Goal: Task Accomplishment & Management: Complete application form

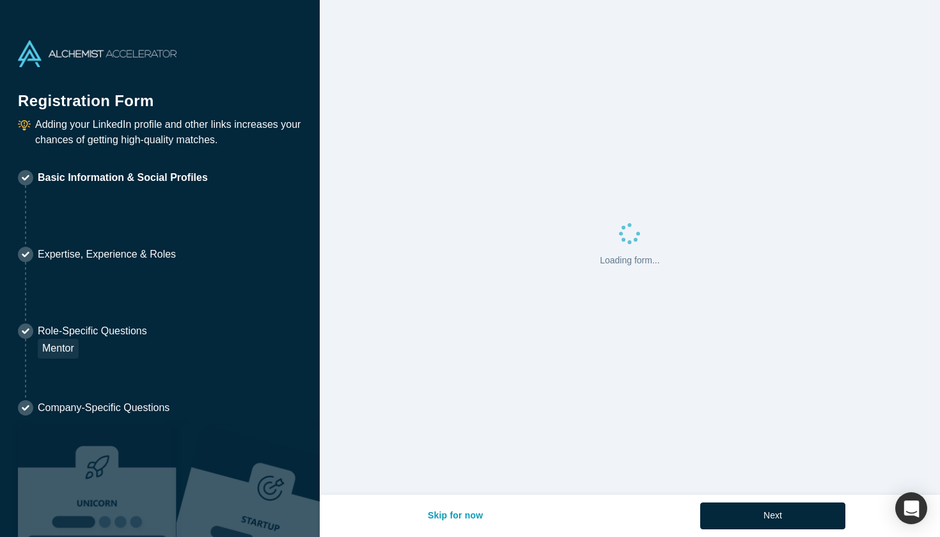
select select "US"
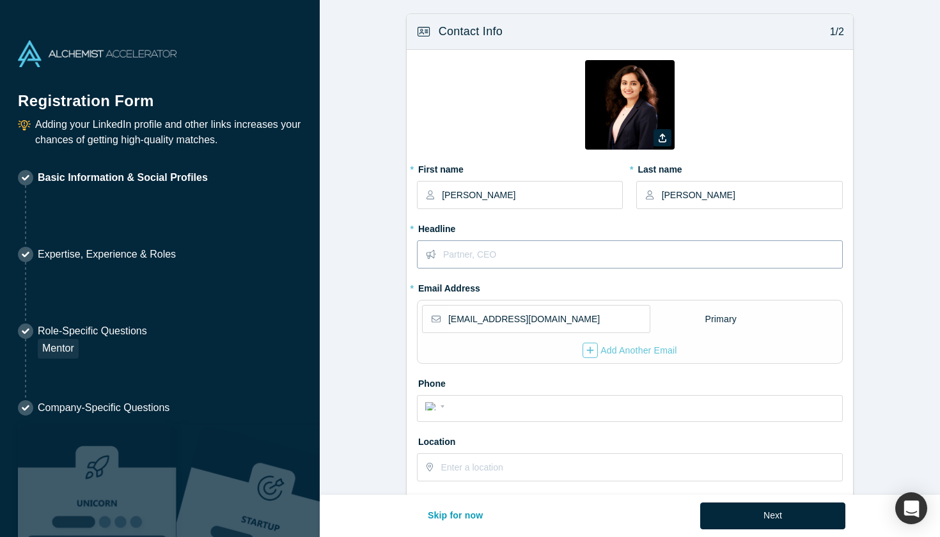
click at [511, 253] on input "text" at bounding box center [642, 254] width 399 height 27
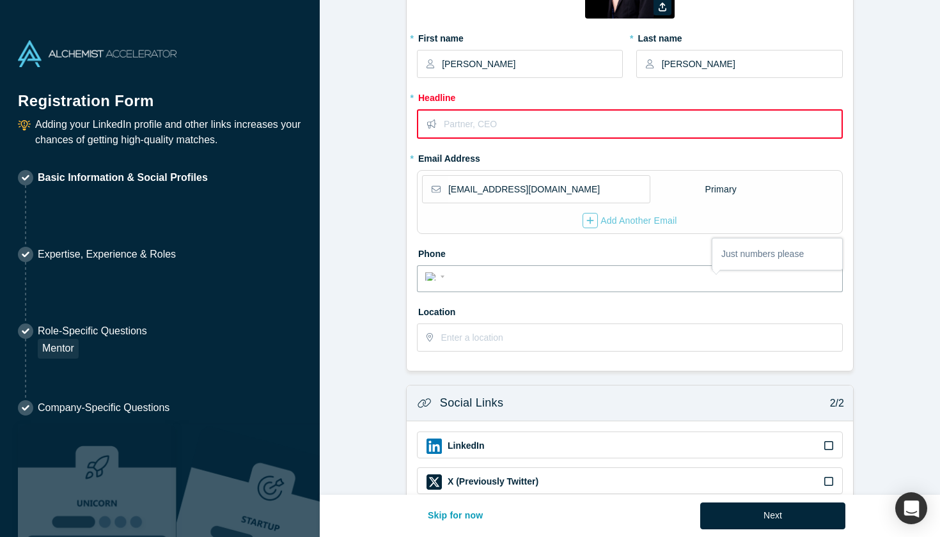
scroll to position [115, 0]
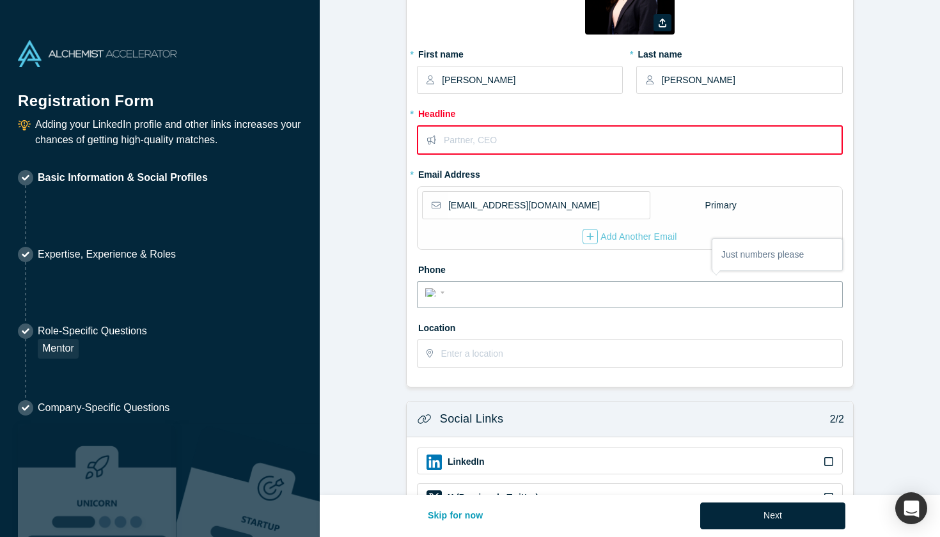
click at [487, 144] on input "text" at bounding box center [642, 140] width 397 height 27
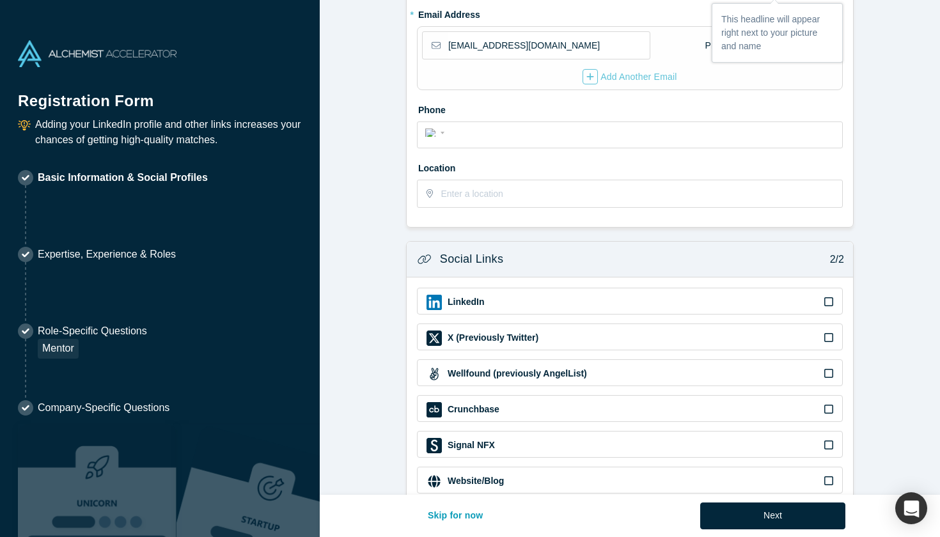
scroll to position [276, 0]
click at [538, 294] on div "LinkedIn" at bounding box center [630, 301] width 407 height 15
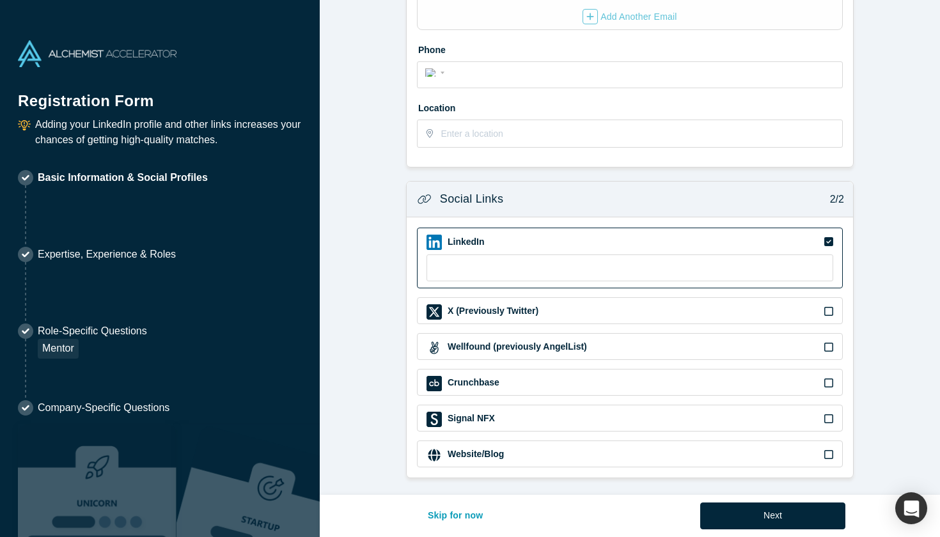
click at [525, 463] on div "Website/Blog" at bounding box center [630, 454] width 426 height 27
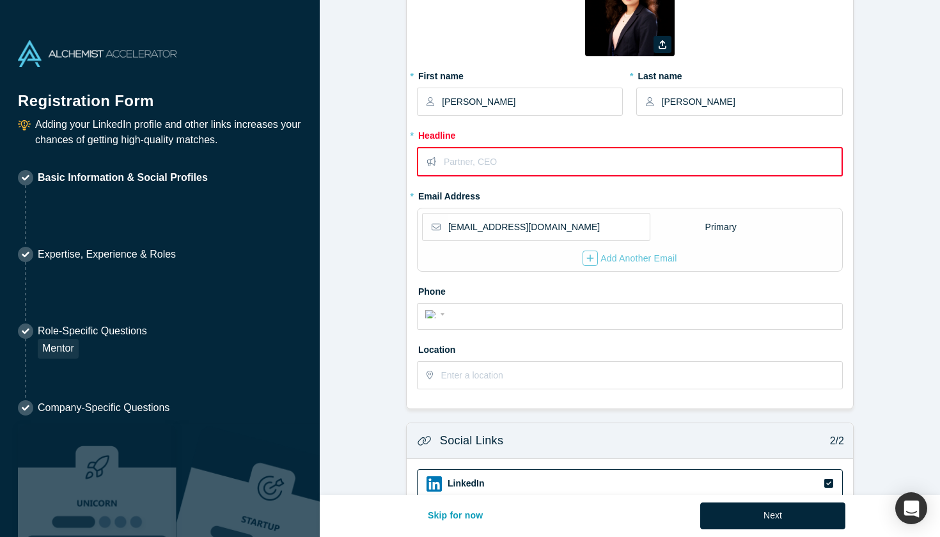
scroll to position [93, 0]
click at [490, 325] on div "International [GEOGRAPHIC_DATA] [GEOGRAPHIC_DATA] [GEOGRAPHIC_DATA] [GEOGRAPHIC…" at bounding box center [630, 317] width 426 height 27
click at [473, 309] on input "tel" at bounding box center [641, 315] width 386 height 19
type input "[PHONE_NUMBER]"
click at [484, 376] on input "text" at bounding box center [641, 376] width 400 height 27
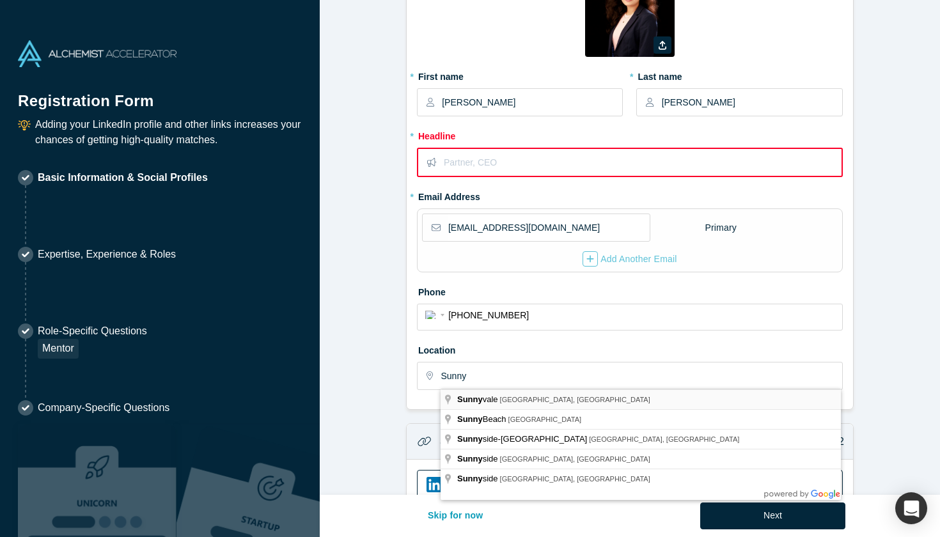
type input "[GEOGRAPHIC_DATA], [GEOGRAPHIC_DATA], [GEOGRAPHIC_DATA]"
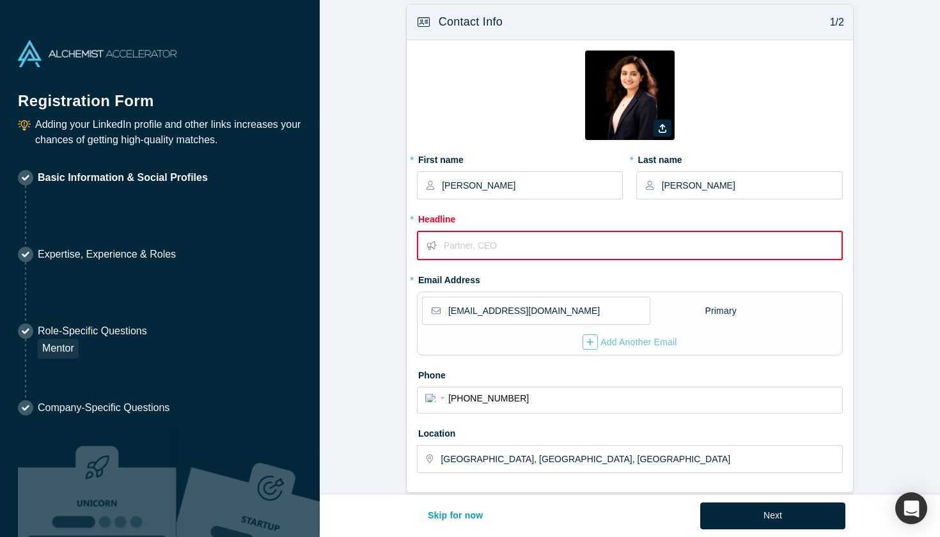
scroll to position [10, 0]
click at [478, 254] on input "text" at bounding box center [642, 245] width 397 height 27
paste input "Stanford MS&E | Product, GTM & Partnerships | PMI & Google Certified"
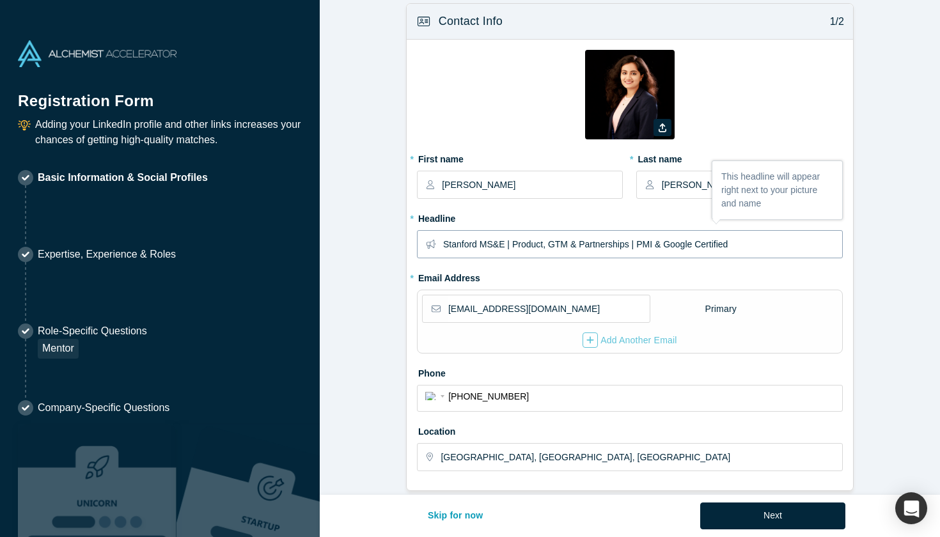
type input "Stanford MS&E | Product, GTM & Partnerships | PMI & Google Certified"
click at [498, 111] on div "Zoom Save Remove Upload New" at bounding box center [630, 99] width 426 height 99
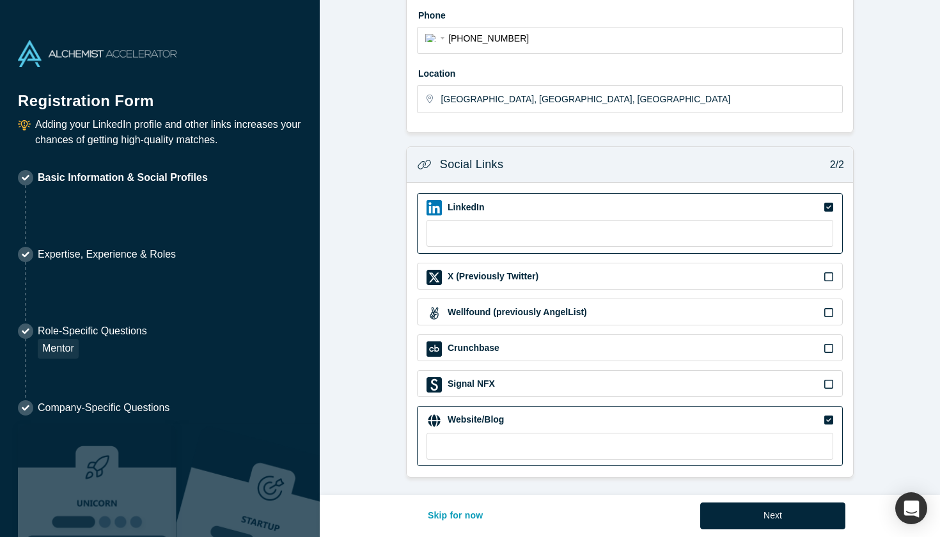
scroll to position [368, 0]
click at [502, 224] on input at bounding box center [630, 234] width 407 height 27
paste input "[URL][DOMAIN_NAME][PERSON_NAME]"
type input "[URL][DOMAIN_NAME][PERSON_NAME]"
click at [521, 446] on input at bounding box center [630, 447] width 407 height 27
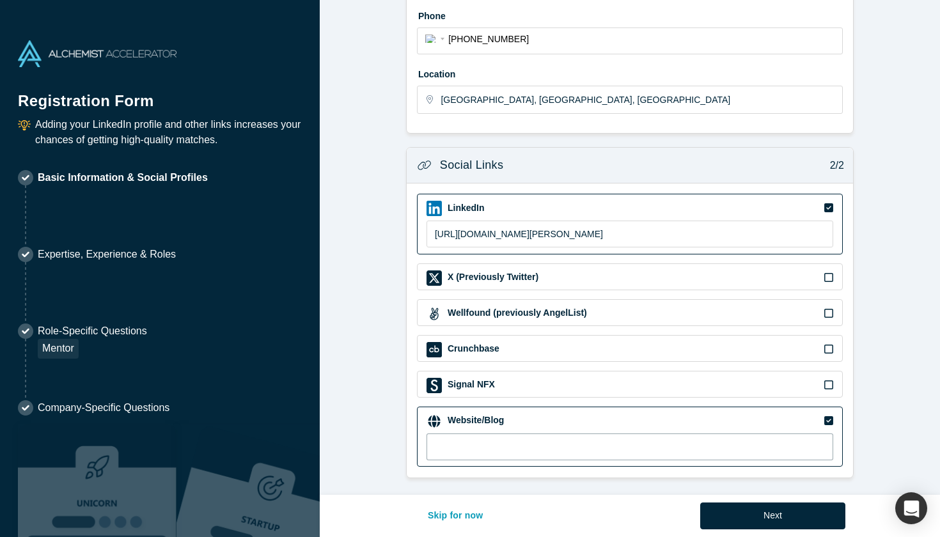
paste input "[URL][DOMAIN_NAME]"
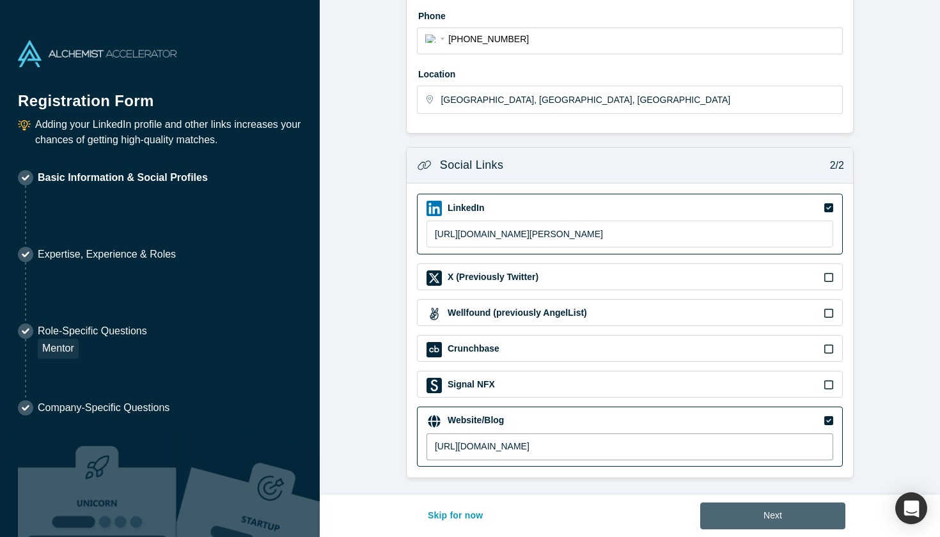
type input "[URL][DOMAIN_NAME]"
click at [732, 519] on button "Next" at bounding box center [773, 516] width 145 height 27
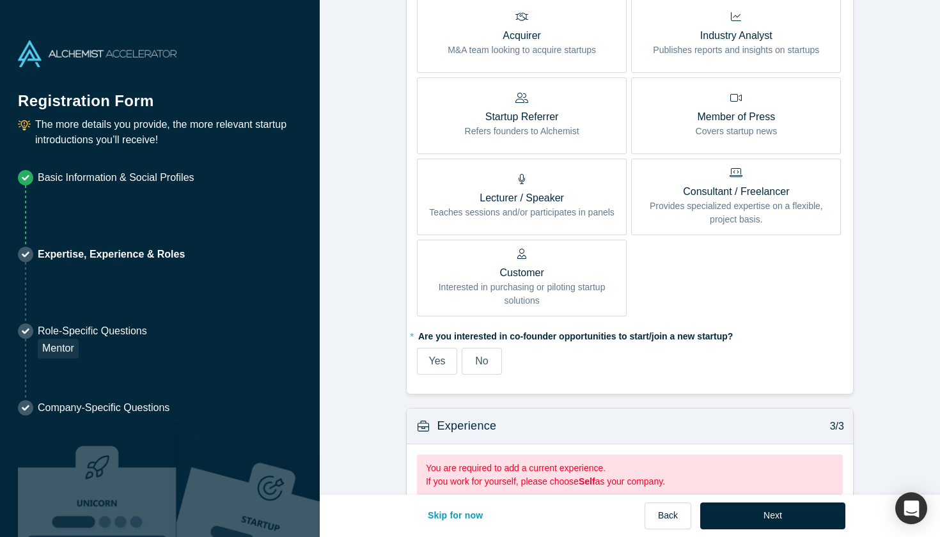
scroll to position [562, 0]
click at [448, 360] on label "Yes" at bounding box center [437, 362] width 40 height 27
click at [0, 0] on input "Yes" at bounding box center [0, 0] width 0 height 0
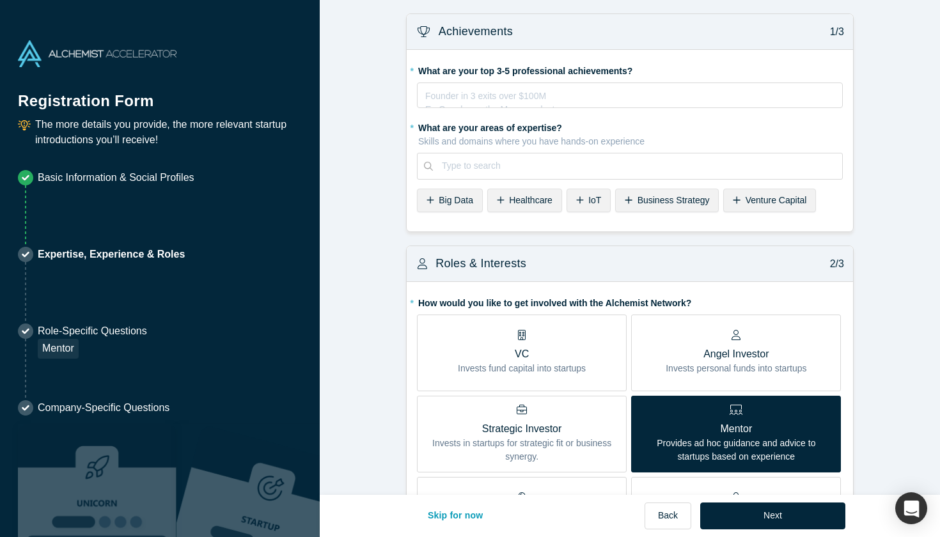
scroll to position [0, 0]
click at [535, 88] on div "rdw-editor" at bounding box center [630, 93] width 409 height 13
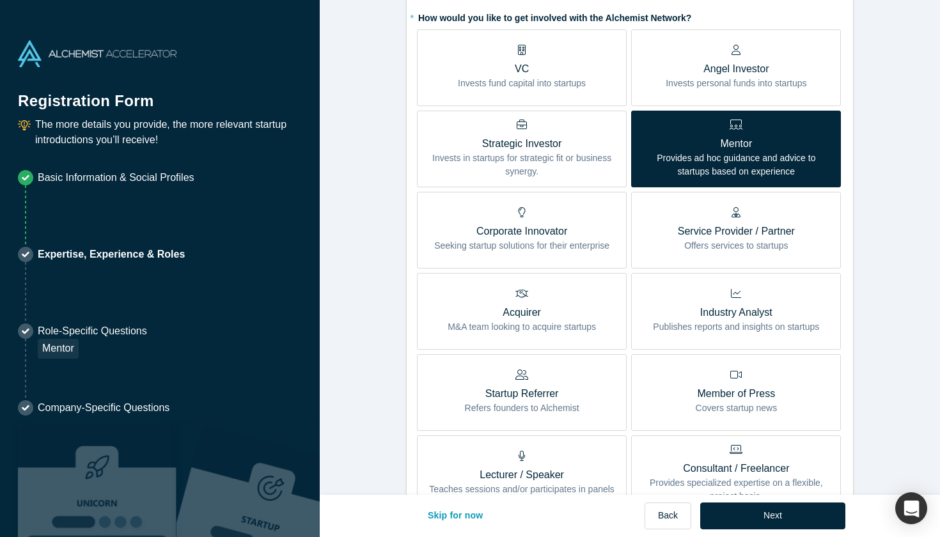
scroll to position [370, 0]
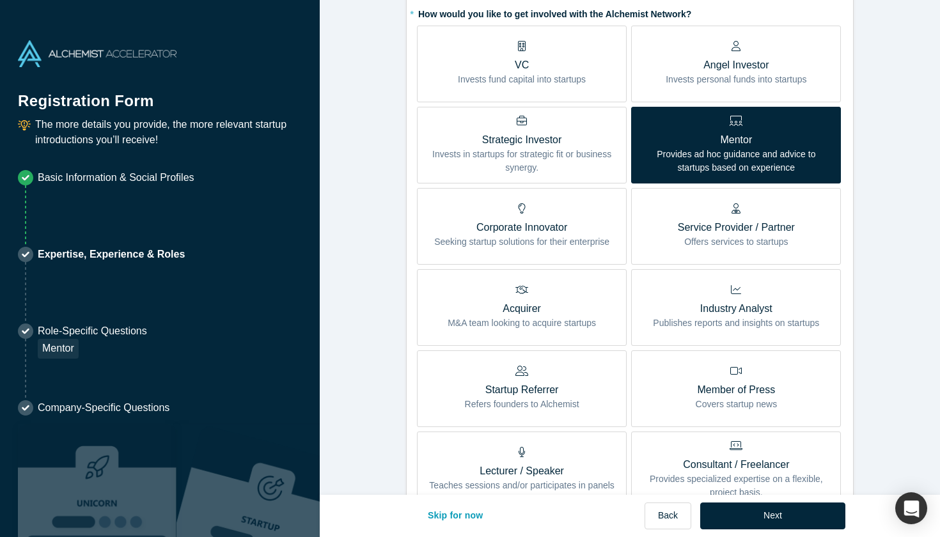
click at [688, 139] on p "Mentor" at bounding box center [736, 139] width 191 height 15
click at [0, 0] on input "Mentor Provides ad hoc guidance and advice to startups based on experience" at bounding box center [0, 0] width 0 height 0
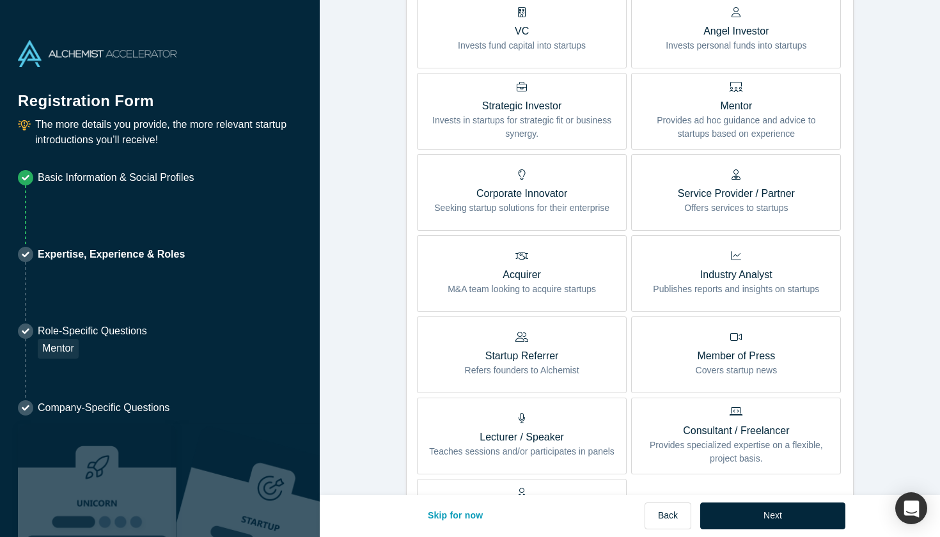
scroll to position [326, 0]
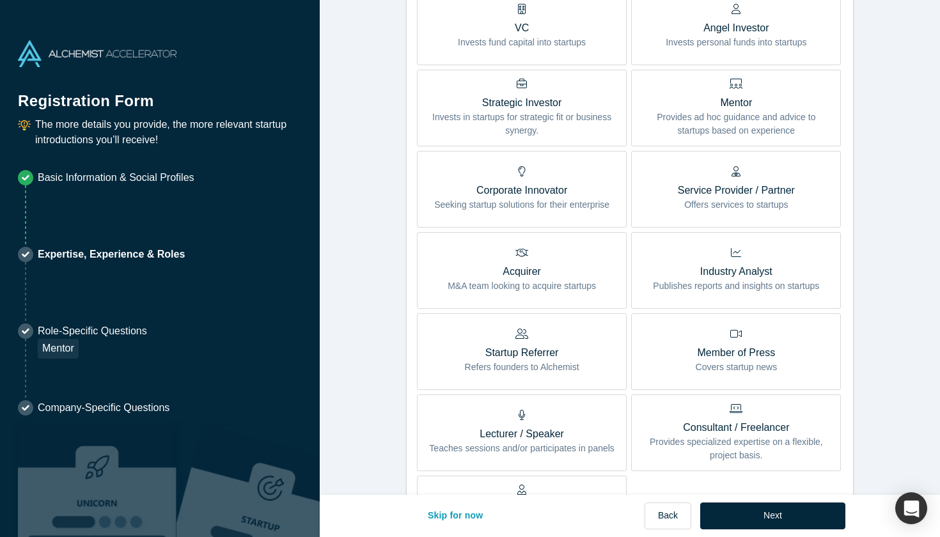
click at [539, 370] on p "Refers founders to Alchemist" at bounding box center [522, 367] width 115 height 13
click at [0, 0] on input "Startup Referrer Refers founders to Alchemist" at bounding box center [0, 0] width 0 height 0
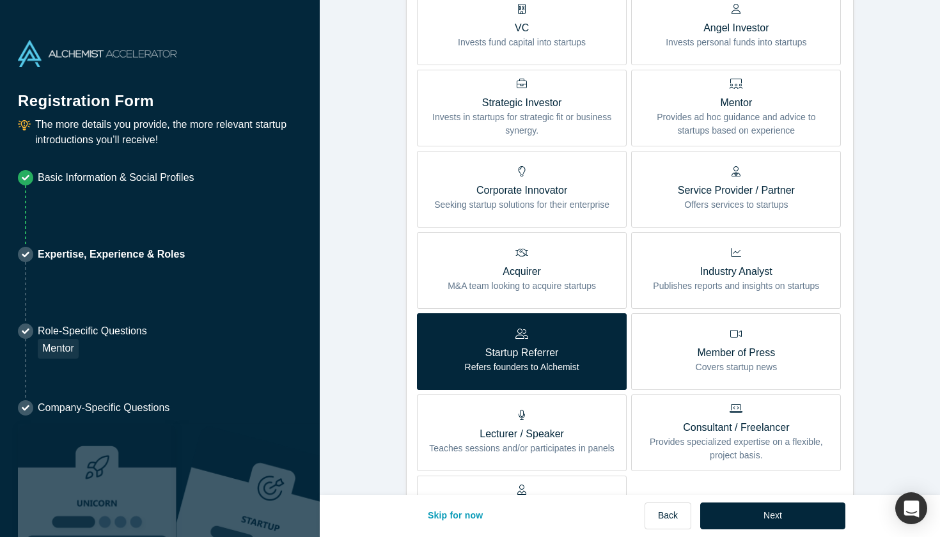
click at [682, 202] on p "Offers services to startups" at bounding box center [736, 204] width 117 height 13
click at [0, 0] on input "Service Provider / Partner Offers services to startups" at bounding box center [0, 0] width 0 height 0
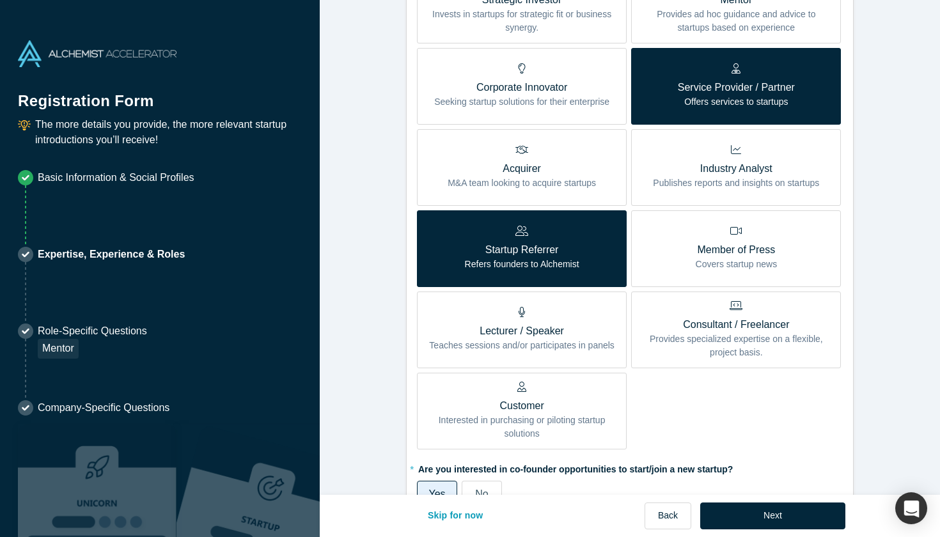
scroll to position [479, 0]
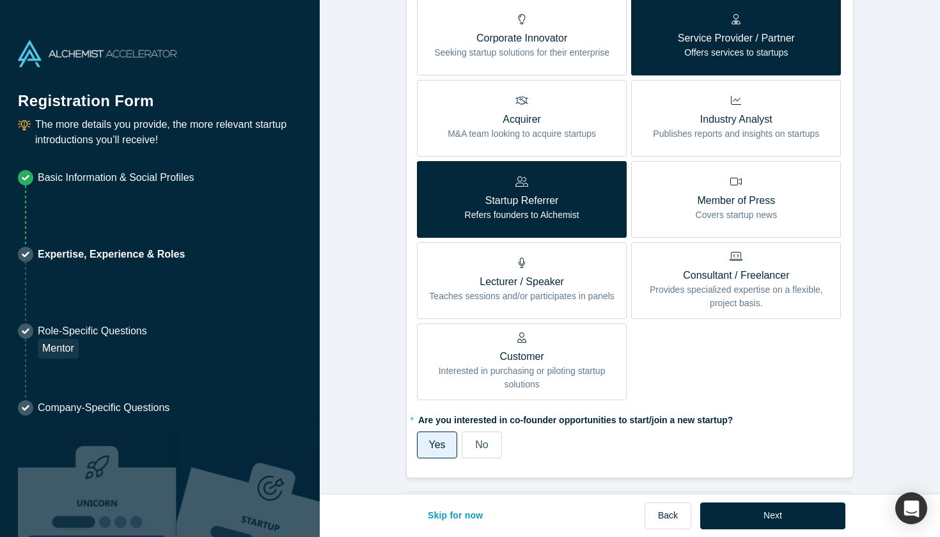
click at [649, 299] on p "Provides specialized expertise on a flexible, project basis." at bounding box center [736, 296] width 191 height 27
click at [0, 0] on input "Consultant / Freelancer Provides specialized expertise on a flexible, project b…" at bounding box center [0, 0] width 0 height 0
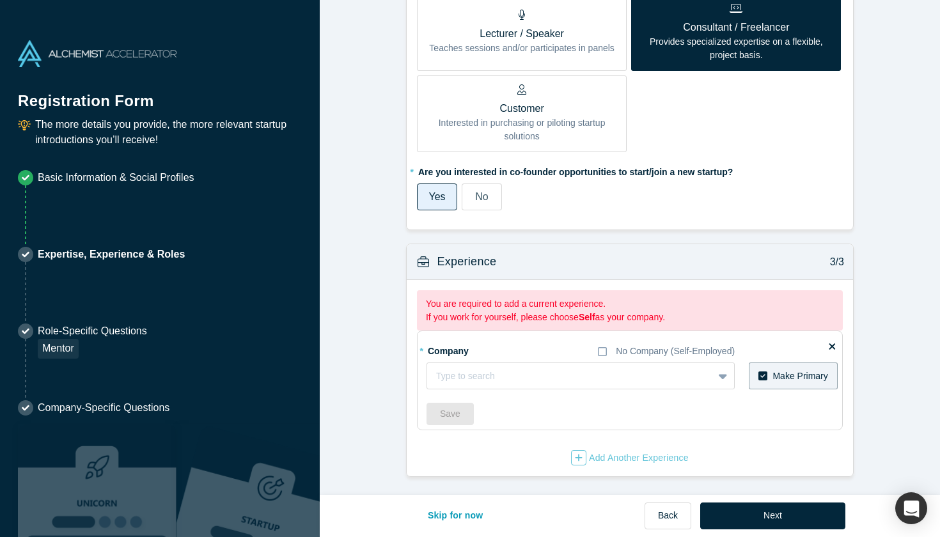
scroll to position [726, 0]
click at [614, 375] on div at bounding box center [570, 377] width 268 height 16
type input "p"
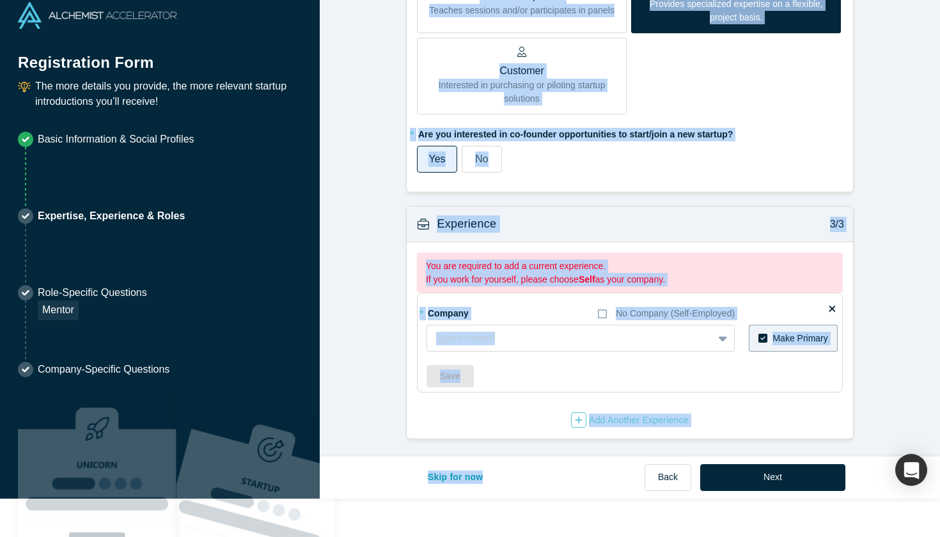
scroll to position [69, 0]
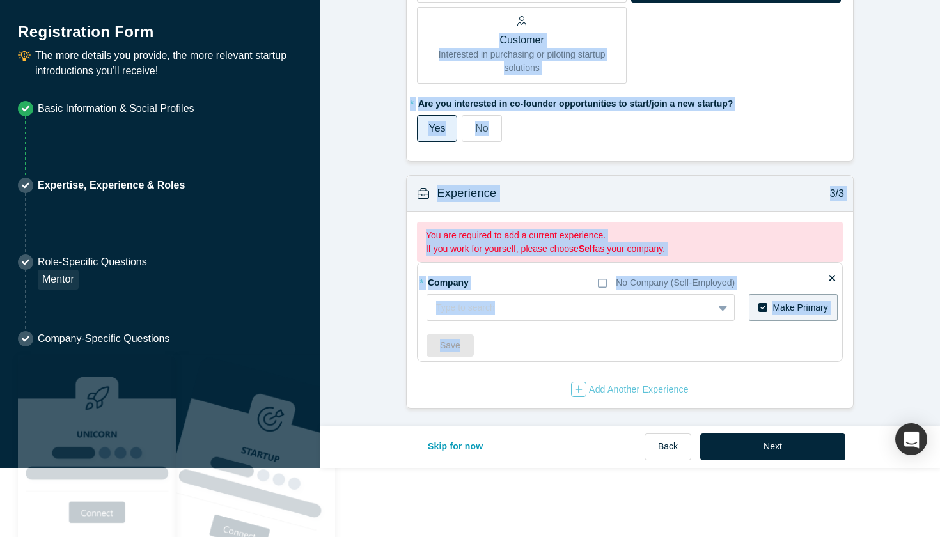
drag, startPoint x: 390, startPoint y: 22, endPoint x: 491, endPoint y: 365, distance: 357.5
copy form "Achievements 1/3 * What are your top 3-5 professional achievements? Founder in …"
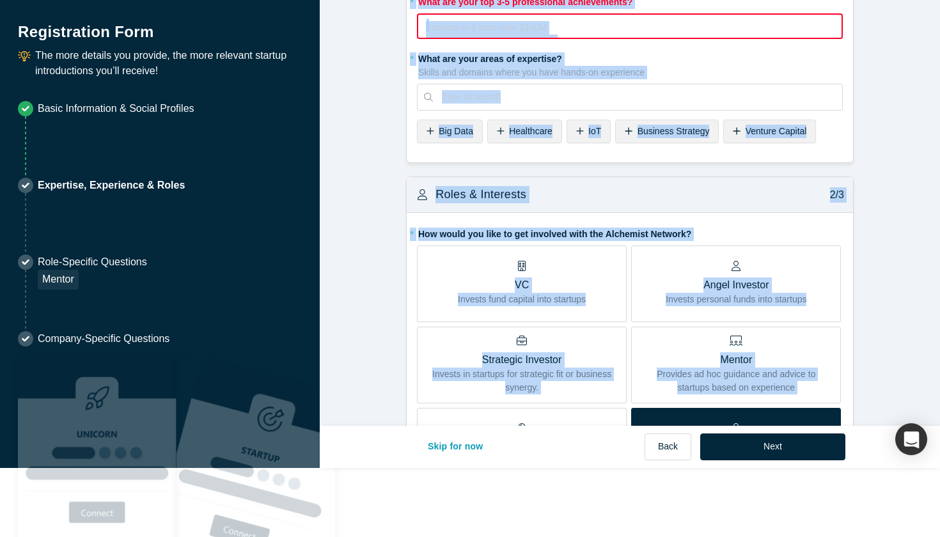
scroll to position [0, 0]
click at [475, 32] on div "Founder in 3 exits over $100M Ex-Googler on the Maps product Ultramarathoner fo…" at bounding box center [630, 32] width 408 height 26
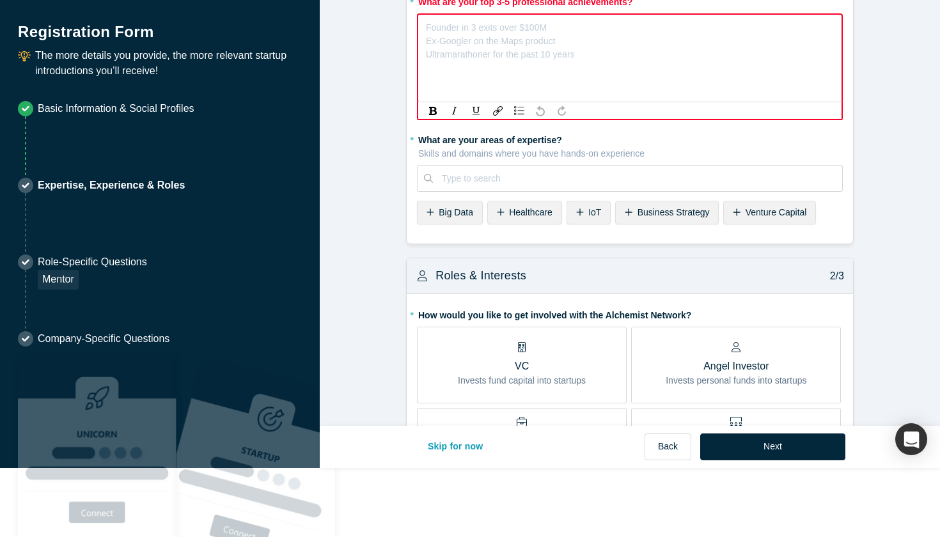
click at [455, 29] on div "rdw-editor" at bounding box center [631, 25] width 408 height 13
click at [481, 65] on div "Founder in 3 exits over $100M Ex-Googler on the Maps product Ultramarathoner fo…" at bounding box center [630, 58] width 426 height 90
click at [457, 32] on div "Founder in 3 exits over $100M Ex-Googler on the Maps product Ultramarathoner fo…" at bounding box center [630, 25] width 408 height 13
click at [580, 40] on div "Founder in 3 exits over $100M Ex-Googler on the Maps product Ultramarathoner fo…" at bounding box center [630, 58] width 426 height 90
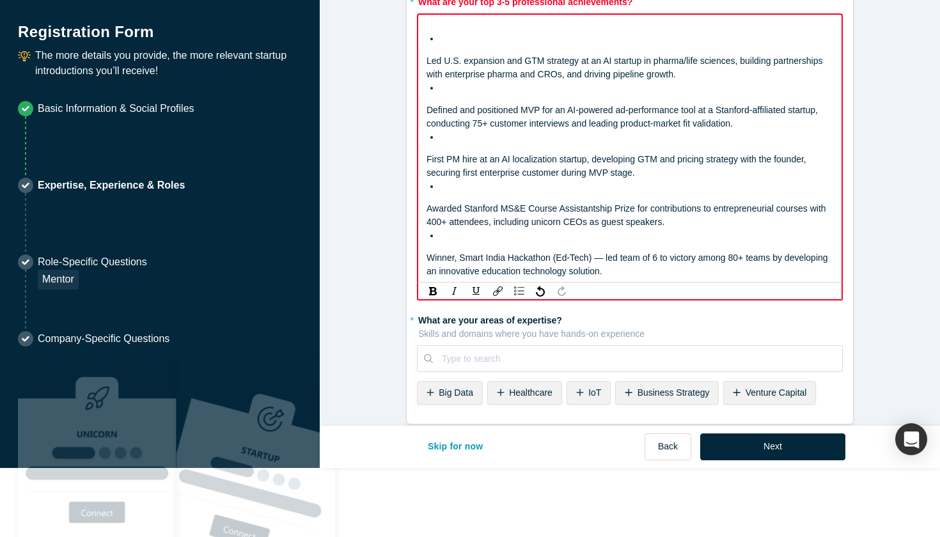
click at [428, 60] on span "Led U.S. expansion and GTM strategy at an AI startup in pharma/life sciences, b…" at bounding box center [626, 68] width 399 height 24
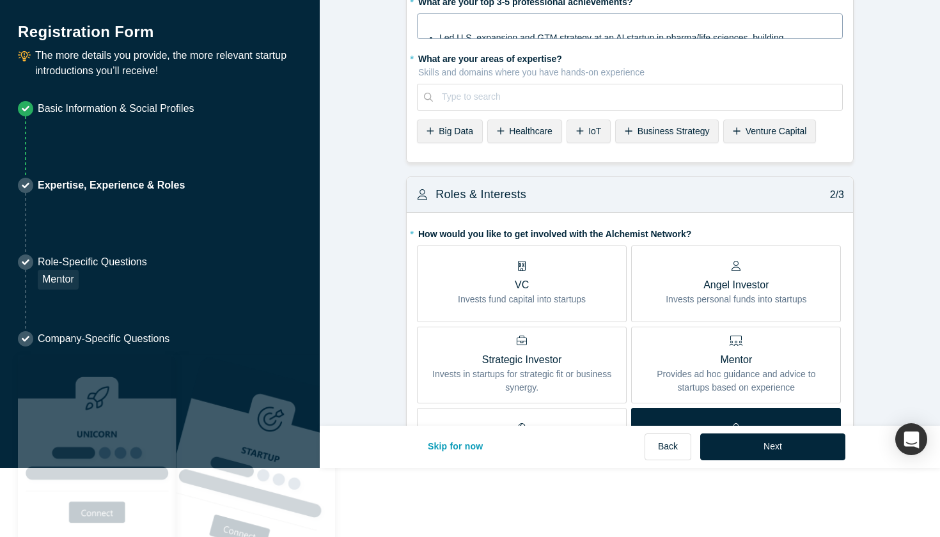
click at [425, 39] on div "Led U.S. expansion and GTM strategy at an AI startup in pharma/life sciences, b…" at bounding box center [630, 26] width 426 height 26
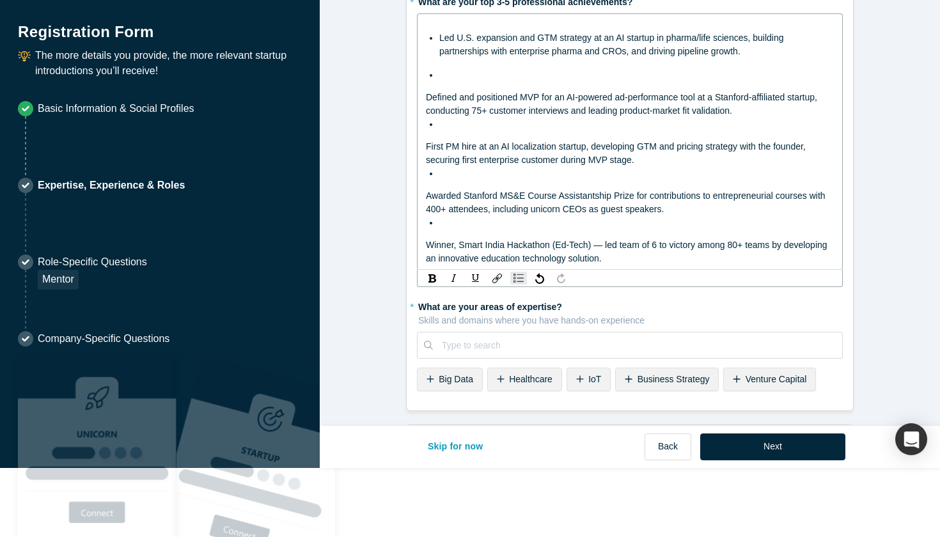
click at [425, 95] on div "Led U.S. expansion and GTM strategy at an AI startup in pharma/life sciences, b…" at bounding box center [630, 141] width 426 height 257
click at [426, 96] on span "Defined and positioned MVP for an AI-powered ad-performance tool at a Stanford-…" at bounding box center [623, 104] width 394 height 24
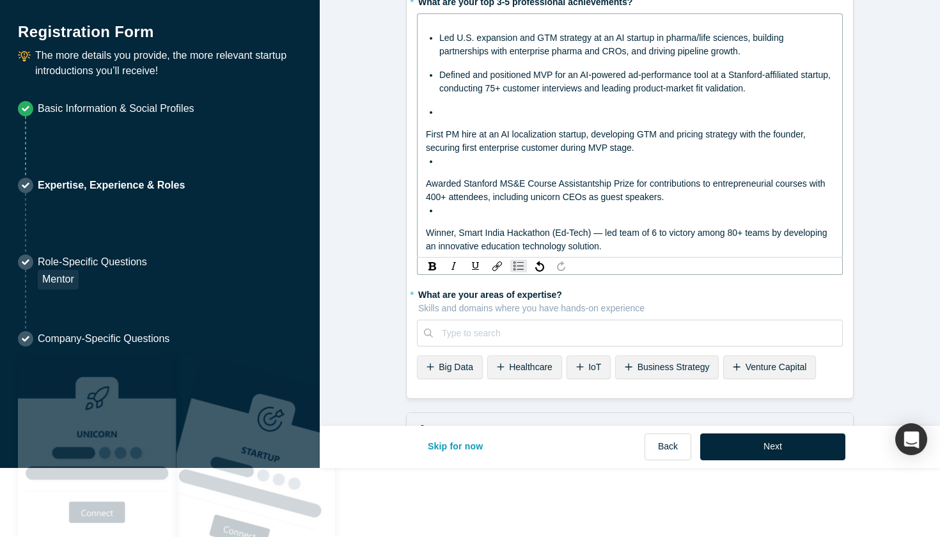
click at [426, 132] on span "First PM hire at an AI localization startup, developing GTM and pricing strateg…" at bounding box center [617, 141] width 383 height 24
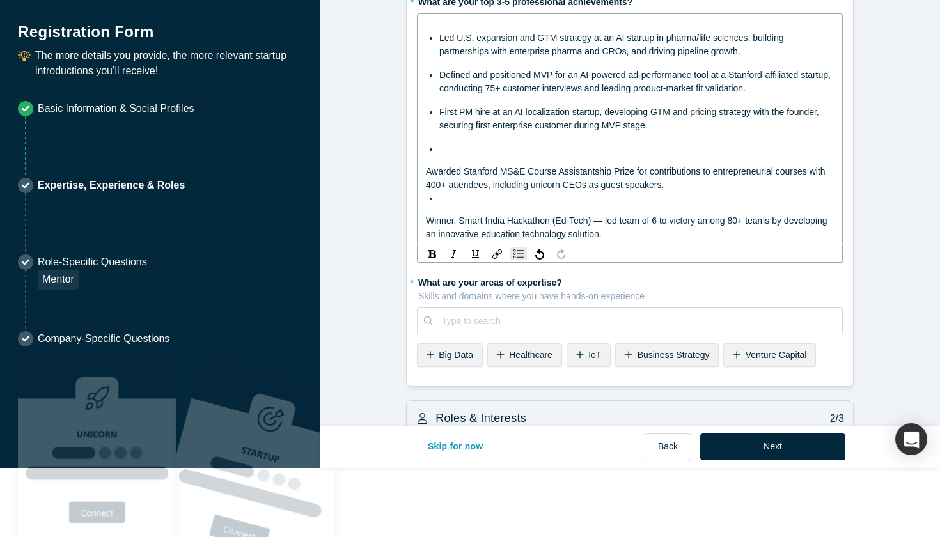
click at [717, 73] on span "Defined and positioned MVP for an AI-powered ad-performance tool at a Stanford-…" at bounding box center [637, 82] width 394 height 24
drag, startPoint x: 731, startPoint y: 73, endPoint x: 814, endPoint y: 73, distance: 83.8
click at [814, 73] on div "Defined and positioned MVP for an AI-powered ad-performance tool at a Stanford-…" at bounding box center [637, 81] width 395 height 27
click at [659, 79] on span "Defined and positioned MVP for an AI-powered ad-performance tool at a B2B start…" at bounding box center [633, 82] width 386 height 24
click at [707, 83] on div "Defined and positioned MVP for an AI-powered ad-performance tool at a B2B start…" at bounding box center [637, 81] width 395 height 27
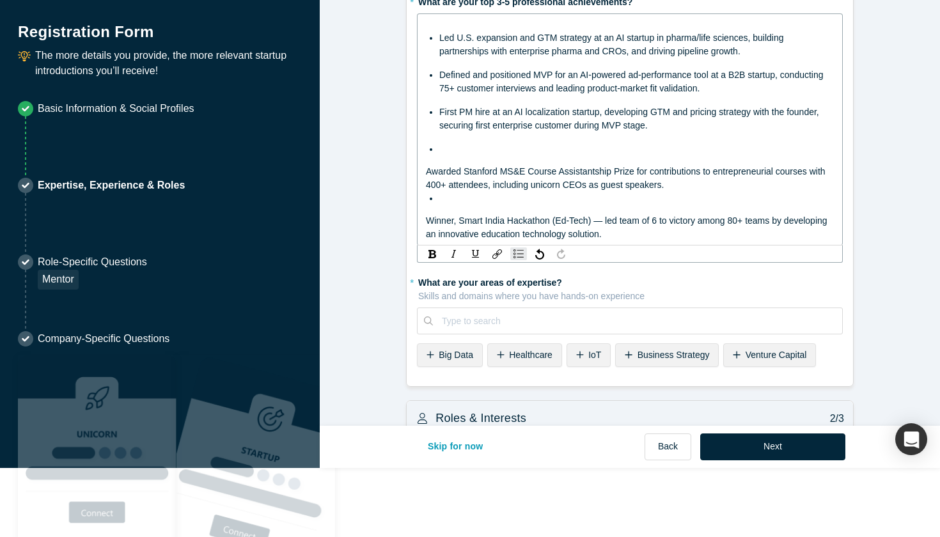
click at [716, 70] on span "Defined and positioned MVP for an AI-powered ad-performance tool at a B2B start…" at bounding box center [633, 82] width 386 height 24
click at [762, 82] on div "Defined and positioned MVP for an AI-powered ad-performance tool at a B2B start…" at bounding box center [637, 81] width 395 height 27
drag, startPoint x: 633, startPoint y: 72, endPoint x: 695, endPoint y: 69, distance: 62.1
click at [695, 70] on span "Defined and positioned MVP for an AI-powered ad-performance tool at a B2B start…" at bounding box center [633, 82] width 386 height 24
click at [708, 73] on span "Defined and positioned MVP for an AI-powered tool at a B2B startup, conducting …" at bounding box center [629, 82] width 378 height 24
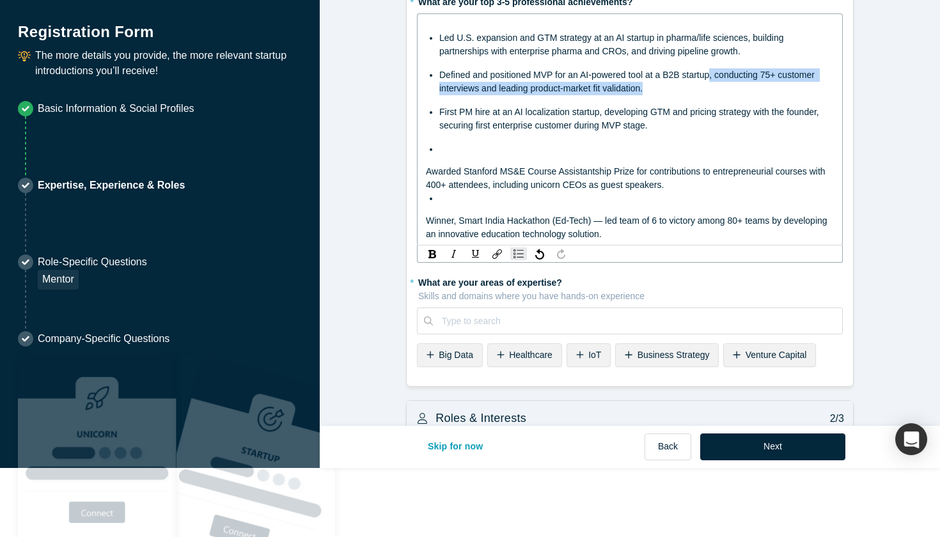
drag, startPoint x: 713, startPoint y: 85, endPoint x: 712, endPoint y: 72, distance: 12.9
click at [712, 72] on div "Defined and positioned MVP for an AI-powered tool at a B2B startup, conducting …" at bounding box center [637, 81] width 395 height 27
click at [591, 133] on ul "Led U.S. expansion and GTM strategy at an AI startup in pharma/life sciences, b…" at bounding box center [630, 93] width 409 height 125
click at [425, 171] on fieldset "* What are your top 3-5 professional achievements? Led U.S. expansion and GTM s…" at bounding box center [630, 183] width 426 height 385
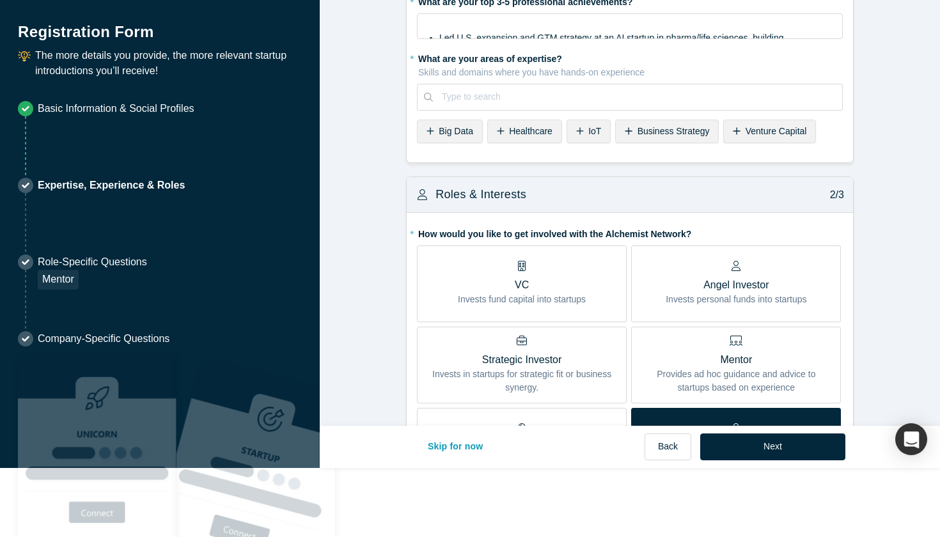
click at [506, 22] on div "rdw-editor" at bounding box center [630, 24] width 409 height 13
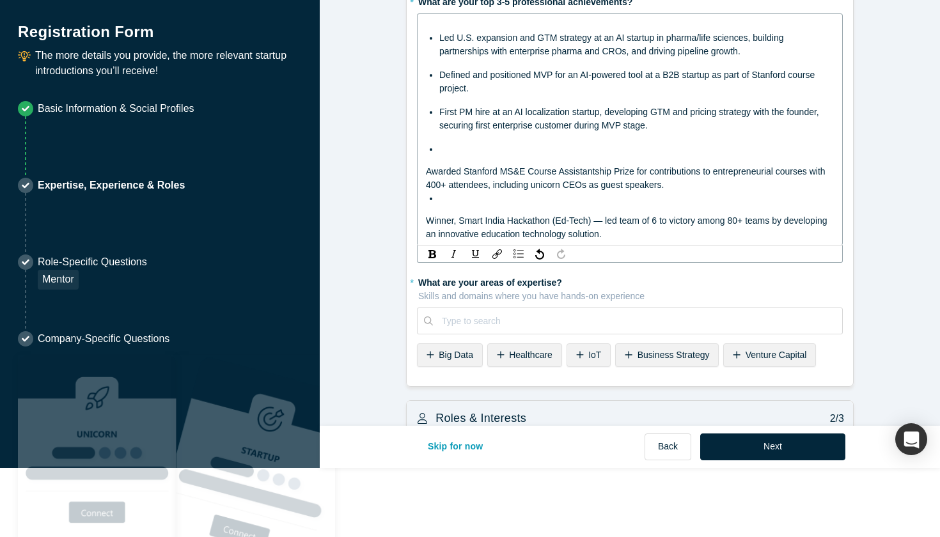
click at [426, 168] on span "Awarded Stanford MS&E Course Assistantship Prize for contributions to entrepren…" at bounding box center [627, 178] width 402 height 24
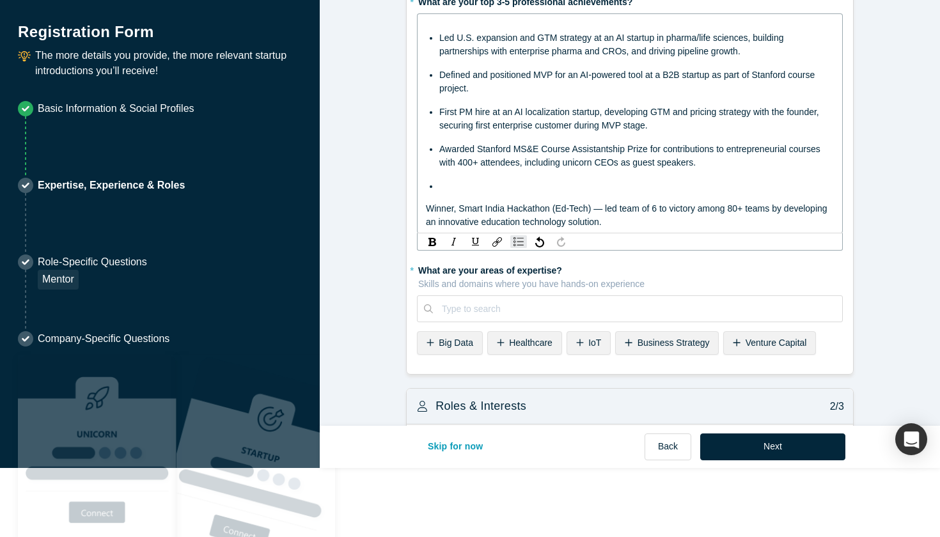
click at [427, 207] on span "Winner, Smart India Hackathon (Ed-Tech) — led team of 6 to victory among 80+ te…" at bounding box center [628, 215] width 404 height 24
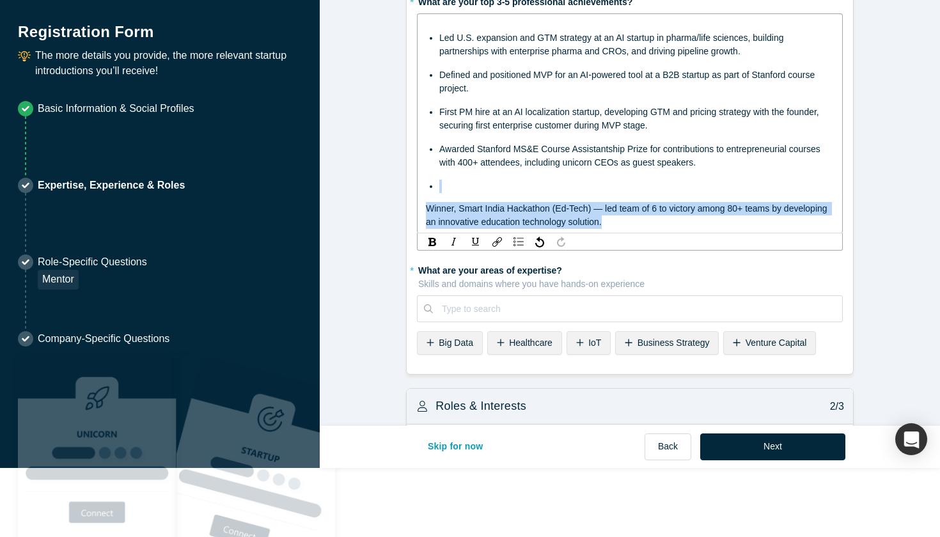
drag, startPoint x: 613, startPoint y: 224, endPoint x: 418, endPoint y: 180, distance: 199.9
click at [418, 180] on div "Led U.S. expansion and GTM strategy at an AI startup in pharma/life sciences, b…" at bounding box center [630, 123] width 426 height 220
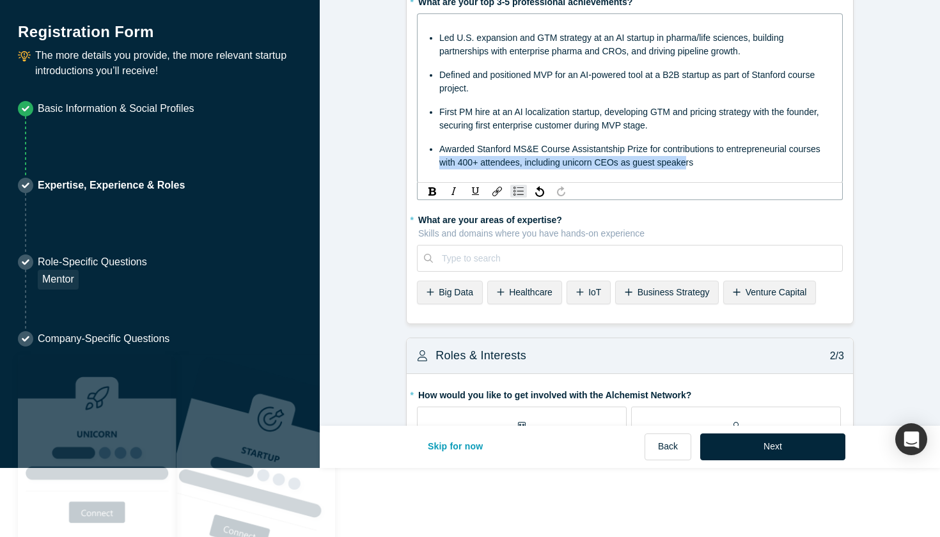
drag, startPoint x: 454, startPoint y: 161, endPoint x: 688, endPoint y: 164, distance: 234.8
click at [688, 164] on span "Awarded Stanford MS&E Course Assistantship Prize for contributions to entrepren…" at bounding box center [632, 156] width 384 height 24
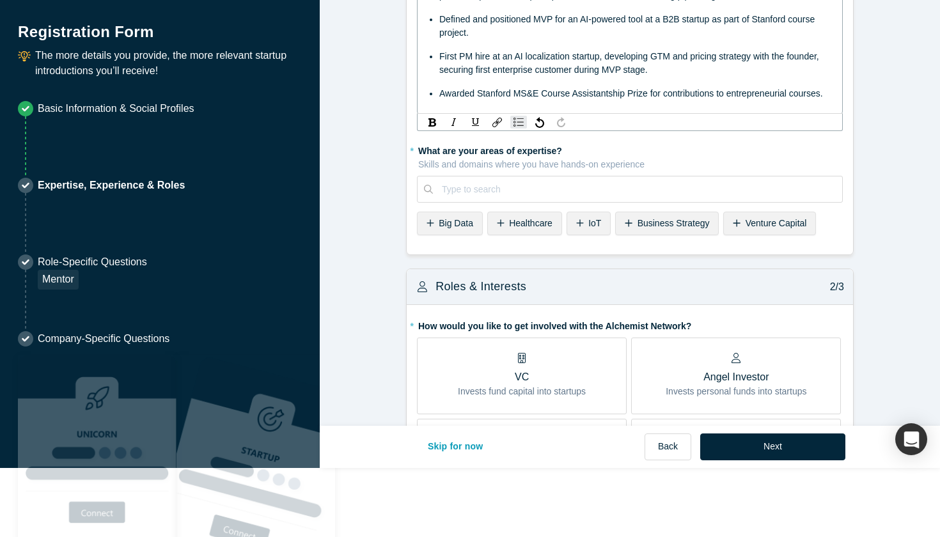
scroll to position [58, 0]
click at [572, 169] on div "* What are your areas of expertise? Skills and domains where you have hands-on …" at bounding box center [630, 188] width 426 height 100
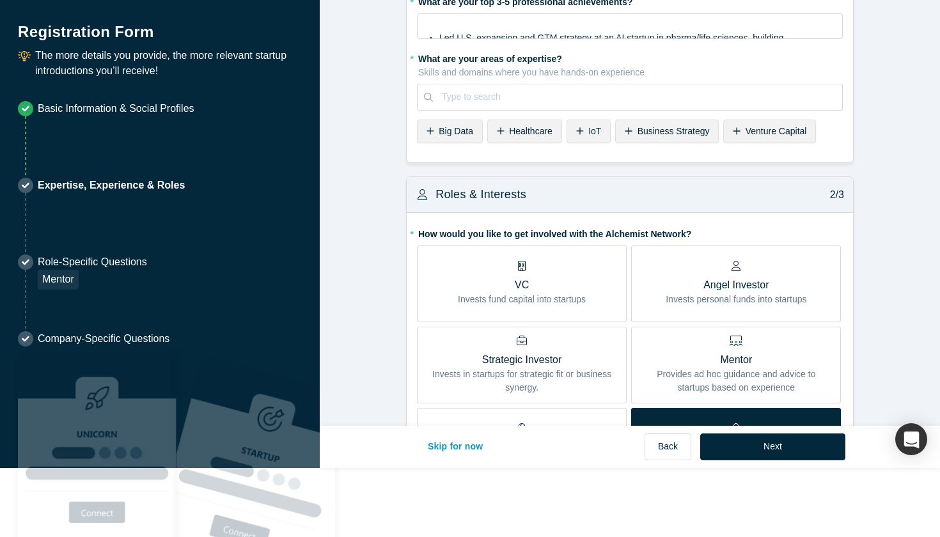
scroll to position [0, 0]
click at [572, 104] on div at bounding box center [638, 97] width 392 height 16
paste input "Business Strategy"
type input "Business Strategy"
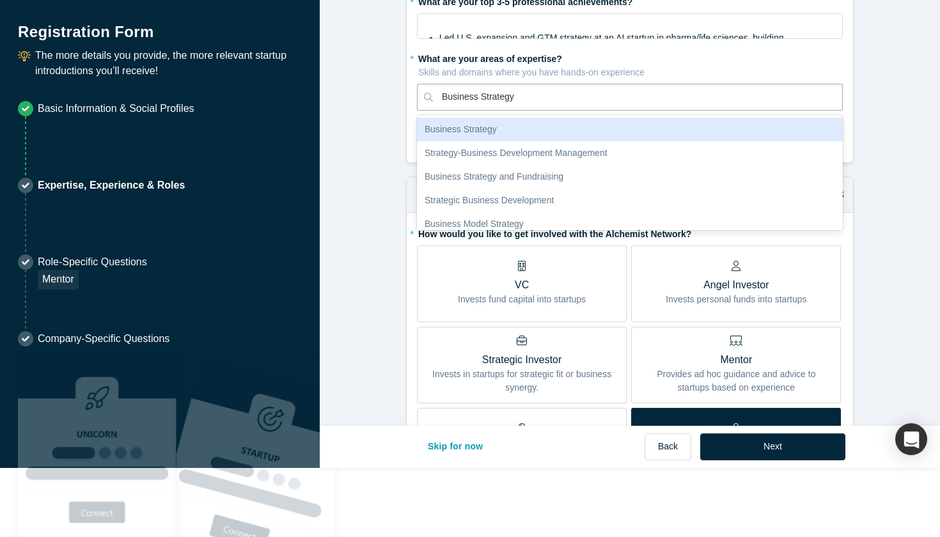
click at [570, 130] on div "Business Strategy" at bounding box center [630, 130] width 426 height 24
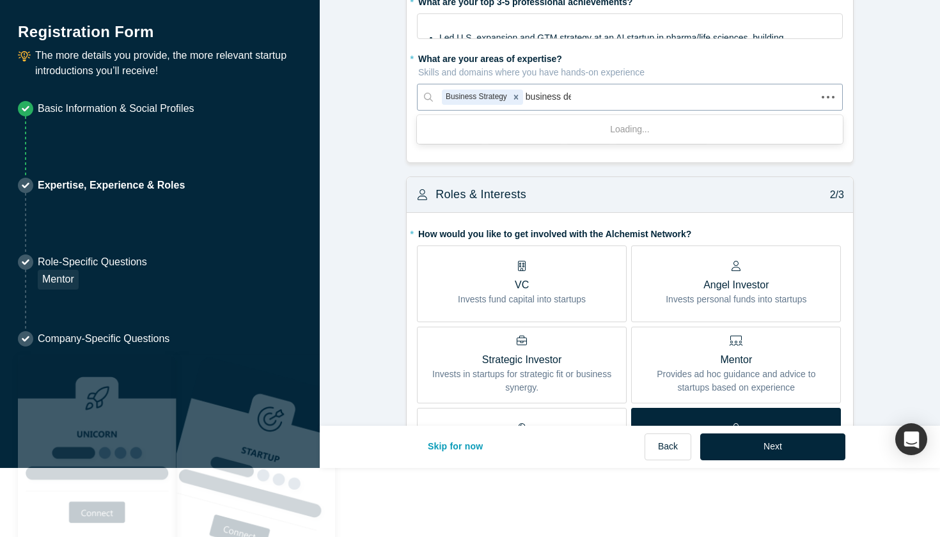
type input "business deve"
drag, startPoint x: 587, startPoint y: 90, endPoint x: 546, endPoint y: 89, distance: 41.0
click at [546, 89] on div at bounding box center [680, 97] width 308 height 16
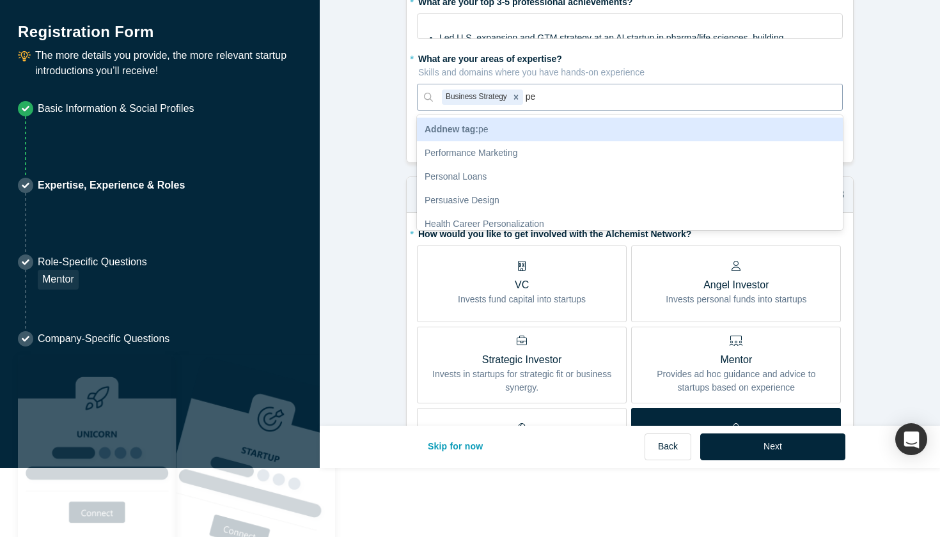
type input "p"
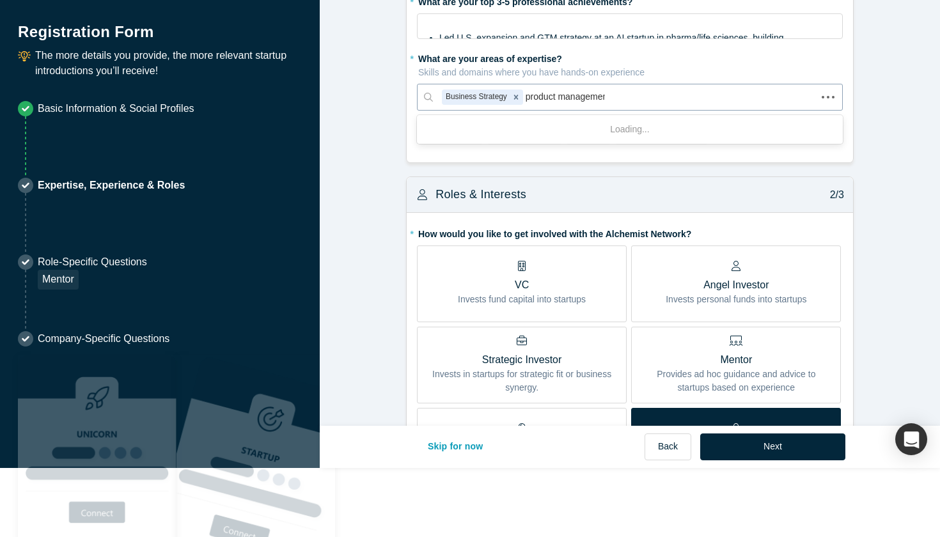
type input "product management"
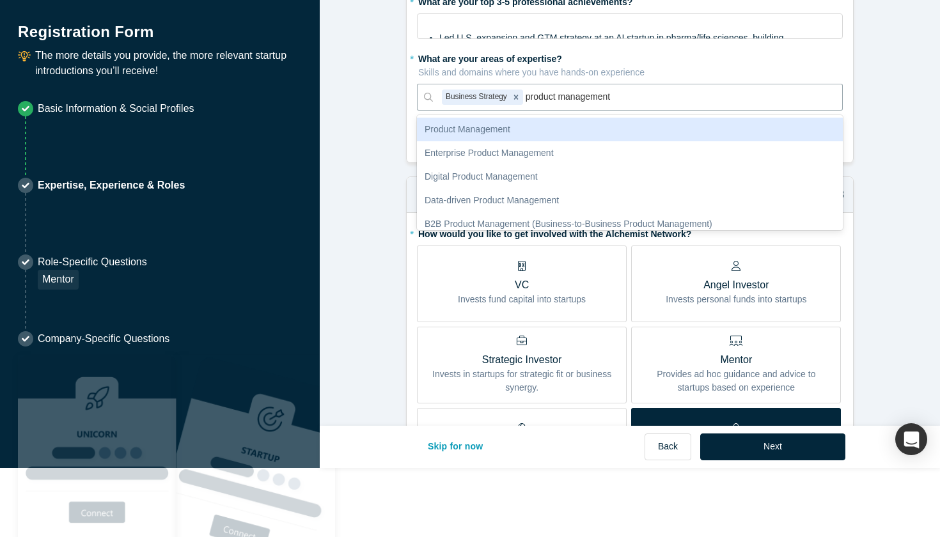
click at [512, 123] on div "Product Management" at bounding box center [630, 130] width 426 height 24
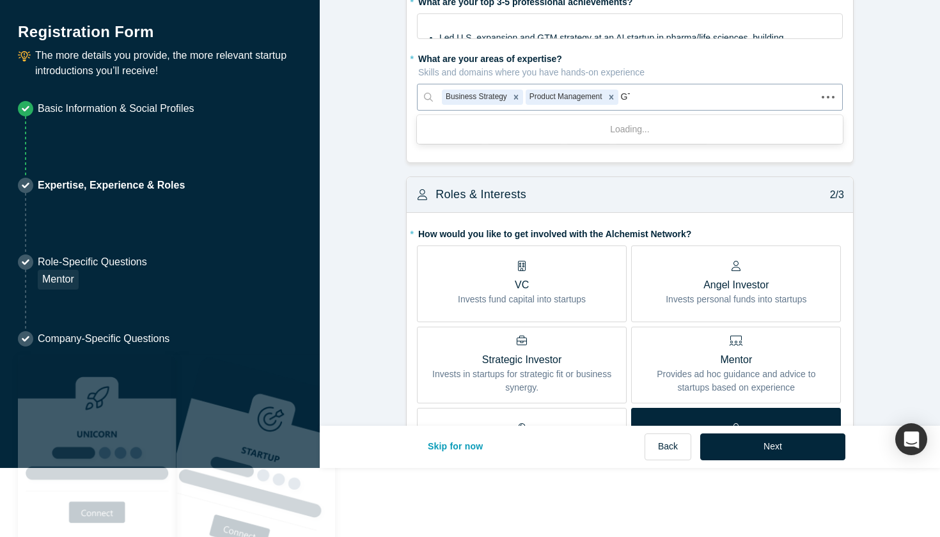
type input "GTM"
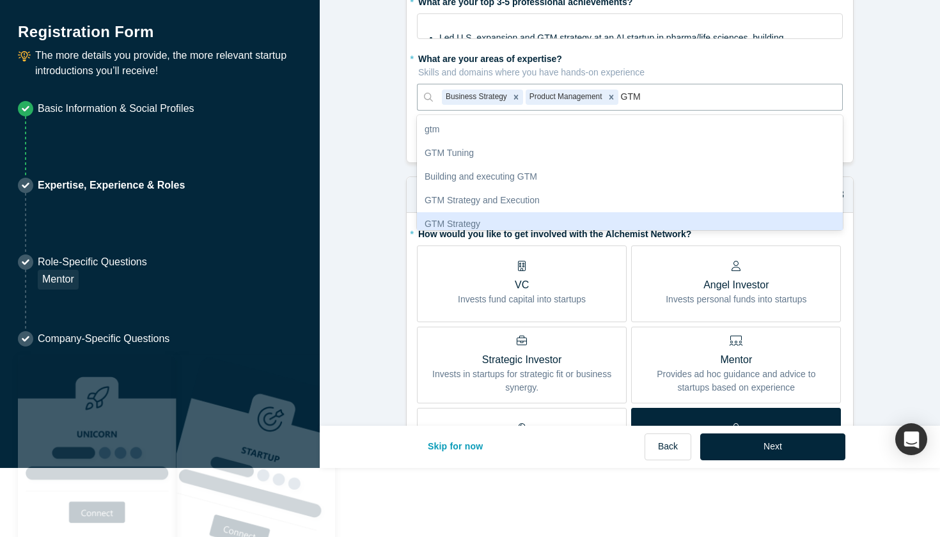
click at [517, 212] on div "GTM Strategy" at bounding box center [630, 224] width 426 height 24
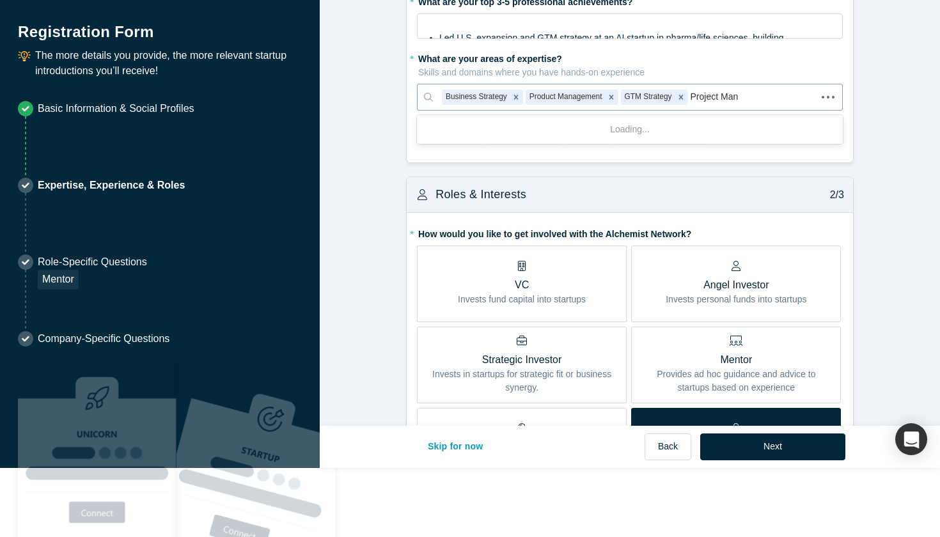
type input "Project Mana"
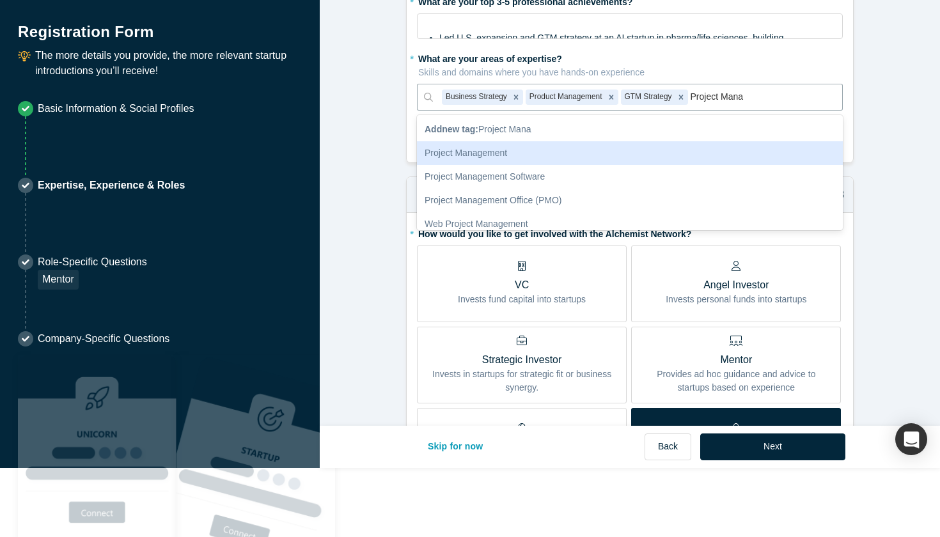
click at [638, 148] on div "Project Management" at bounding box center [630, 153] width 426 height 24
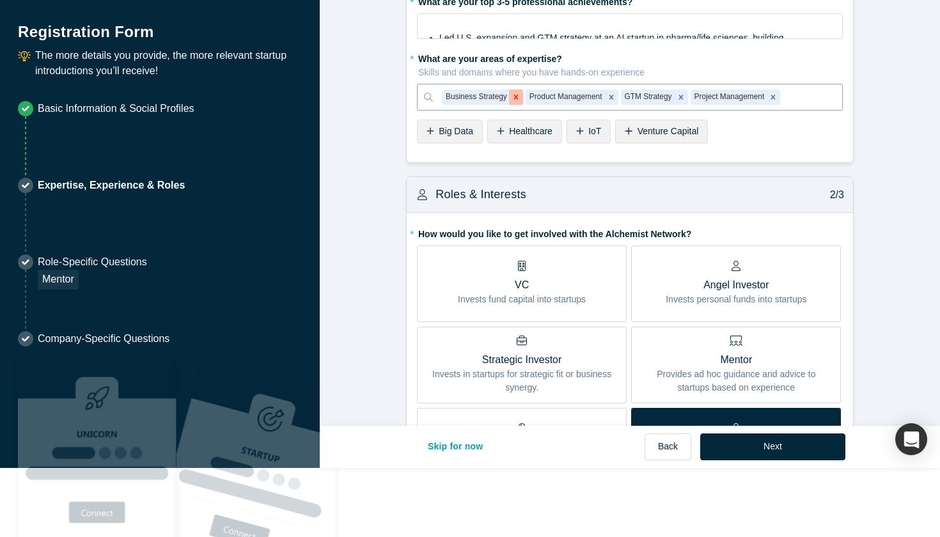
click at [519, 95] on icon "Remove Business Strategy" at bounding box center [516, 97] width 9 height 9
type input "N"
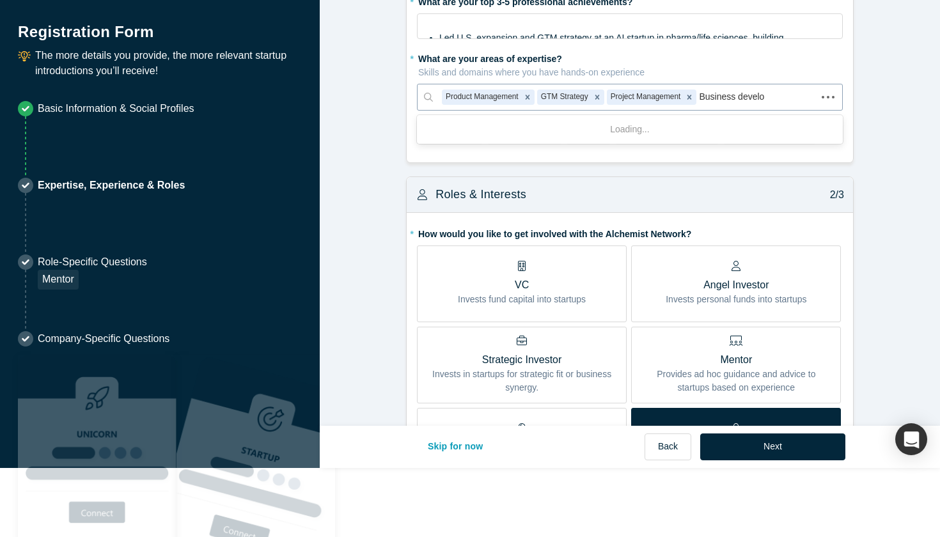
type input "Business develop"
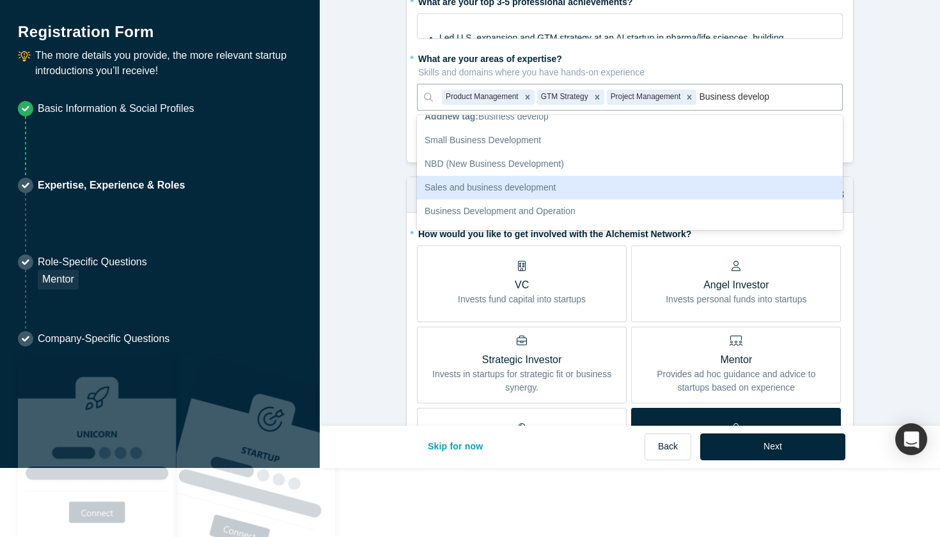
scroll to position [17, 0]
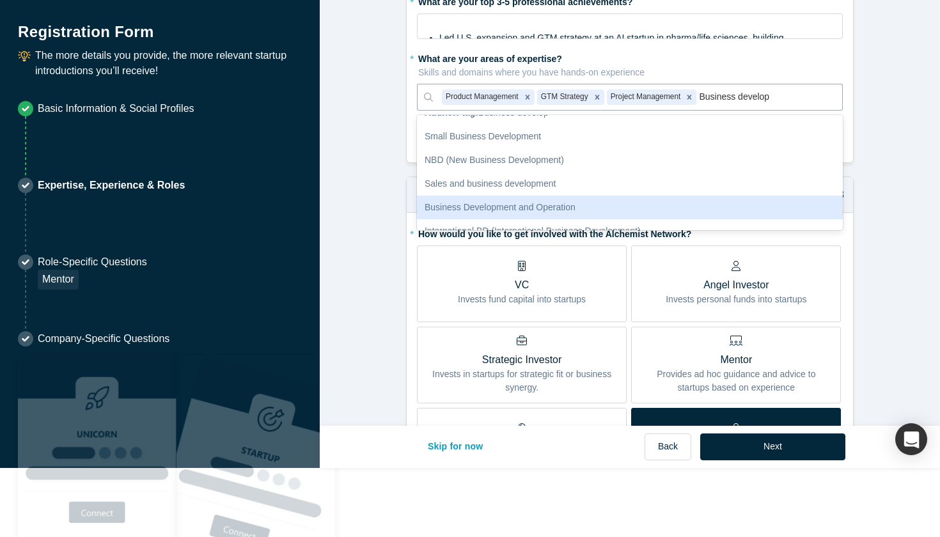
click at [524, 206] on div "Business Development and Operation" at bounding box center [630, 208] width 426 height 24
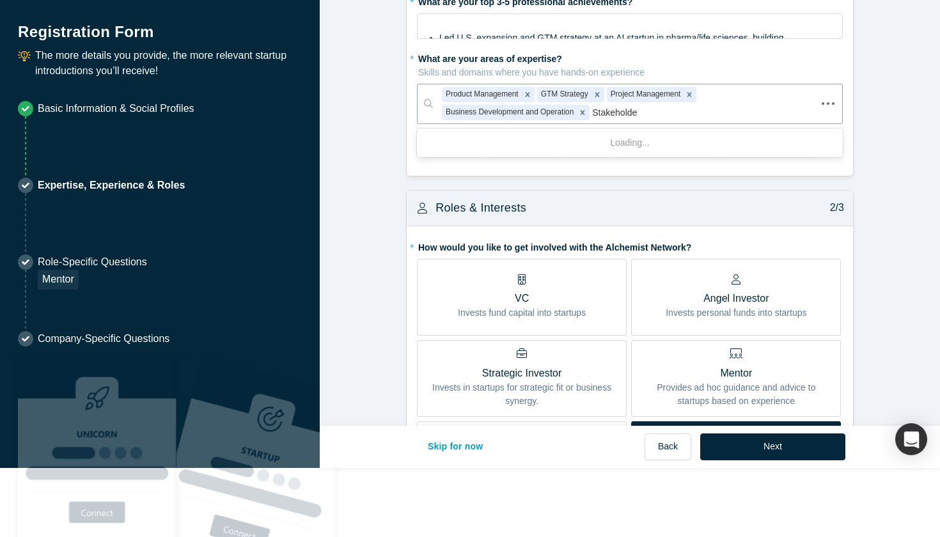
type input "Stakeholder"
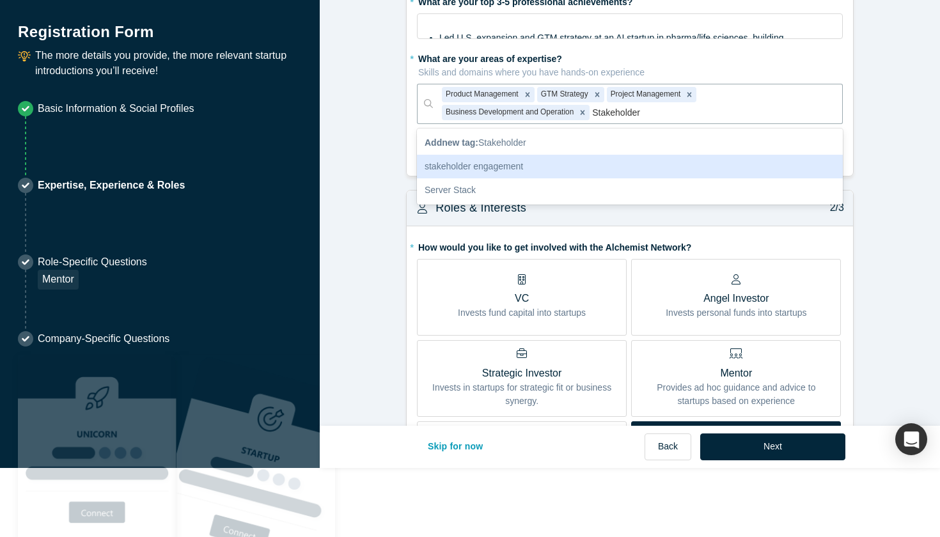
click at [562, 158] on div "stakeholder engagement" at bounding box center [630, 167] width 426 height 24
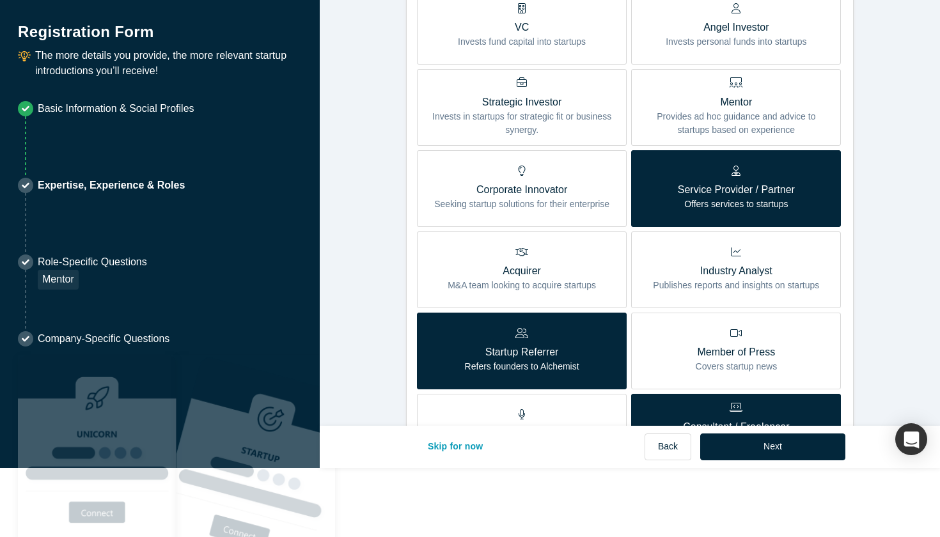
scroll to position [270, 0]
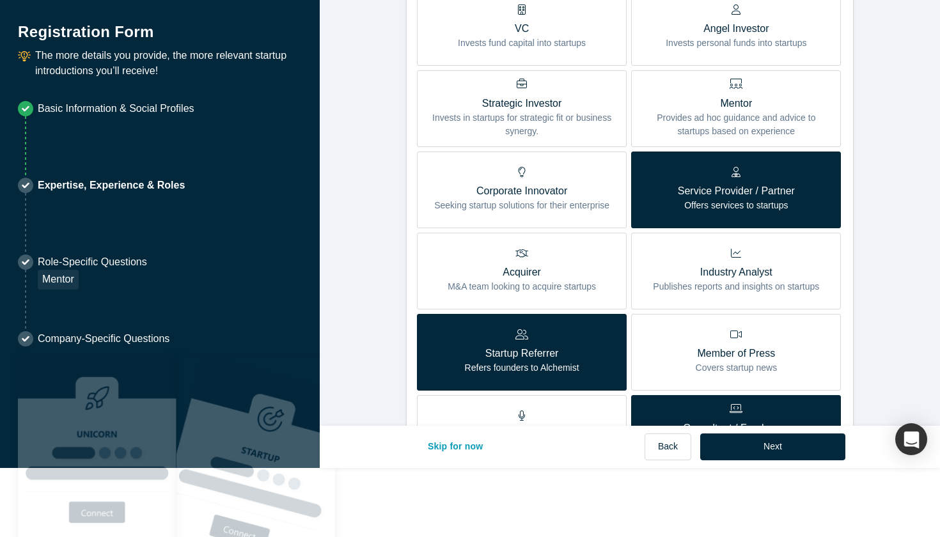
click at [702, 207] on p "Offers services to startups" at bounding box center [736, 205] width 117 height 13
click at [0, 0] on input "Service Provider / Partner Offers services to startups" at bounding box center [0, 0] width 0 height 0
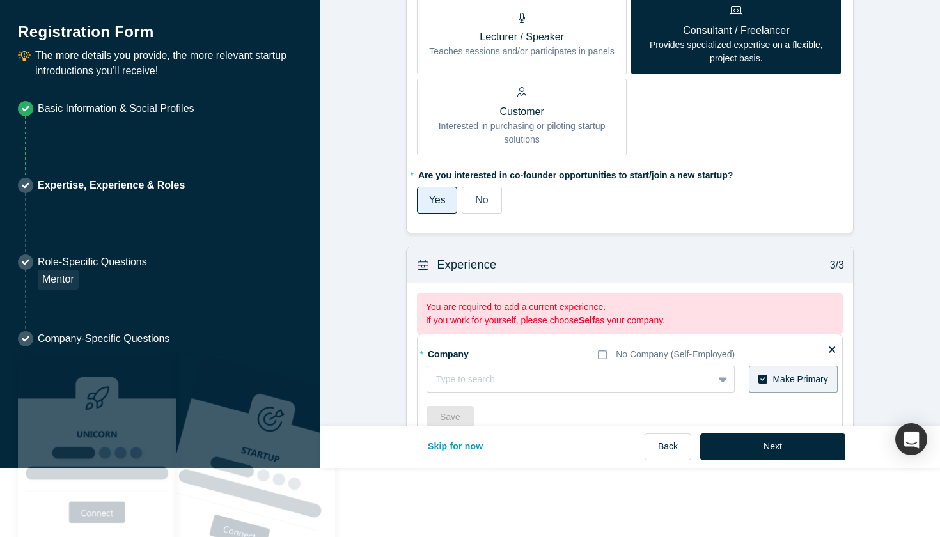
scroll to position [669, 0]
click at [598, 52] on p "Teaches sessions and/or participates in panels" at bounding box center [522, 50] width 186 height 13
click at [0, 0] on input "Lecturer / Speaker Teaches sessions and/or participates in panels" at bounding box center [0, 0] width 0 height 0
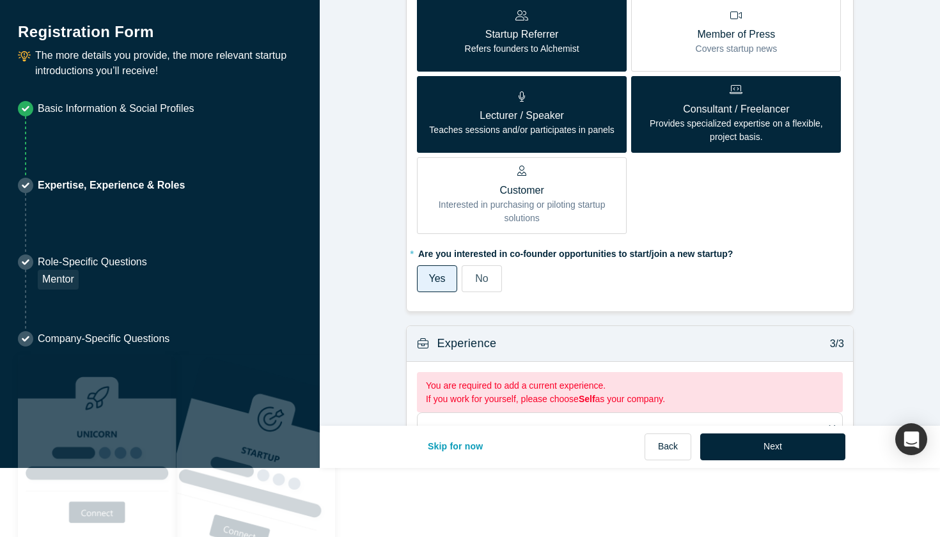
scroll to position [579, 0]
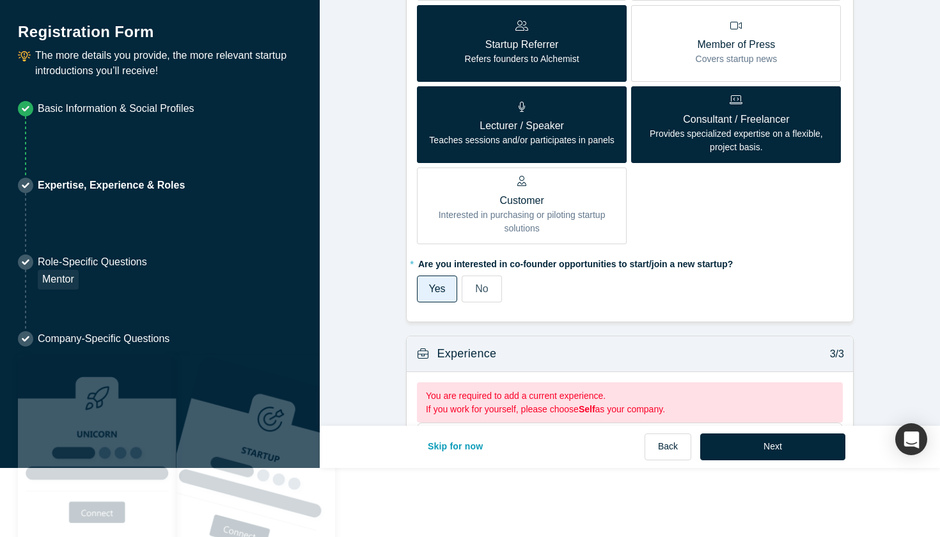
click at [532, 21] on div "Startup Referrer Refers founders to Alchemist" at bounding box center [522, 42] width 115 height 45
click at [0, 0] on input "Startup Referrer Refers founders to Alchemist" at bounding box center [0, 0] width 0 height 0
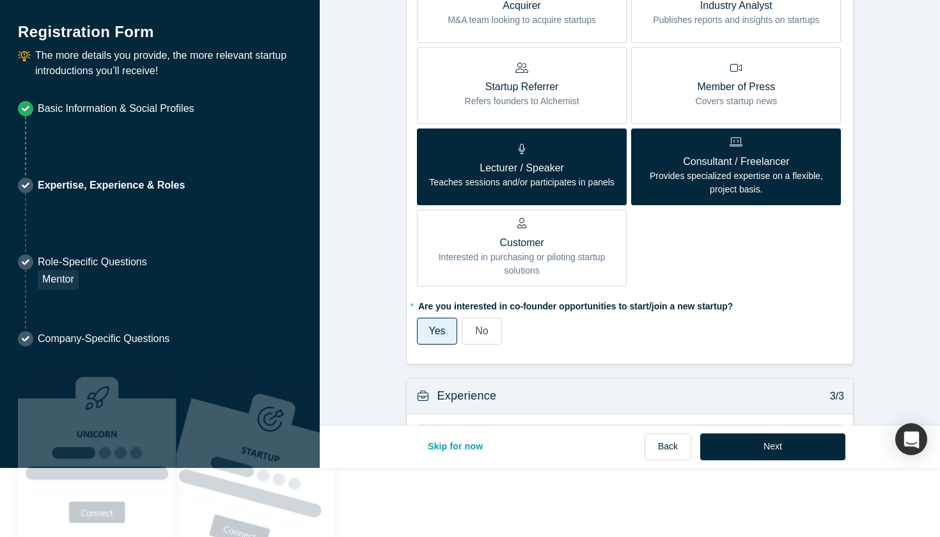
scroll to position [530, 0]
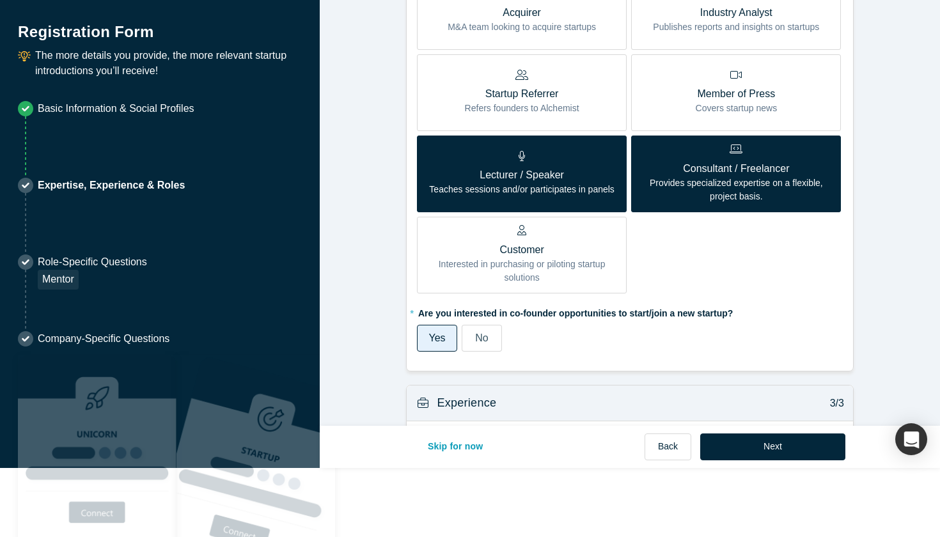
click at [537, 86] on p "Startup Referrer" at bounding box center [522, 93] width 115 height 15
click at [0, 0] on input "Startup Referrer Refers founders to Alchemist" at bounding box center [0, 0] width 0 height 0
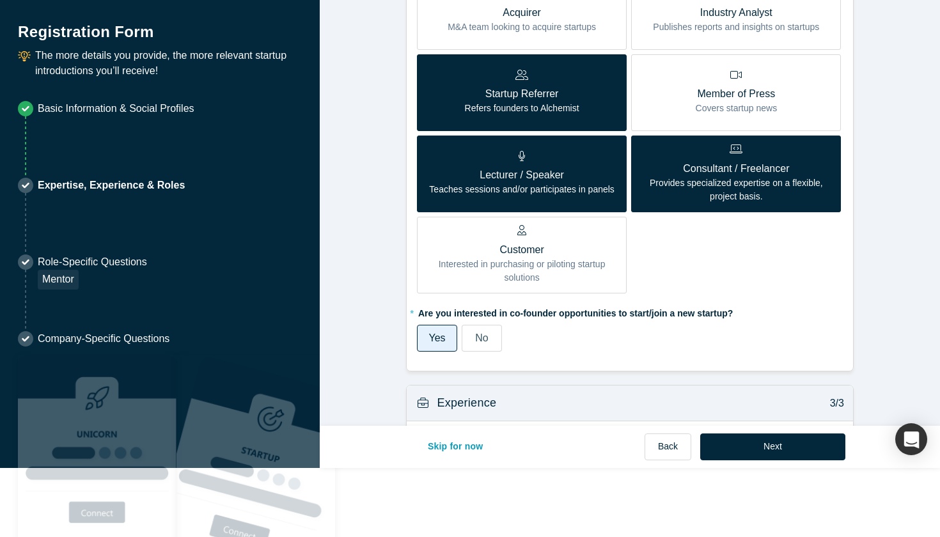
click at [548, 162] on div "Lecturer / Speaker Teaches sessions and/or participates in panels" at bounding box center [522, 173] width 186 height 45
click at [0, 0] on input "Lecturer / Speaker Teaches sessions and/or participates in panels" at bounding box center [0, 0] width 0 height 0
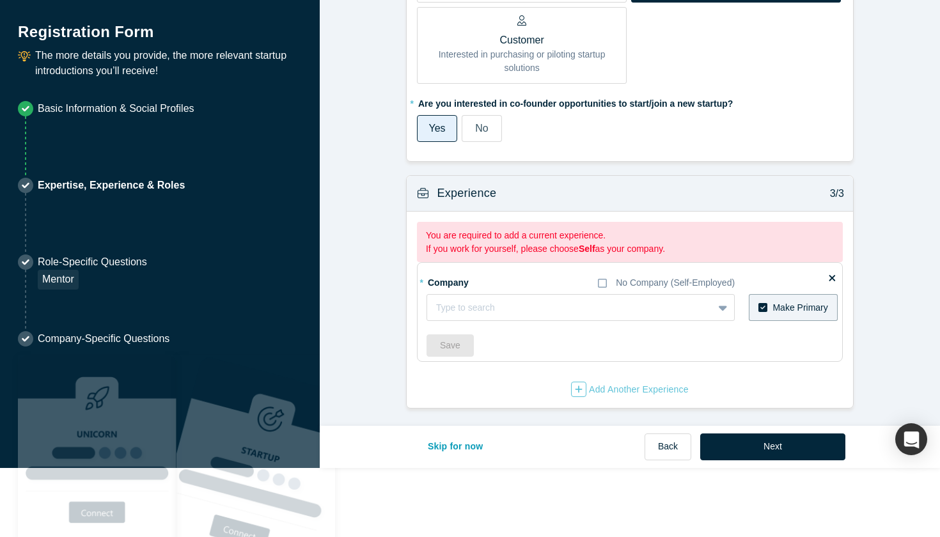
scroll to position [739, 0]
click at [479, 310] on div "Type to search" at bounding box center [570, 308] width 268 height 13
type input "PhnyX Lab"
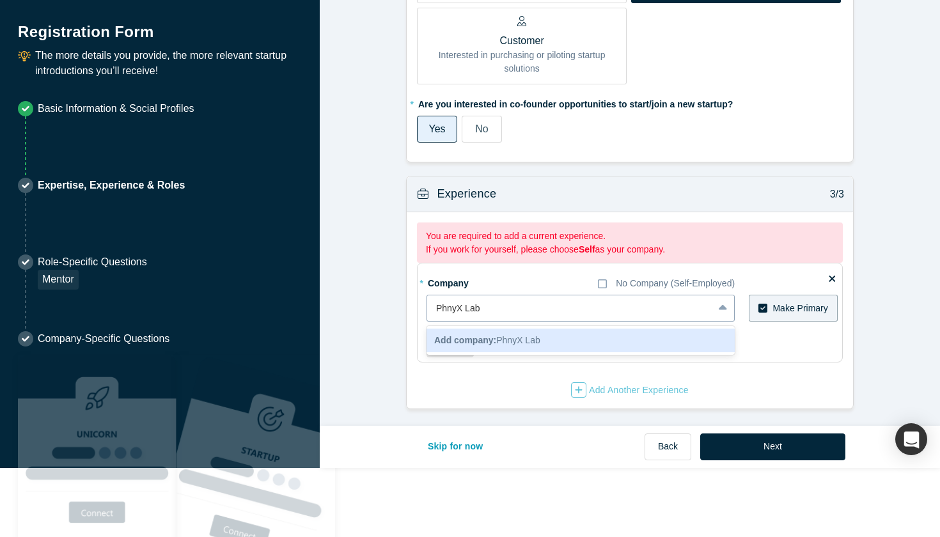
click at [481, 329] on div "Add company: PhnyX Lab" at bounding box center [581, 341] width 308 height 24
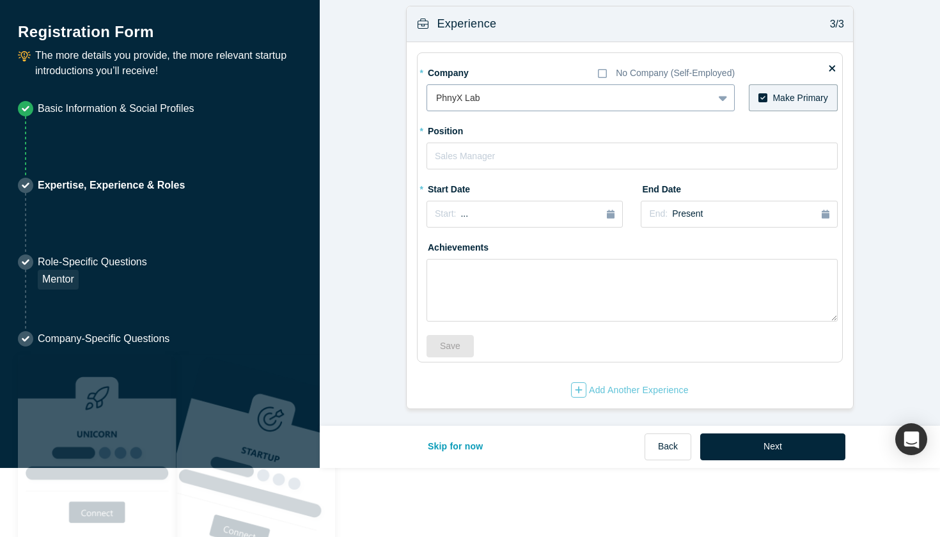
scroll to position [908, 0]
click at [765, 215] on div "End: Present" at bounding box center [739, 215] width 180 height 14
click at [800, 305] on div "Sep" at bounding box center [808, 309] width 41 height 13
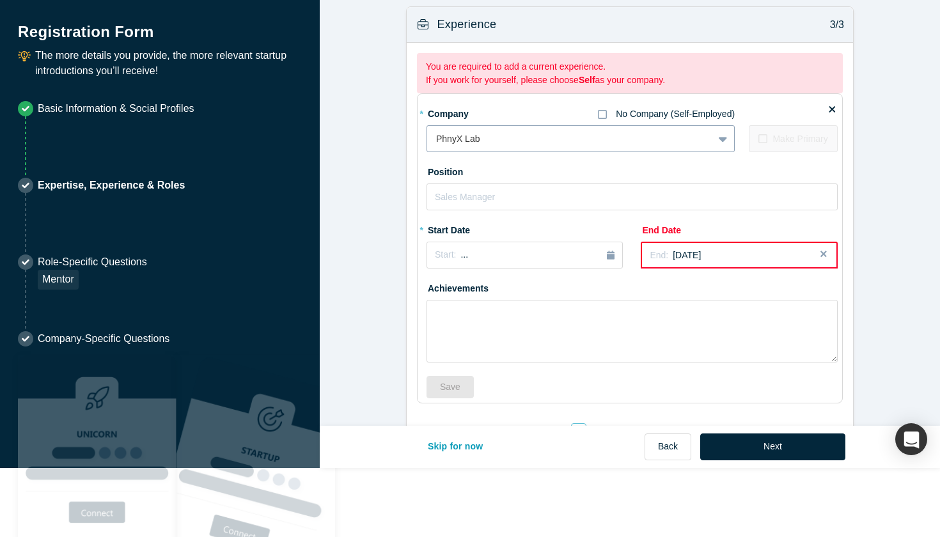
click at [607, 111] on icon at bounding box center [602, 114] width 9 height 9
click at [0, 0] on input "No Company (Self-Employed)" at bounding box center [0, 0] width 0 height 0
click at [821, 257] on button "Close" at bounding box center [828, 255] width 19 height 27
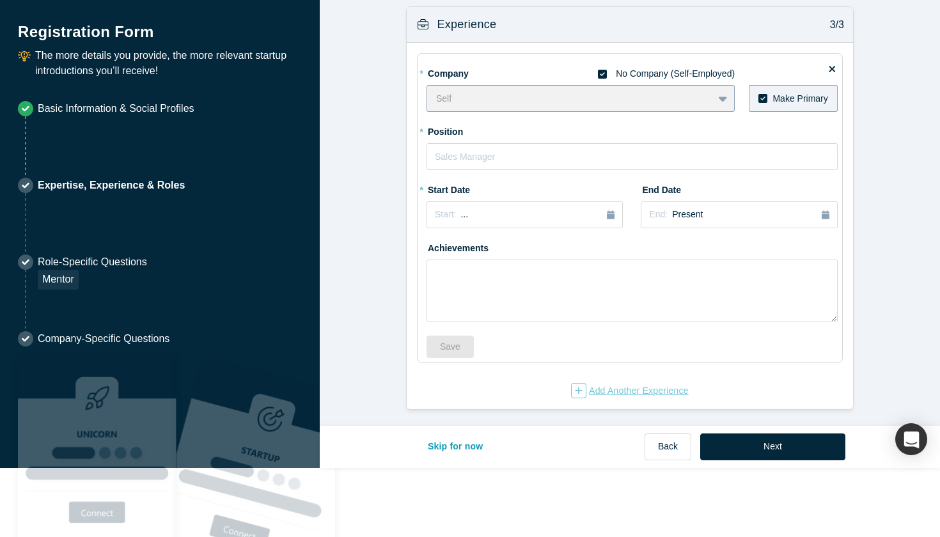
click at [607, 395] on div "Add Another Experience" at bounding box center [630, 390] width 118 height 15
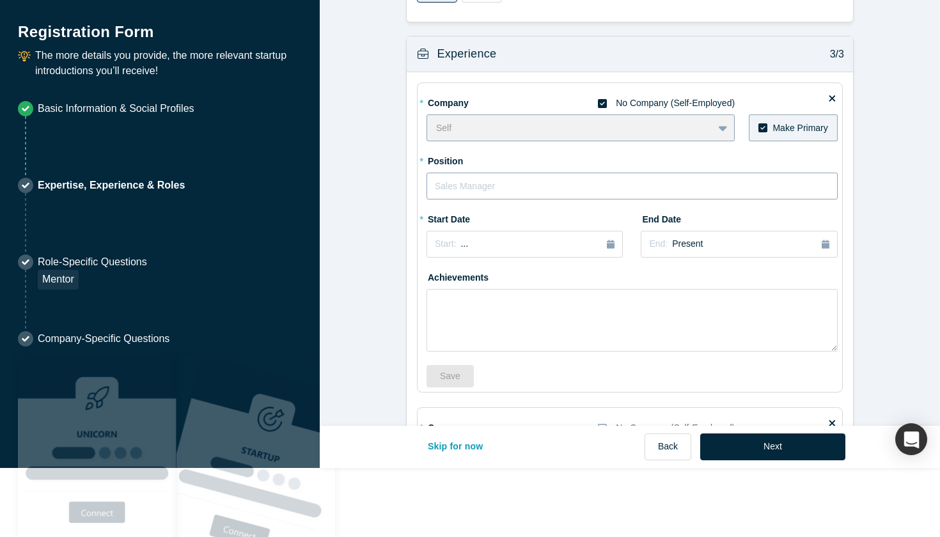
scroll to position [878, 0]
click at [487, 184] on input "text" at bounding box center [632, 186] width 411 height 27
click at [830, 96] on icon at bounding box center [832, 99] width 6 height 6
click at [0, 0] on input "checkbox" at bounding box center [0, 0] width 0 height 0
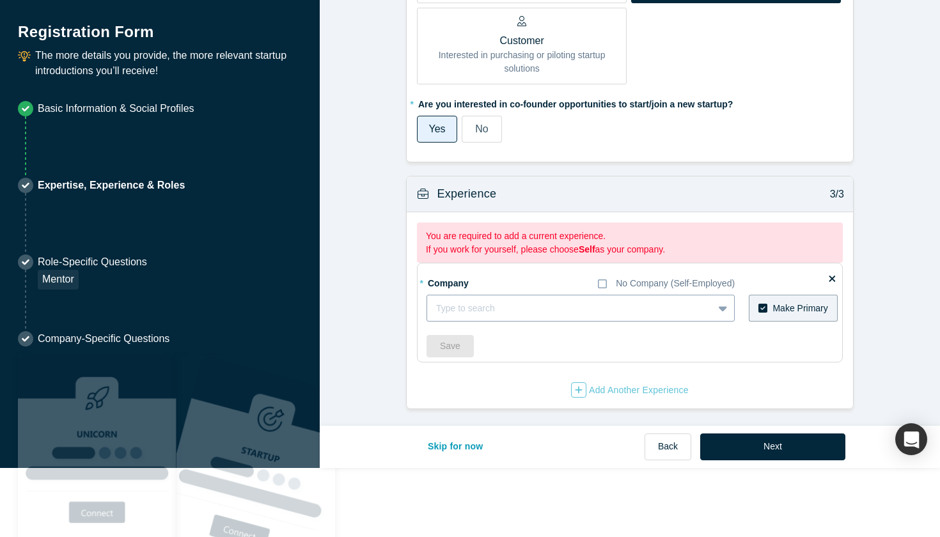
click at [538, 312] on div at bounding box center [570, 309] width 268 height 16
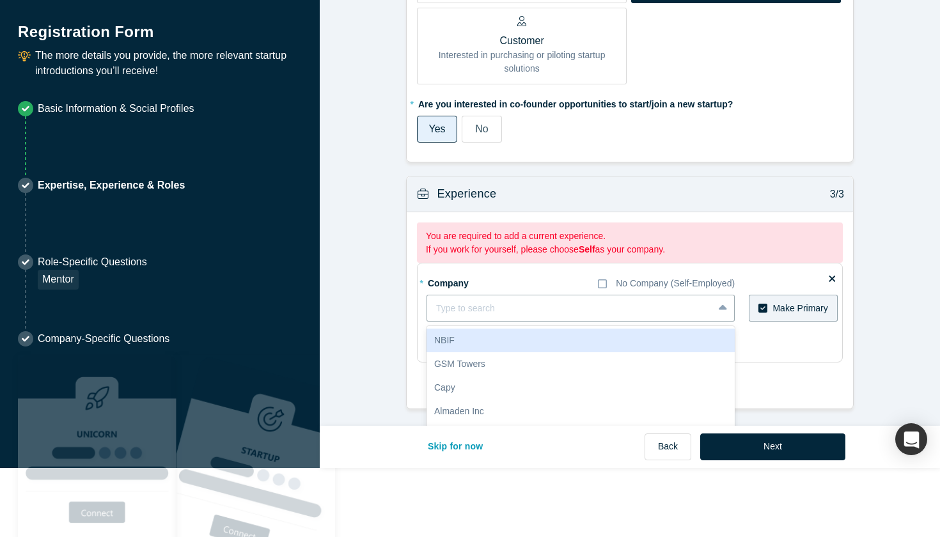
click at [804, 351] on div "Save" at bounding box center [632, 346] width 411 height 22
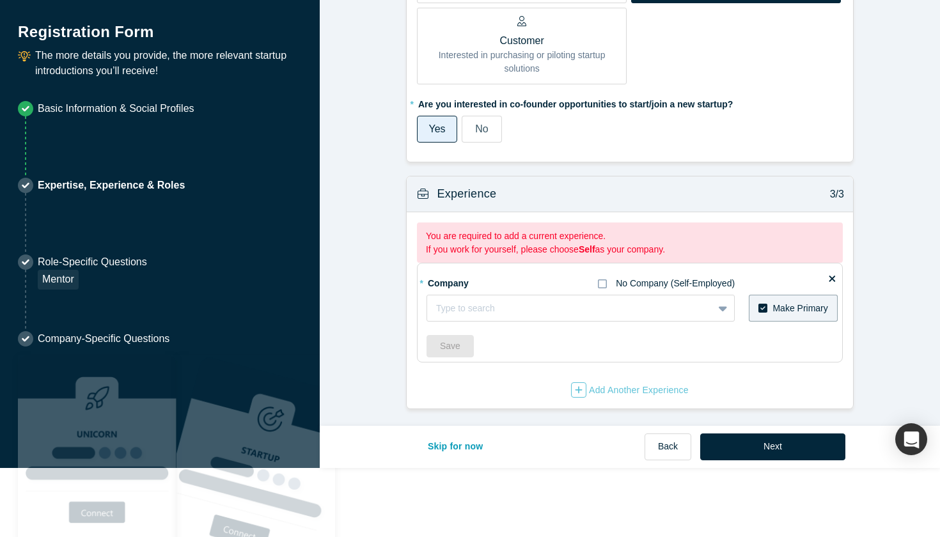
click at [665, 278] on div "No Company (Self-Employed)" at bounding box center [675, 283] width 119 height 13
click at [0, 0] on input "No Company (Self-Employed)" at bounding box center [0, 0] width 0 height 0
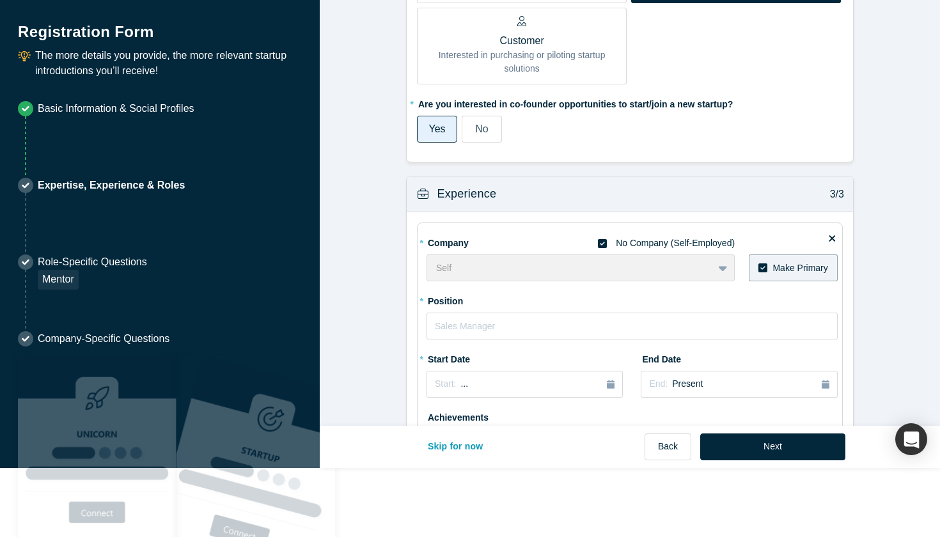
click at [651, 344] on div "* Company No Company (Self-Employed) Self To pick up a draggable item, press th…" at bounding box center [632, 380] width 411 height 296
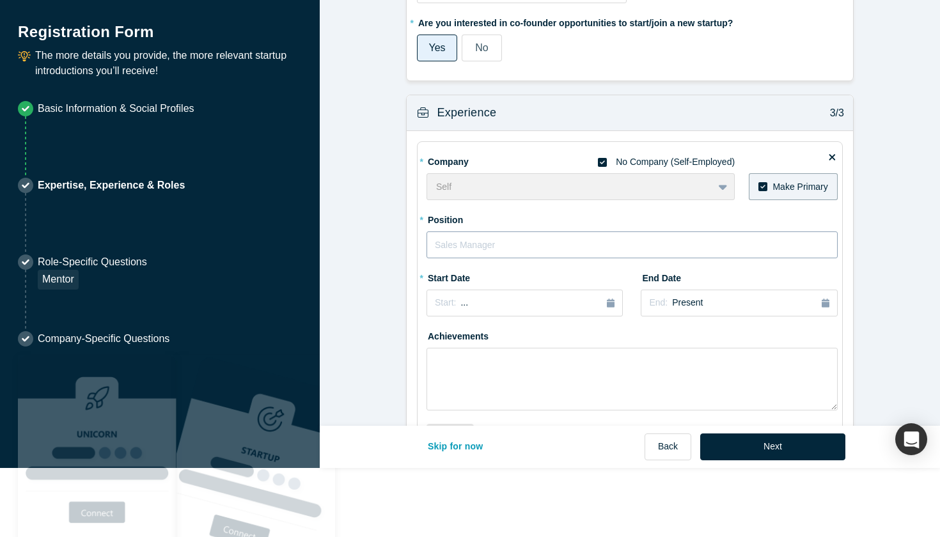
scroll to position [822, 0]
click at [598, 159] on icon at bounding box center [602, 160] width 9 height 10
click at [0, 0] on input "No Company (Self-Employed)" at bounding box center [0, 0] width 0 height 0
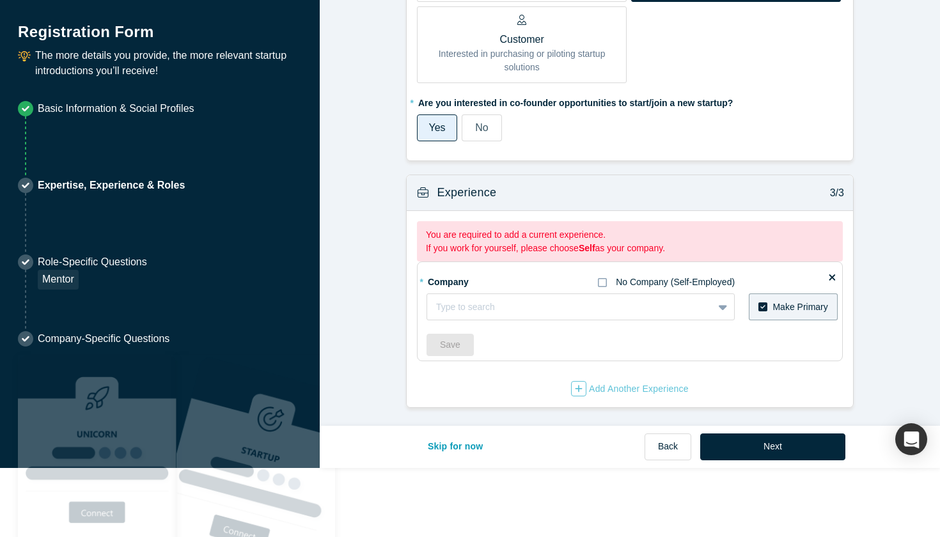
scroll to position [739, 0]
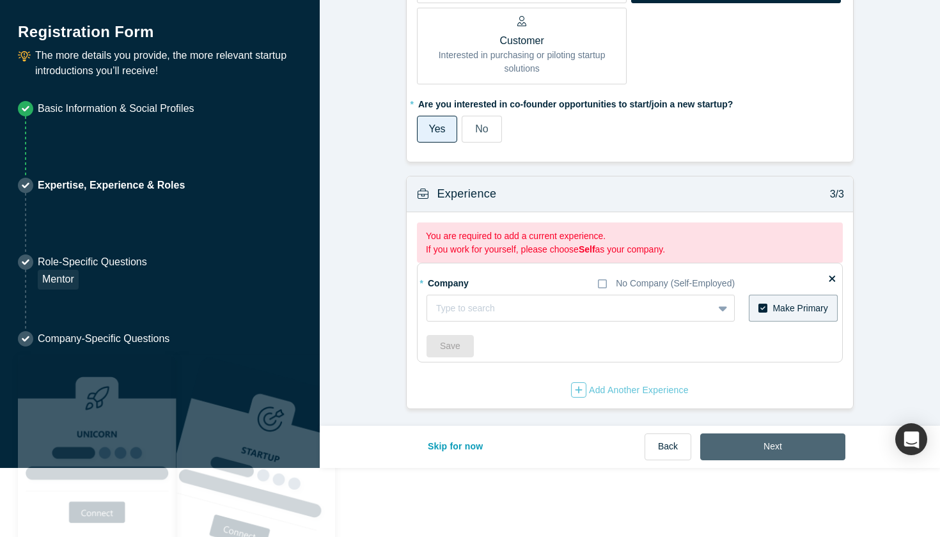
click at [755, 438] on button "Next" at bounding box center [773, 447] width 145 height 27
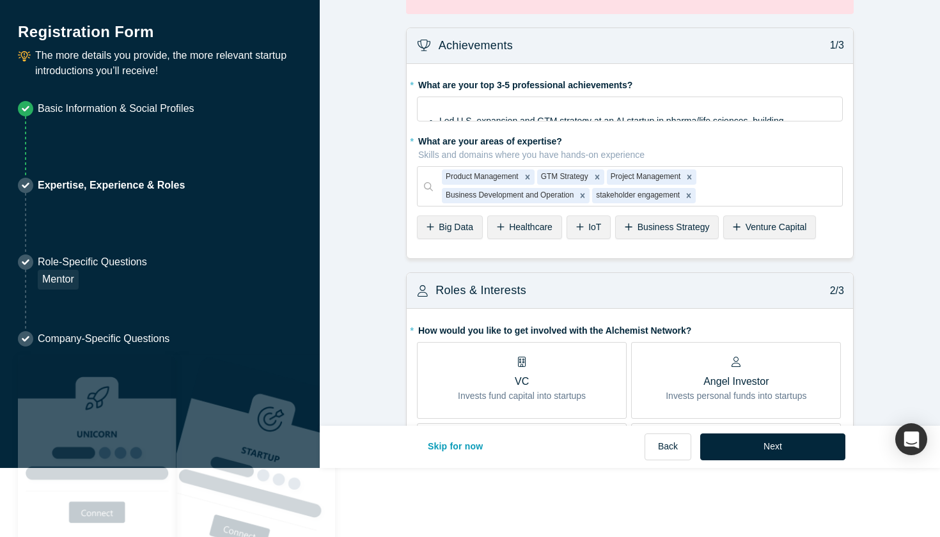
scroll to position [0, 0]
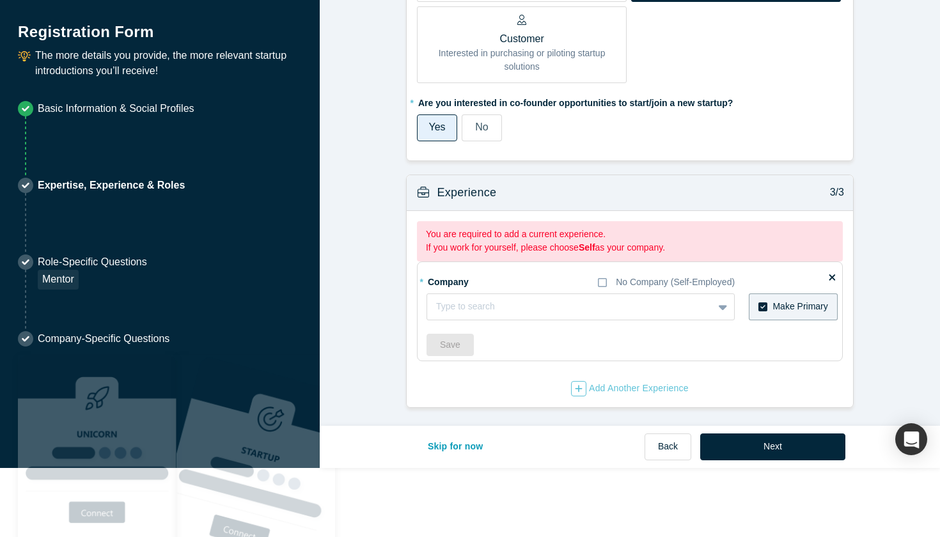
scroll to position [823, 0]
click at [601, 281] on icon at bounding box center [602, 283] width 9 height 10
click at [0, 0] on input "No Company (Self-Employed)" at bounding box center [0, 0] width 0 height 0
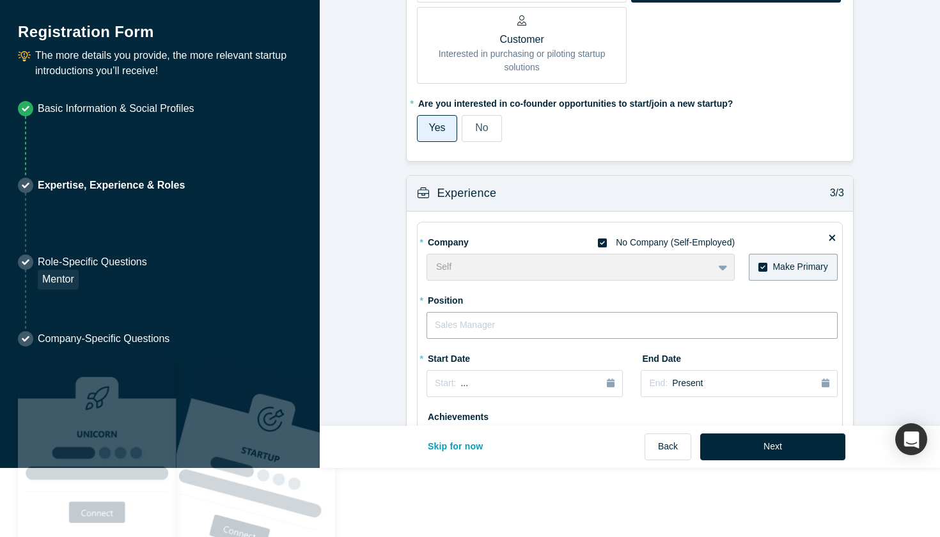
click at [539, 329] on input "text" at bounding box center [632, 325] width 411 height 27
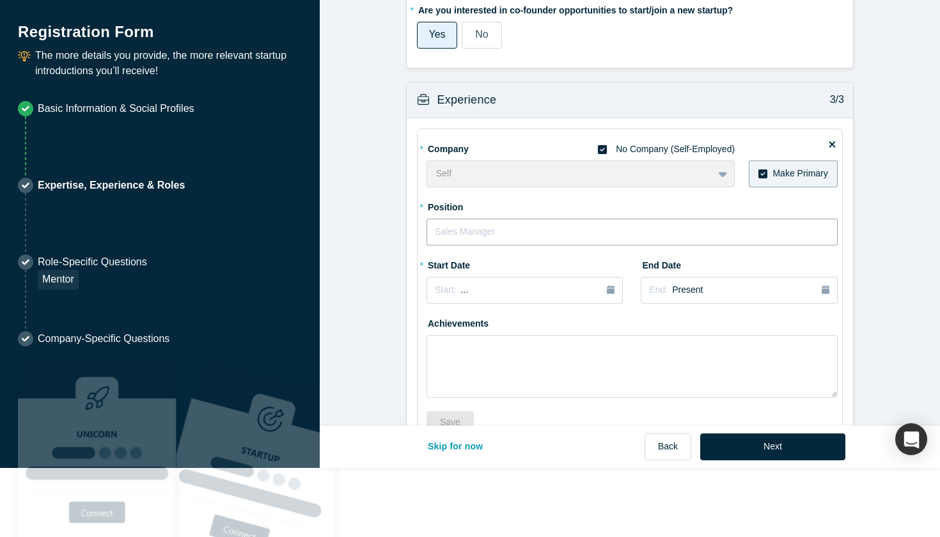
type input "E"
type input "Exploring Opportunities"
click at [512, 281] on button "Start: ..." at bounding box center [525, 290] width 196 height 27
click at [535, 381] on div "Sep" at bounding box center [539, 383] width 41 height 13
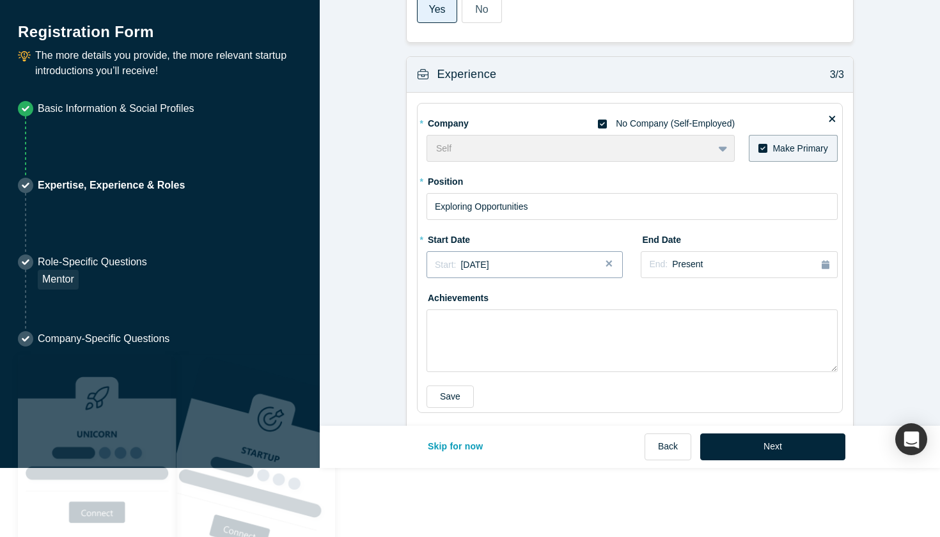
scroll to position [851, 0]
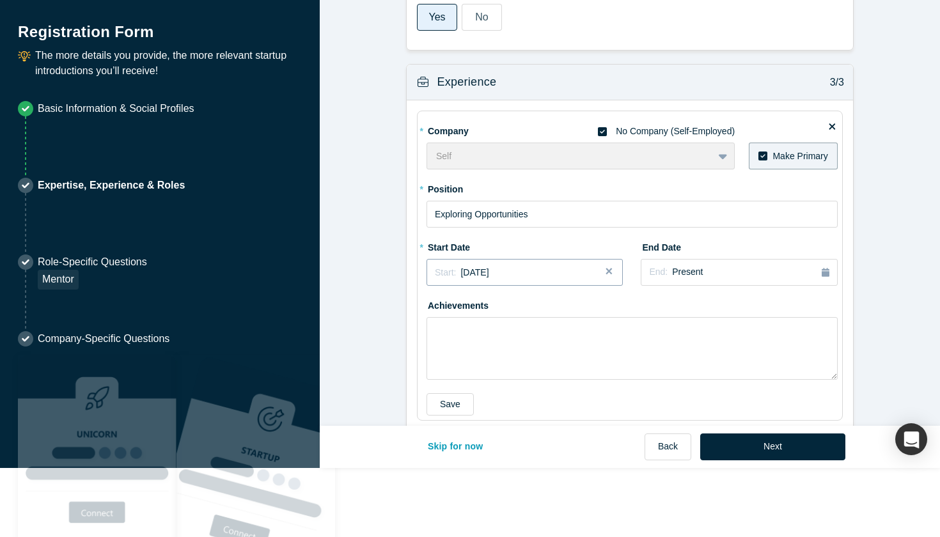
click at [523, 266] on div "Start: [DATE]" at bounding box center [525, 272] width 180 height 13
click at [530, 367] on div "Sep" at bounding box center [539, 366] width 41 height 13
click at [512, 271] on div "Start: [DATE]" at bounding box center [525, 272] width 180 height 13
click at [458, 384] on div "Oct Nov Dec" at bounding box center [496, 383] width 131 height 16
click at [553, 278] on button "Start: [DATE]" at bounding box center [525, 272] width 196 height 27
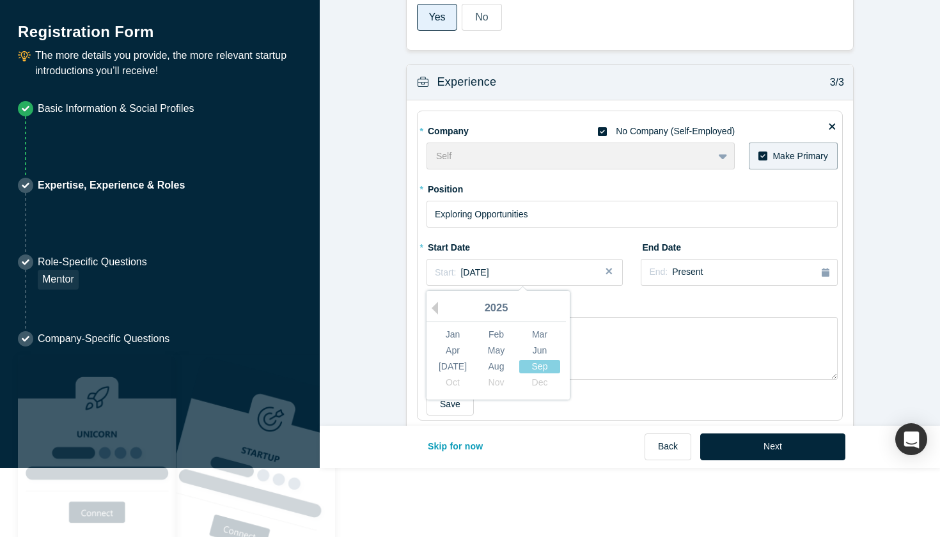
click at [572, 239] on div "* Start Date Start: [DATE] Previous Year [DATE] Feb Mar Apr May Jun [DATE] Aug …" at bounding box center [525, 261] width 196 height 49
click at [592, 269] on div "Start: [DATE]" at bounding box center [525, 272] width 180 height 13
click at [539, 361] on div "Sep" at bounding box center [539, 366] width 41 height 13
click at [539, 361] on textarea at bounding box center [632, 348] width 411 height 63
click at [461, 271] on span "[DATE]" at bounding box center [475, 272] width 28 height 10
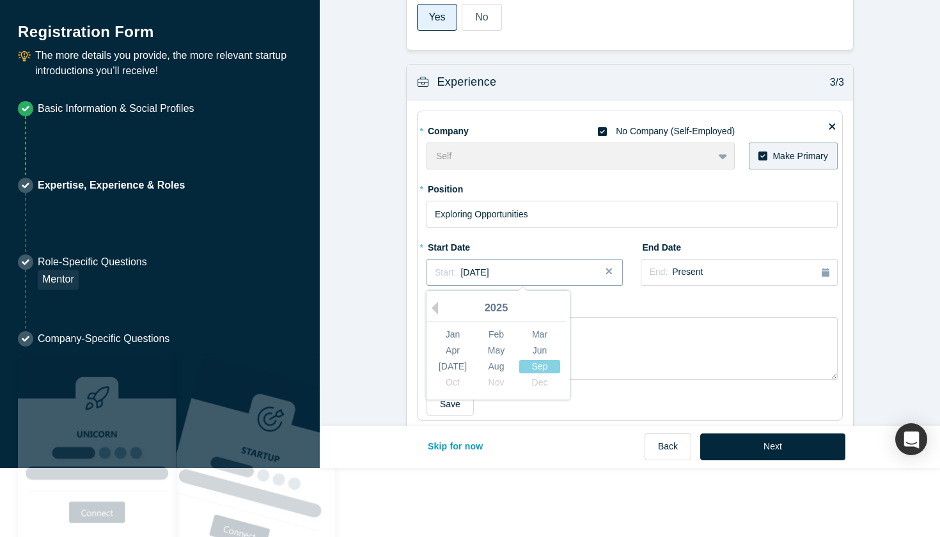
click at [468, 272] on span "[DATE]" at bounding box center [475, 272] width 28 height 10
click at [460, 360] on div "[DATE]" at bounding box center [452, 366] width 41 height 13
click at [489, 274] on span "[DATE]" at bounding box center [475, 272] width 28 height 10
click at [512, 369] on div "Aug" at bounding box center [496, 366] width 41 height 13
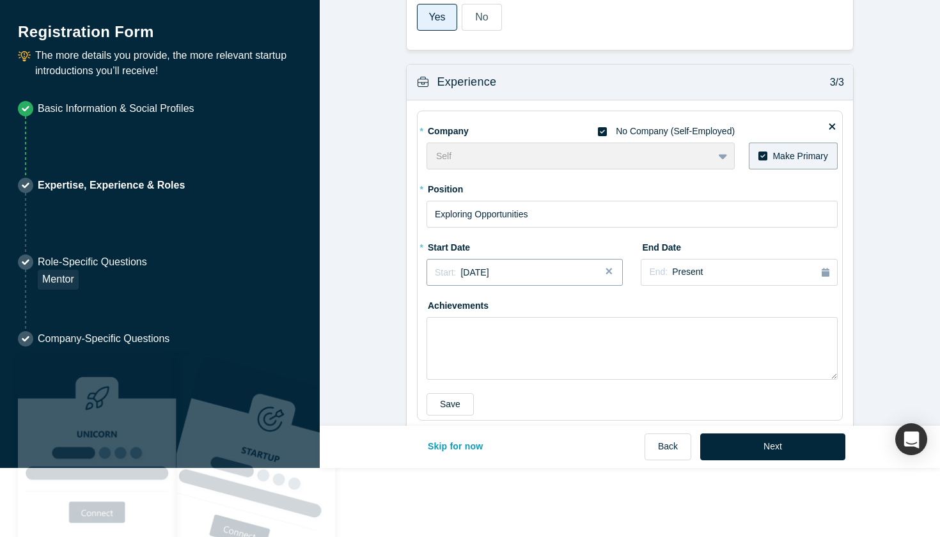
click at [512, 268] on div "Start: [DATE]" at bounding box center [525, 272] width 180 height 13
click at [538, 363] on div "Sep" at bounding box center [539, 366] width 41 height 13
click at [489, 266] on div "Start: [DATE]" at bounding box center [462, 272] width 54 height 13
click at [484, 276] on div "Start: [DATE]" at bounding box center [462, 272] width 54 height 13
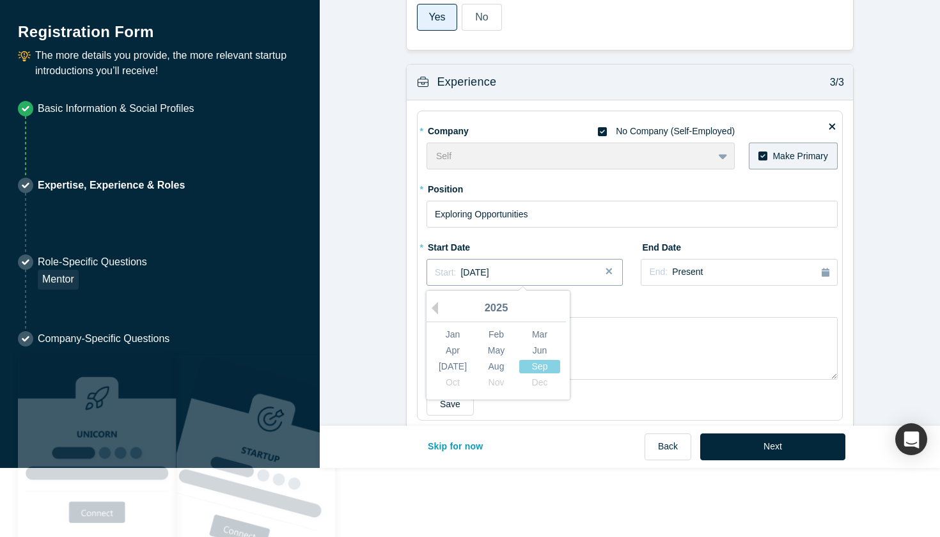
click at [489, 269] on span "[DATE]" at bounding box center [475, 272] width 28 height 10
click at [441, 305] on div "2025" at bounding box center [496, 309] width 139 height 27
click at [633, 305] on div "Achievements" at bounding box center [632, 337] width 411 height 85
click at [606, 265] on button "Close" at bounding box center [613, 272] width 19 height 27
click at [540, 265] on div "Start: ..." at bounding box center [525, 272] width 180 height 14
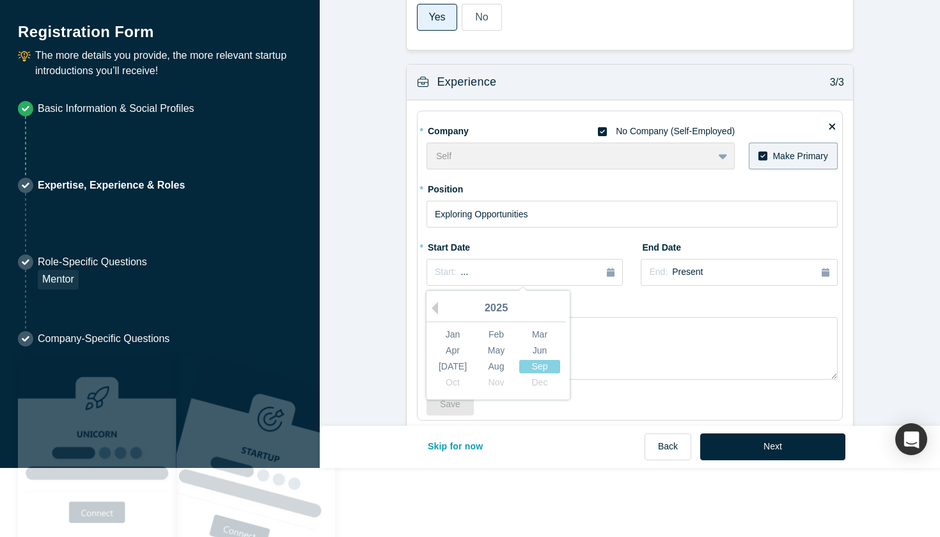
click at [565, 367] on div "[DATE] Feb Mar Apr May Jun [DATE] Aug Sep Oct Nov Dec" at bounding box center [496, 346] width 139 height 100
click at [458, 379] on div "Oct Nov Dec" at bounding box center [496, 383] width 131 height 16
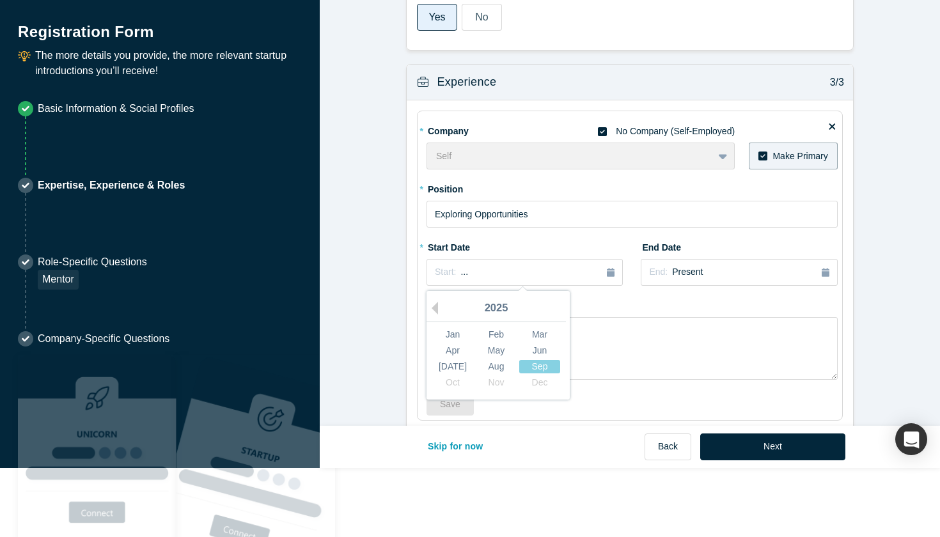
click at [458, 379] on div "Oct Nov Dec" at bounding box center [496, 383] width 131 height 16
click at [500, 378] on div "Oct Nov Dec" at bounding box center [496, 383] width 131 height 16
click at [649, 345] on textarea at bounding box center [632, 348] width 411 height 63
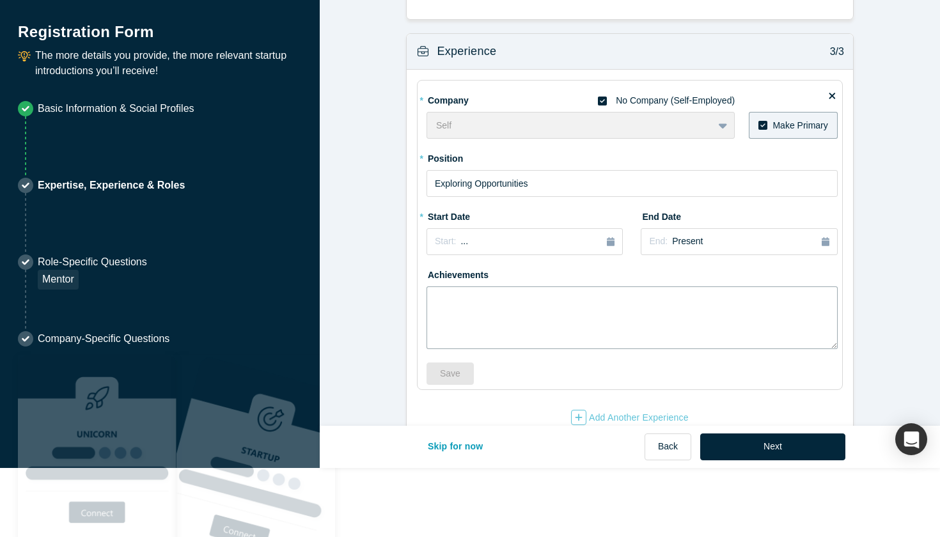
scroll to position [892, 0]
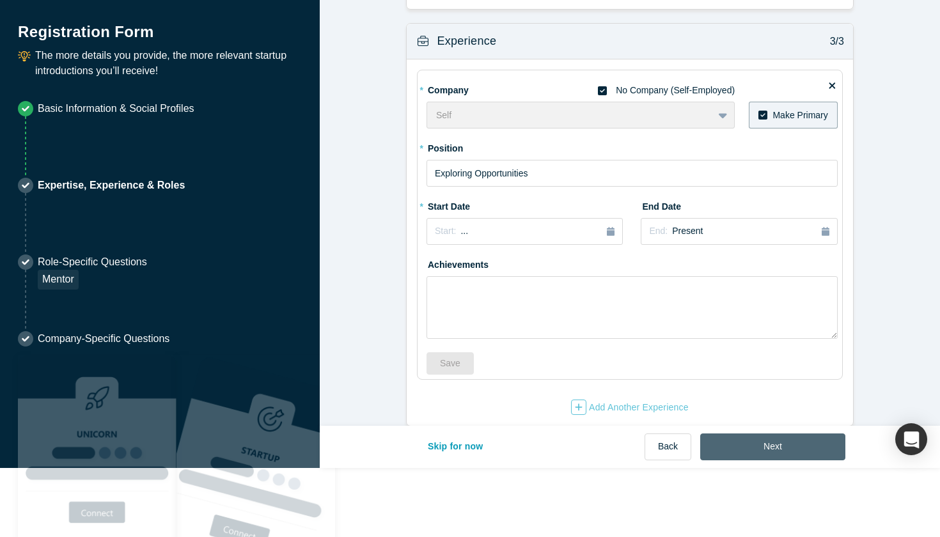
click at [740, 442] on button "Next" at bounding box center [773, 447] width 145 height 27
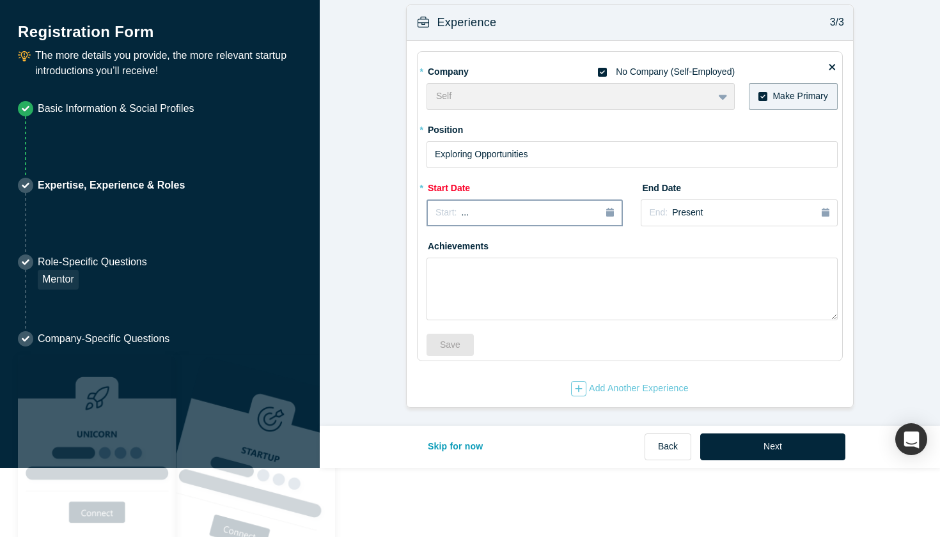
scroll to position [992, 0]
click at [617, 210] on button "Start: ..." at bounding box center [525, 214] width 196 height 27
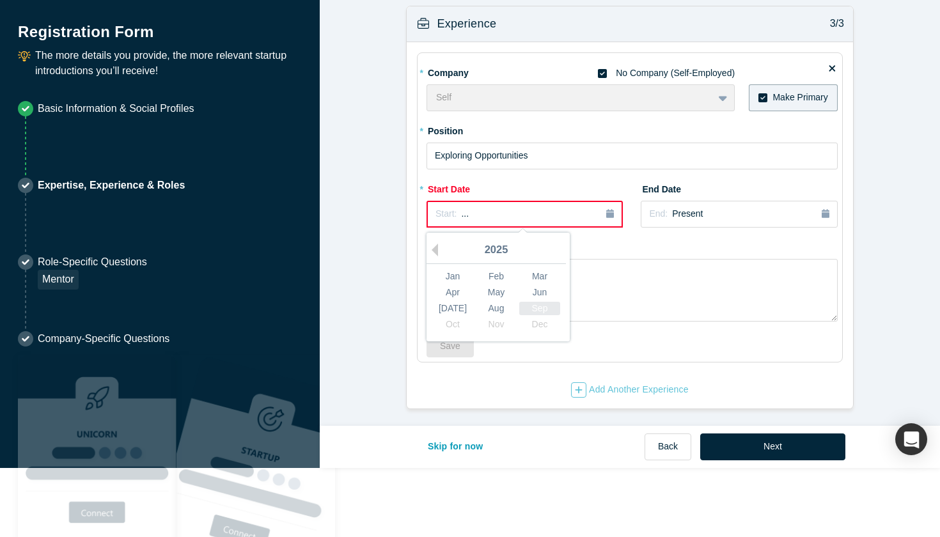
click at [554, 303] on div "Sep" at bounding box center [539, 307] width 41 height 13
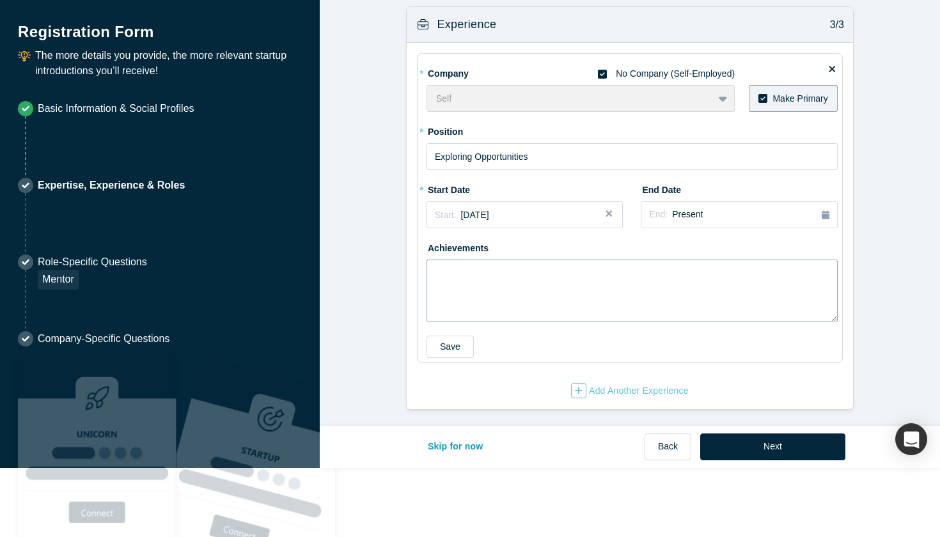
scroll to position [887, 0]
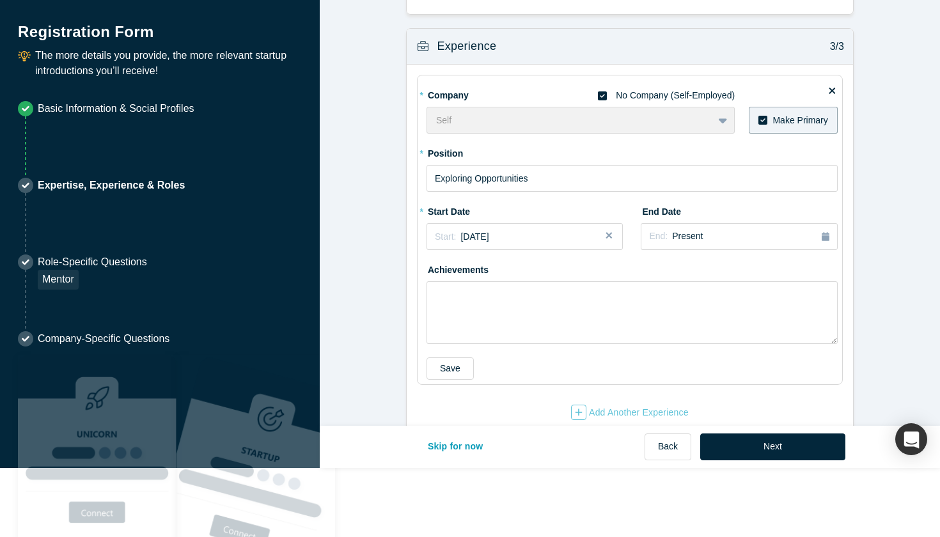
click at [610, 235] on button "Close" at bounding box center [613, 236] width 19 height 27
click at [543, 234] on div "Start: ..." at bounding box center [525, 237] width 178 height 14
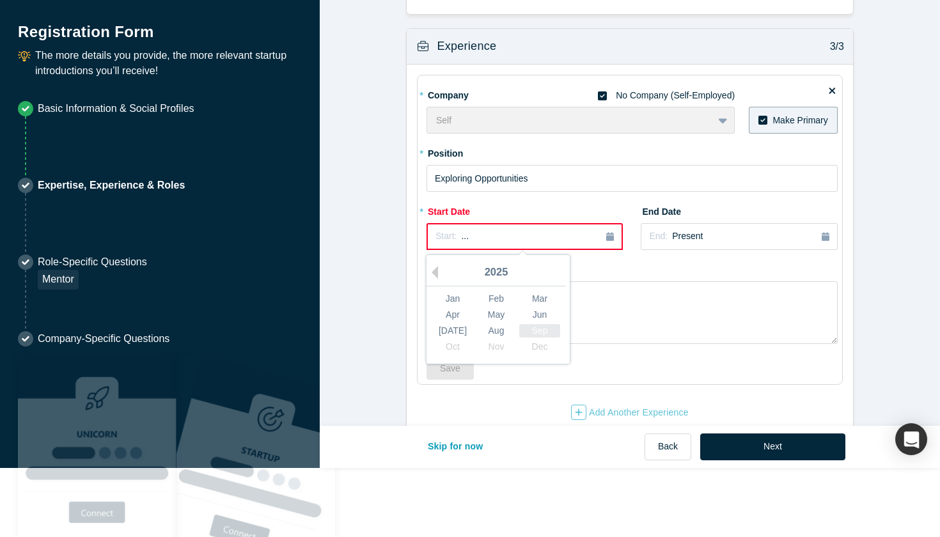
click at [540, 324] on div "Sep" at bounding box center [539, 330] width 41 height 13
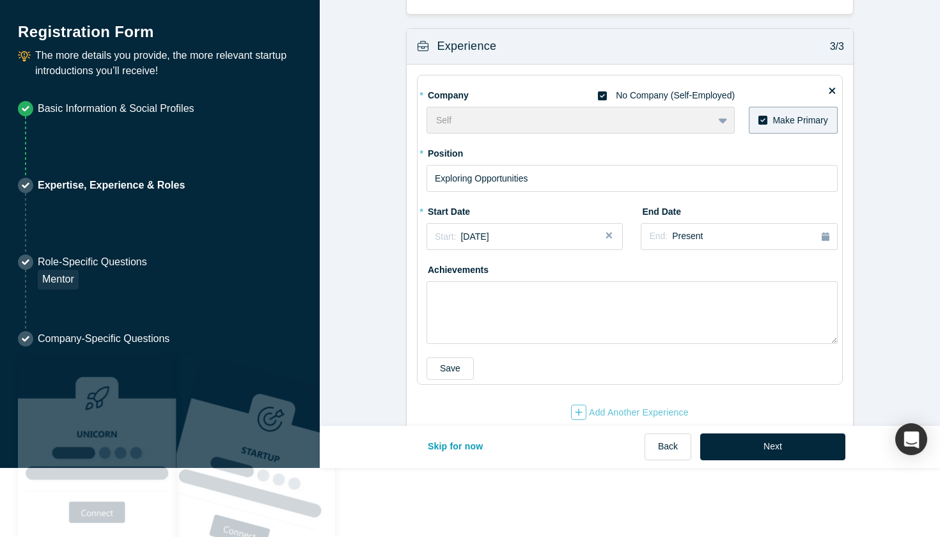
click at [605, 91] on icon at bounding box center [602, 95] width 9 height 9
click at [0, 0] on input "No Company (Self-Employed)" at bounding box center [0, 0] width 0 height 0
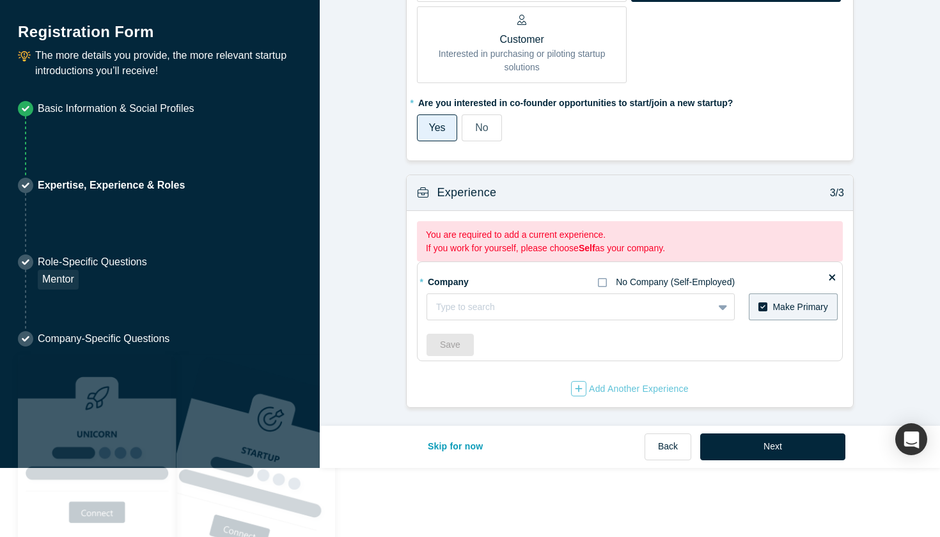
scroll to position [739, 0]
click at [505, 295] on div "Type to search" at bounding box center [581, 308] width 308 height 27
type input "PhnyX Lab"
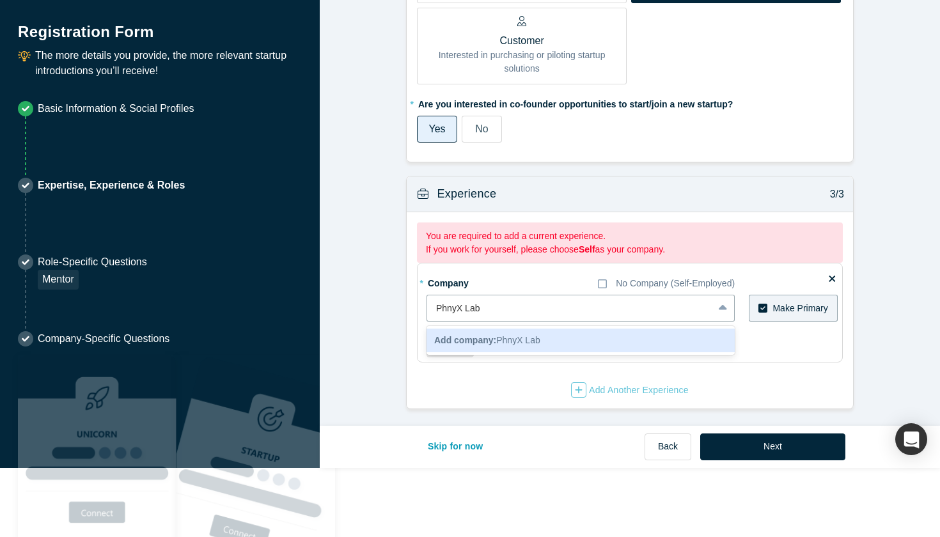
click at [535, 338] on span "Add company: PhnyX Lab" at bounding box center [487, 340] width 106 height 10
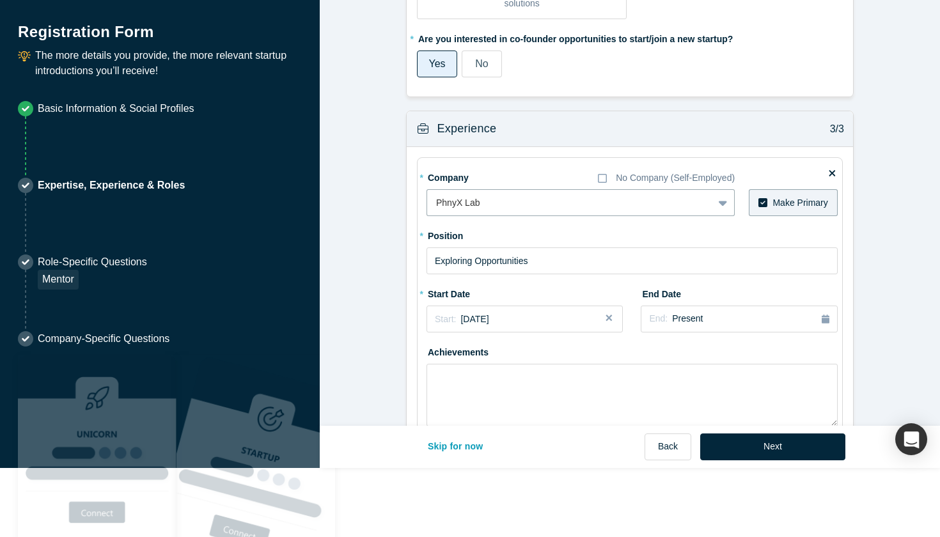
scroll to position [810, 0]
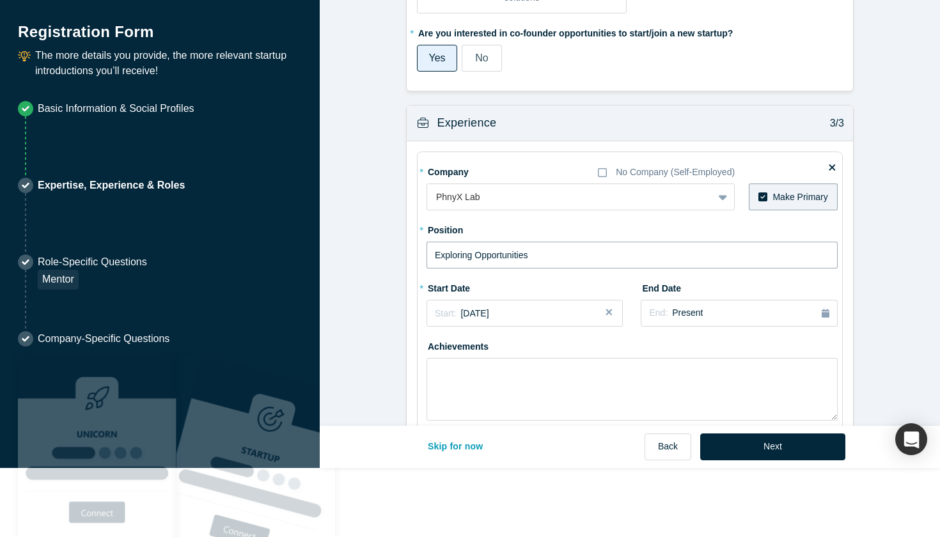
click at [541, 250] on input "Exploring Opportunities" at bounding box center [632, 255] width 411 height 27
drag, startPoint x: 541, startPoint y: 250, endPoint x: 429, endPoint y: 249, distance: 112.0
click at [429, 249] on input "Exploring Opportunities" at bounding box center [632, 255] width 411 height 27
type input "Business Development Manager"
click at [501, 319] on button "Start: [DATE]" at bounding box center [525, 313] width 196 height 27
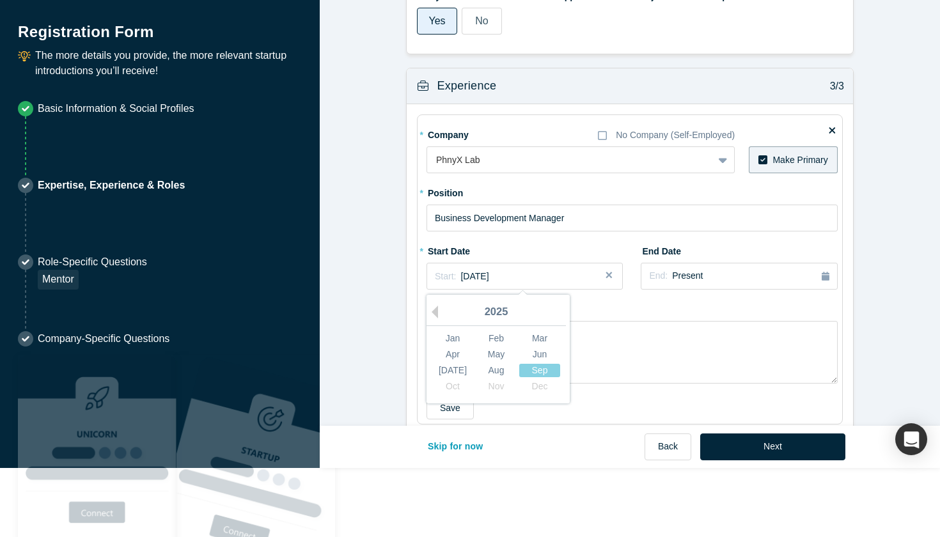
scroll to position [852, 0]
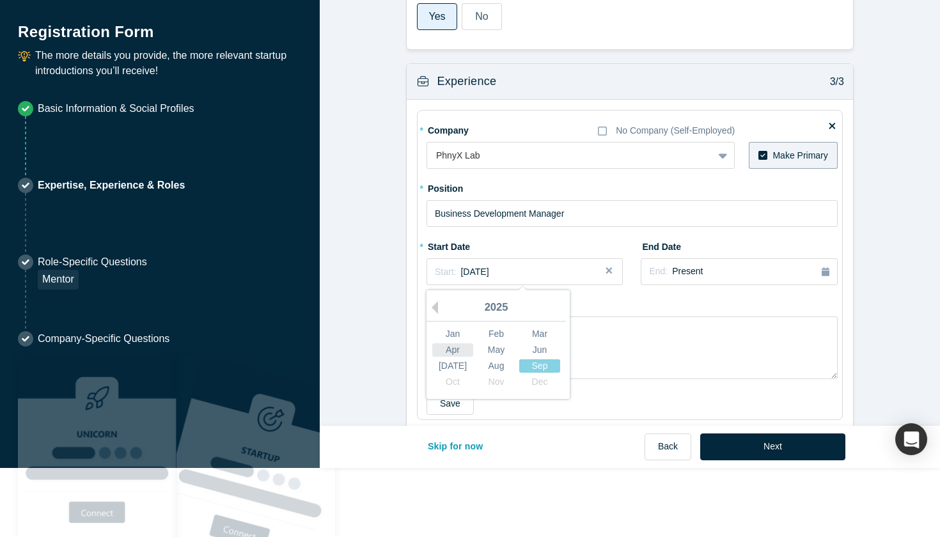
click at [454, 344] on div "Apr" at bounding box center [452, 350] width 41 height 13
click at [704, 276] on button "End: Present" at bounding box center [739, 271] width 196 height 27
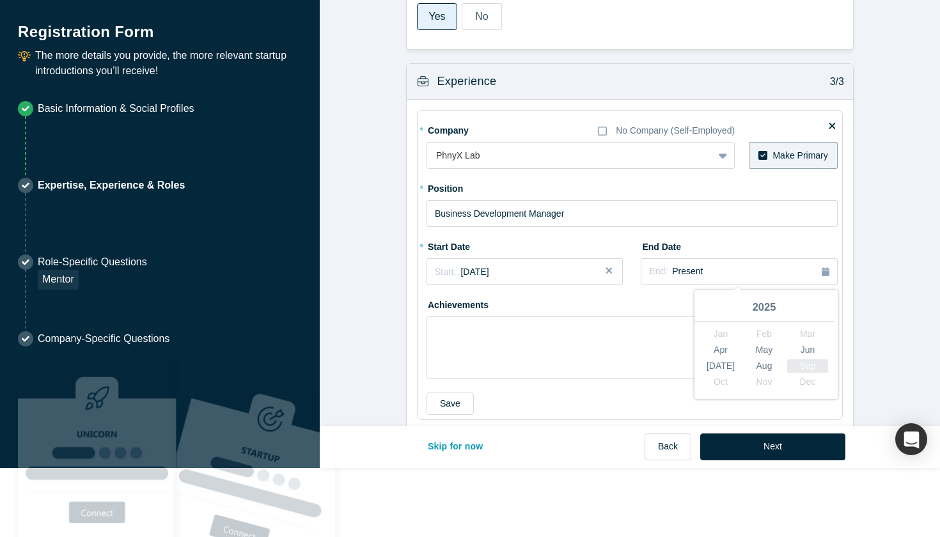
click at [809, 363] on div "Sep" at bounding box center [808, 366] width 41 height 13
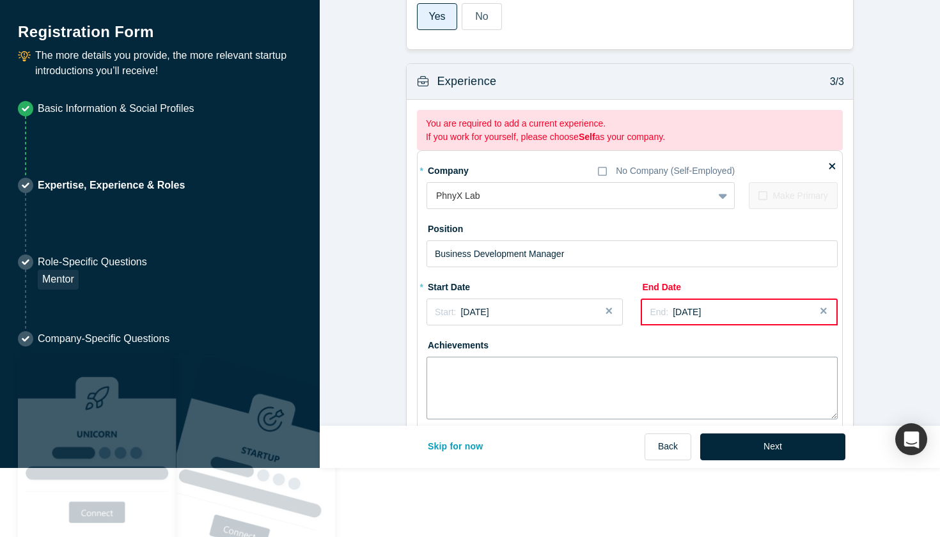
click at [760, 357] on textarea at bounding box center [632, 388] width 411 height 63
click at [824, 309] on button "Close" at bounding box center [828, 312] width 19 height 27
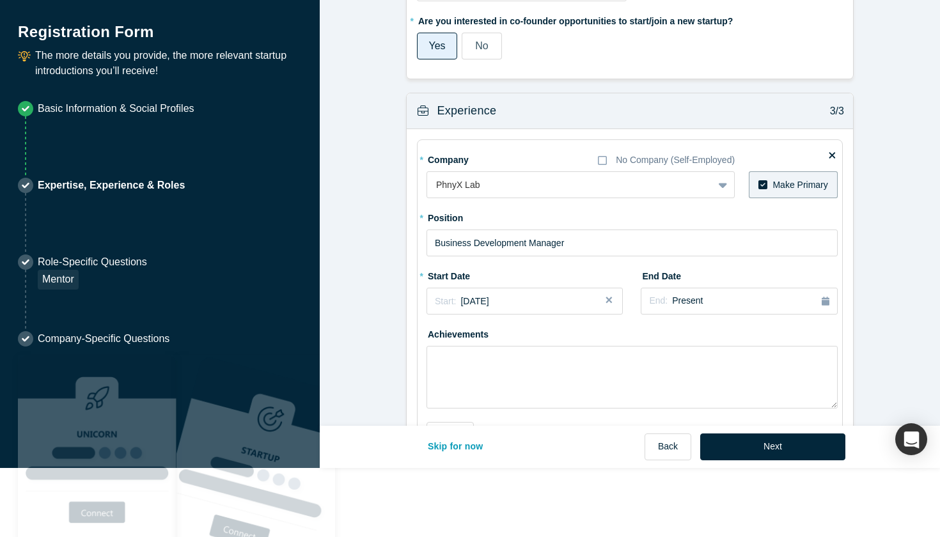
scroll to position [821, 0]
click at [754, 434] on button "Next" at bounding box center [773, 447] width 145 height 27
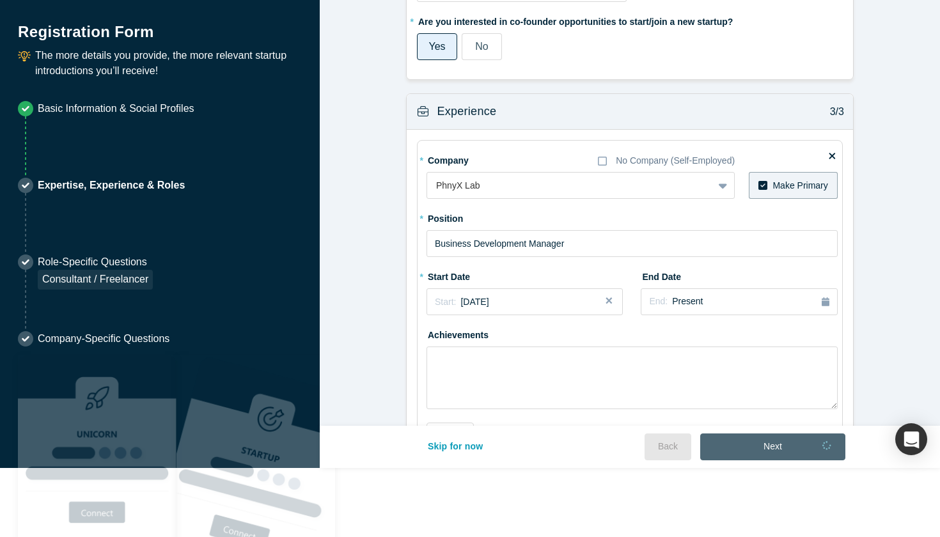
scroll to position [0, 0]
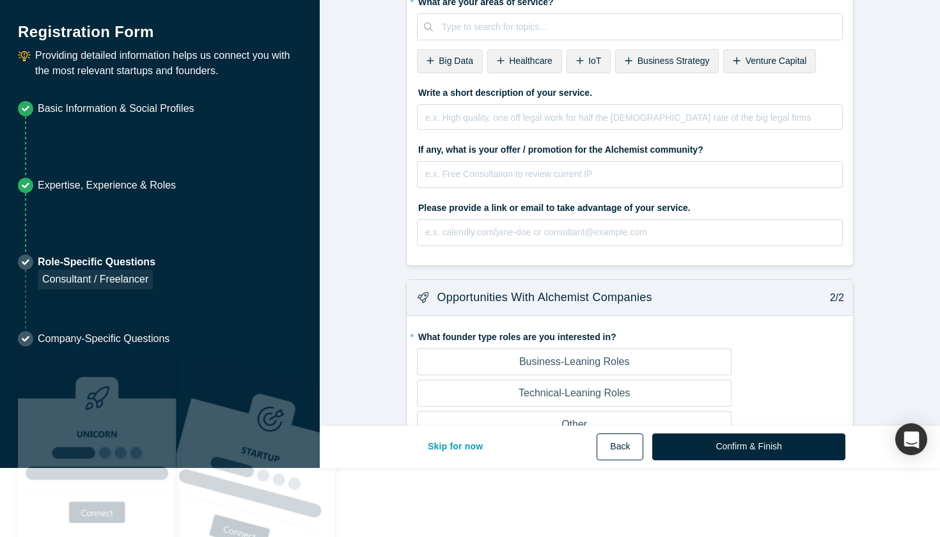
click at [629, 452] on button "Back" at bounding box center [620, 447] width 47 height 27
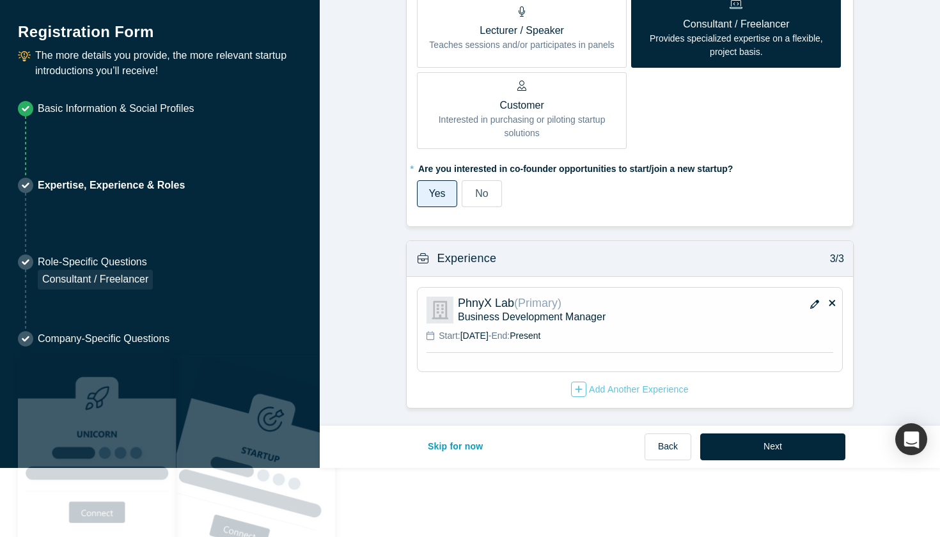
scroll to position [674, 0]
click at [812, 301] on icon "button" at bounding box center [815, 305] width 9 height 9
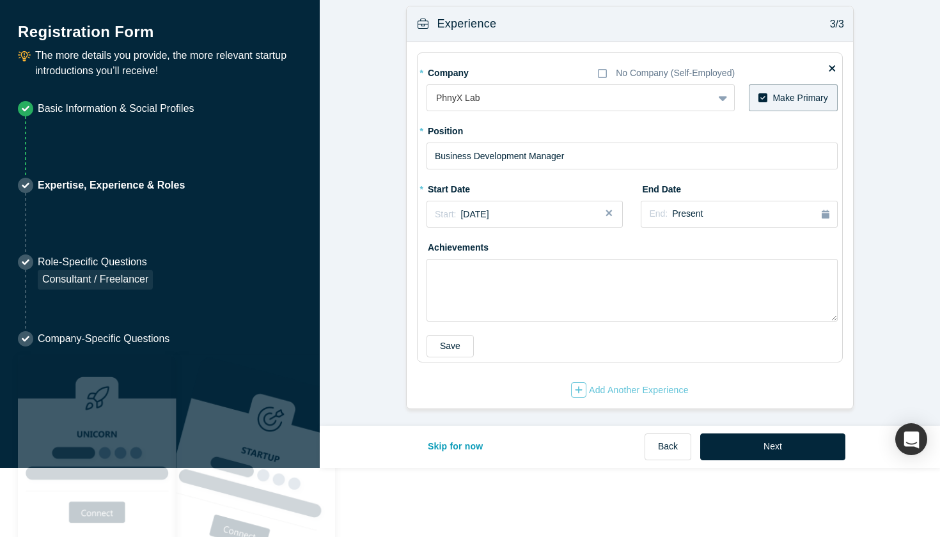
scroll to position [908, 0]
click at [489, 214] on span "[DATE]" at bounding box center [475, 215] width 28 height 10
click at [503, 290] on div "May" at bounding box center [496, 293] width 41 height 13
click at [777, 450] on button "Next" at bounding box center [773, 447] width 145 height 27
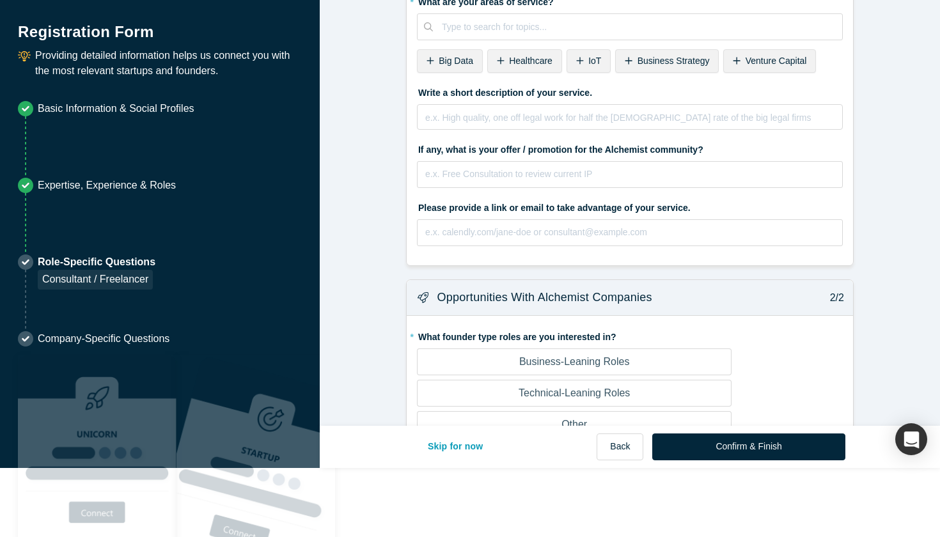
scroll to position [0, 0]
click at [654, 361] on label "Business-Leaning Roles" at bounding box center [574, 362] width 315 height 27
click at [0, 0] on input "Business-Leaning Roles" at bounding box center [0, 0] width 0 height 0
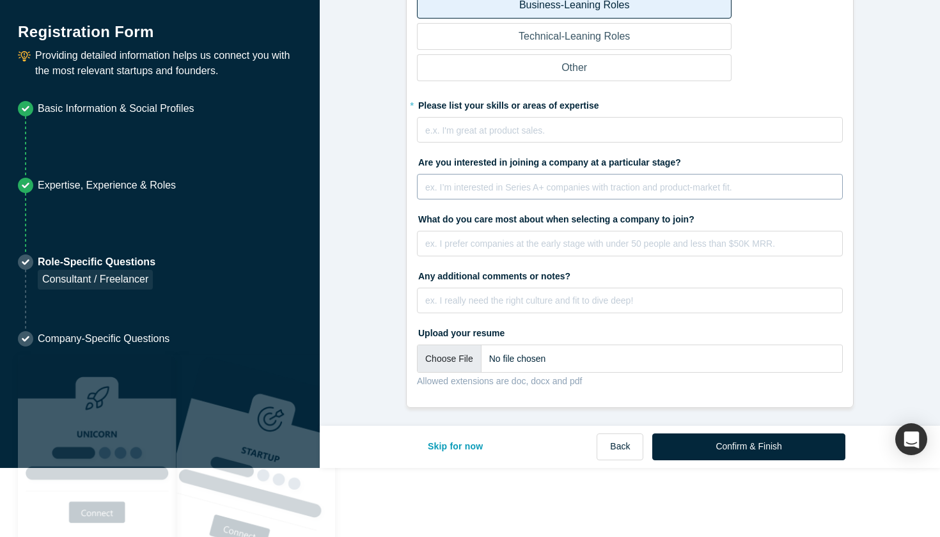
scroll to position [356, 0]
click at [470, 351] on input "file" at bounding box center [630, 359] width 426 height 28
type input "C:\fakepath\[PERSON_NAME] - Resume.pdf"
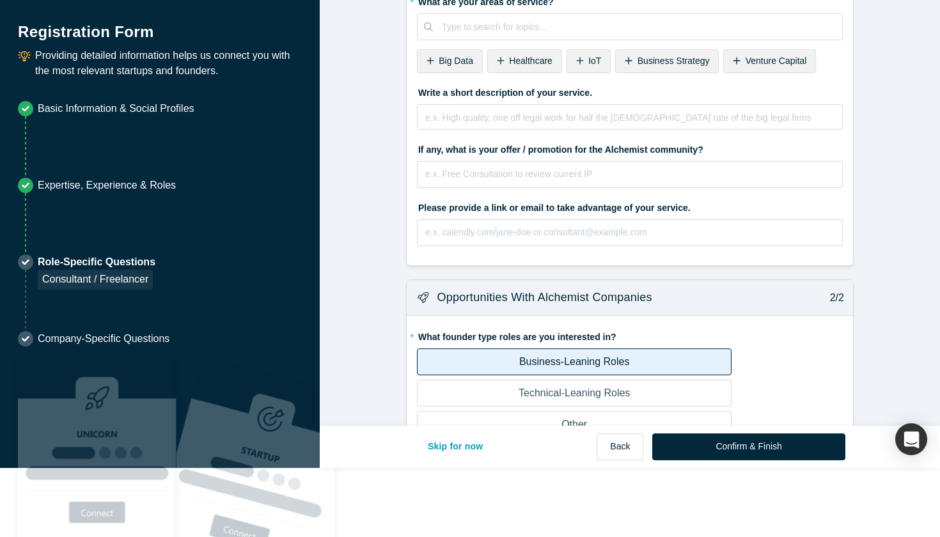
scroll to position [0, 0]
click at [482, 17] on div "Type to search for topics..." at bounding box center [637, 27] width 409 height 21
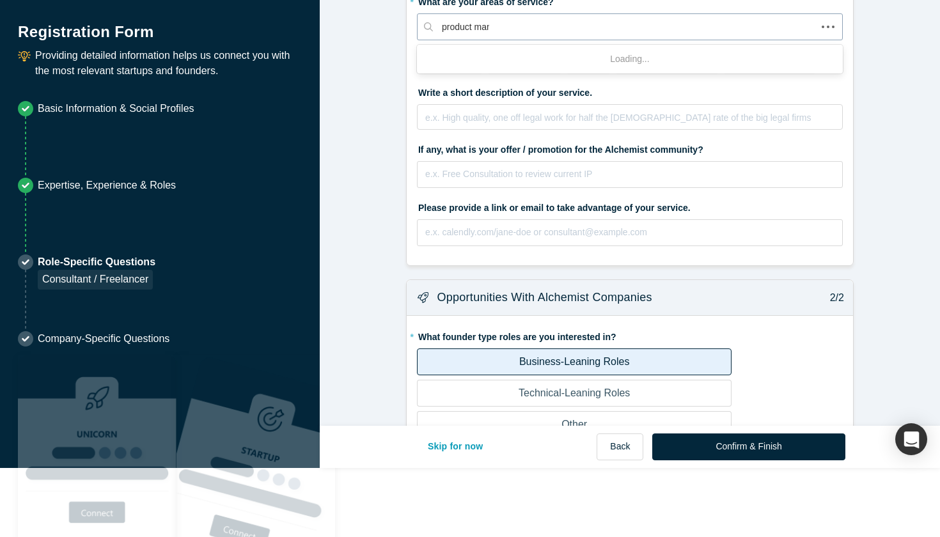
type input "product mana"
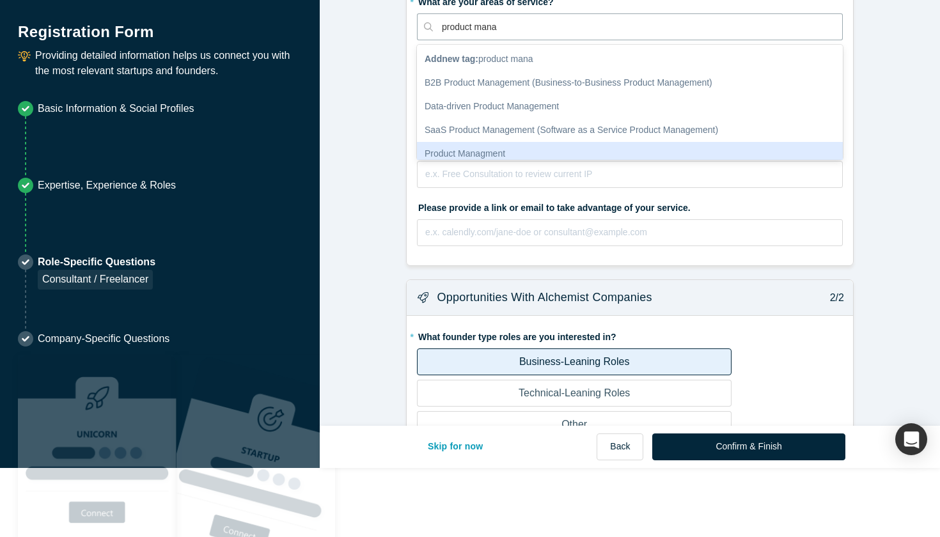
click at [468, 154] on div "Product Managment" at bounding box center [630, 154] width 426 height 24
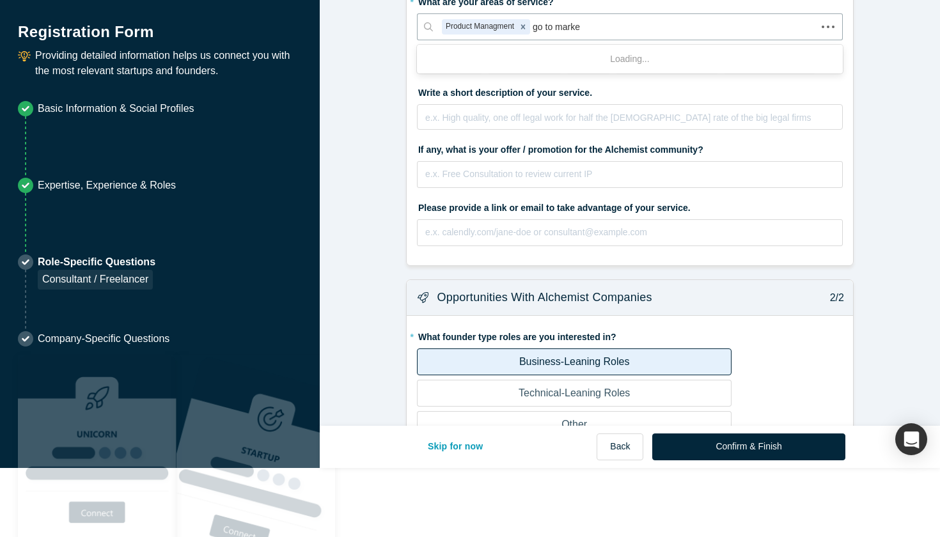
type input "go to market"
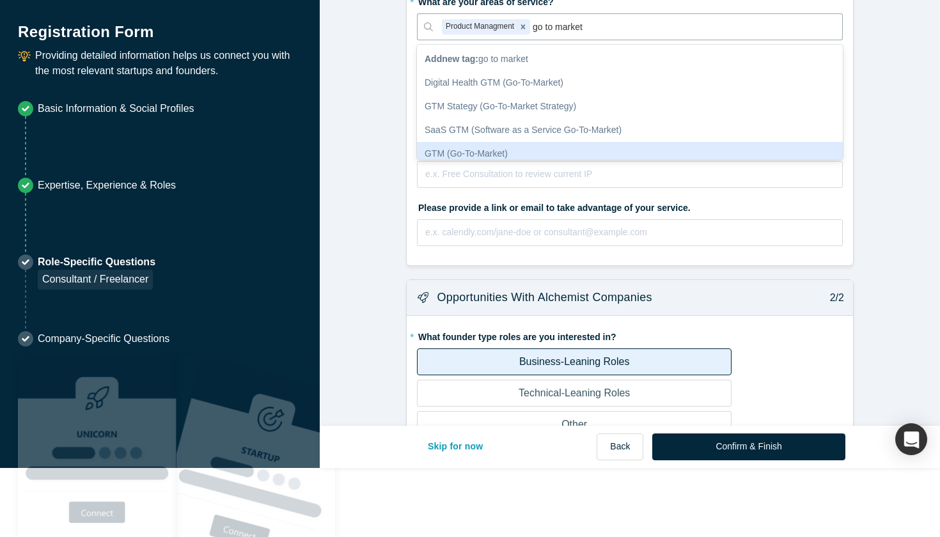
click at [459, 148] on div "GTM (Go-To-Market)" at bounding box center [630, 154] width 426 height 24
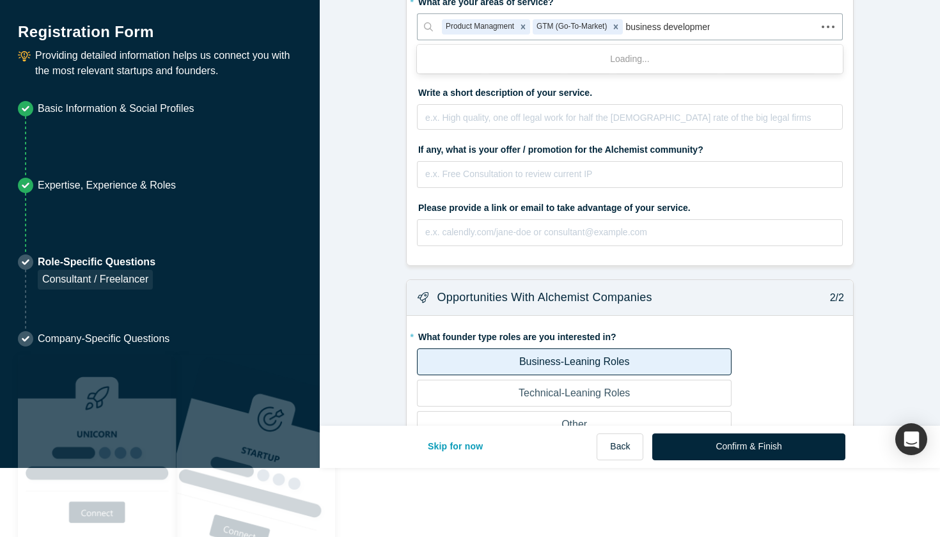
type input "business development"
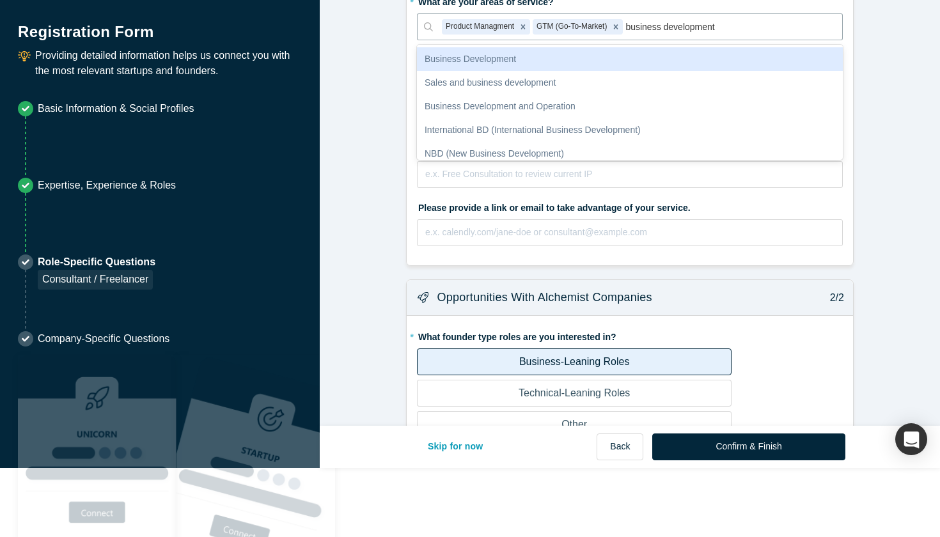
click at [472, 61] on div "Business Development" at bounding box center [630, 59] width 426 height 24
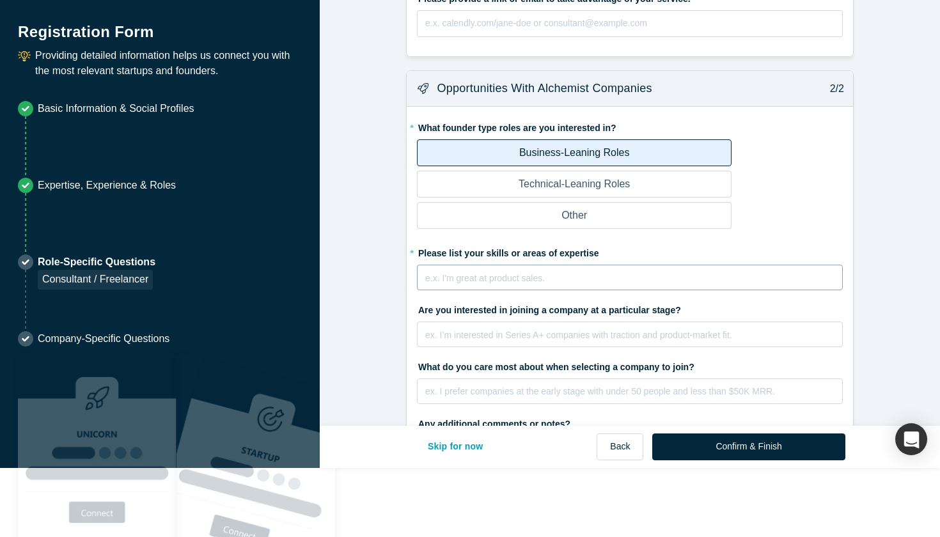
scroll to position [210, 0]
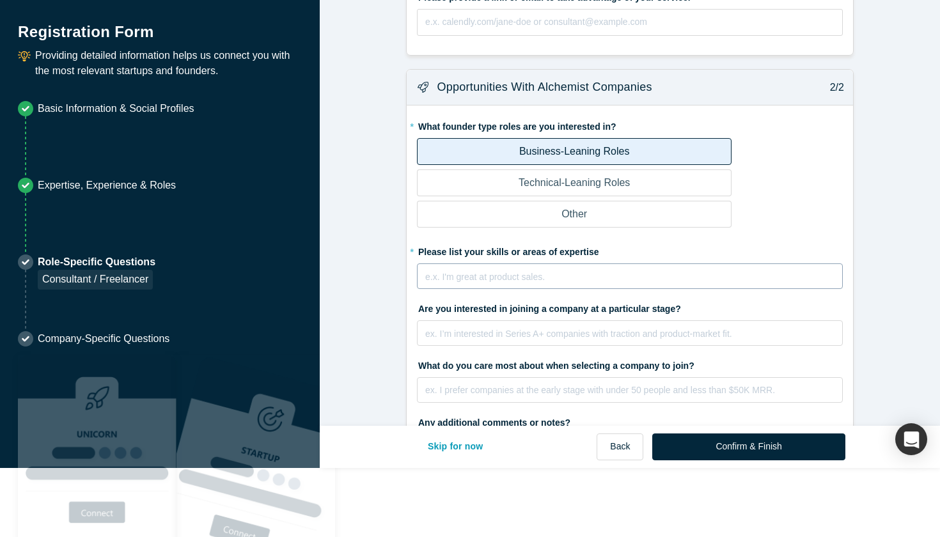
click at [471, 275] on div "rdw-editor" at bounding box center [630, 274] width 409 height 13
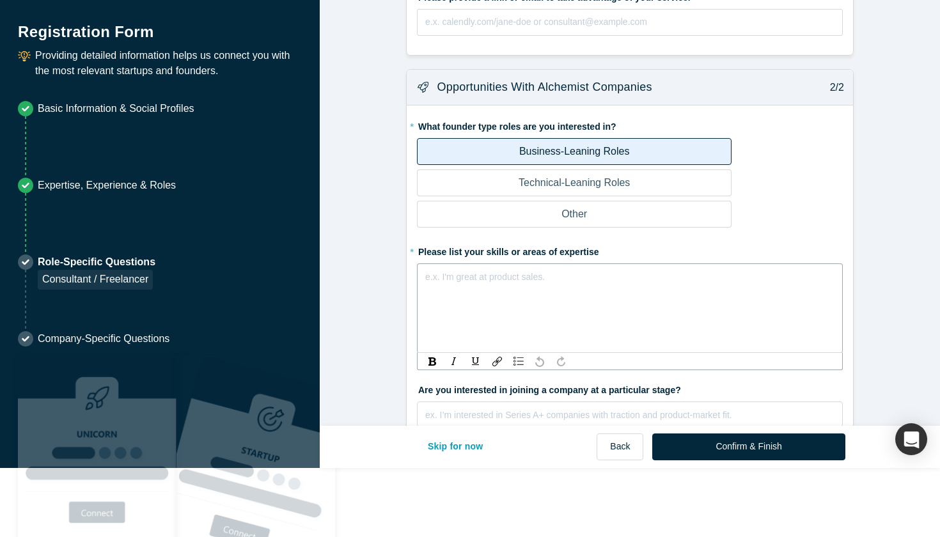
click at [459, 297] on div "e.x. I'm great at product sales." at bounding box center [630, 309] width 426 height 90
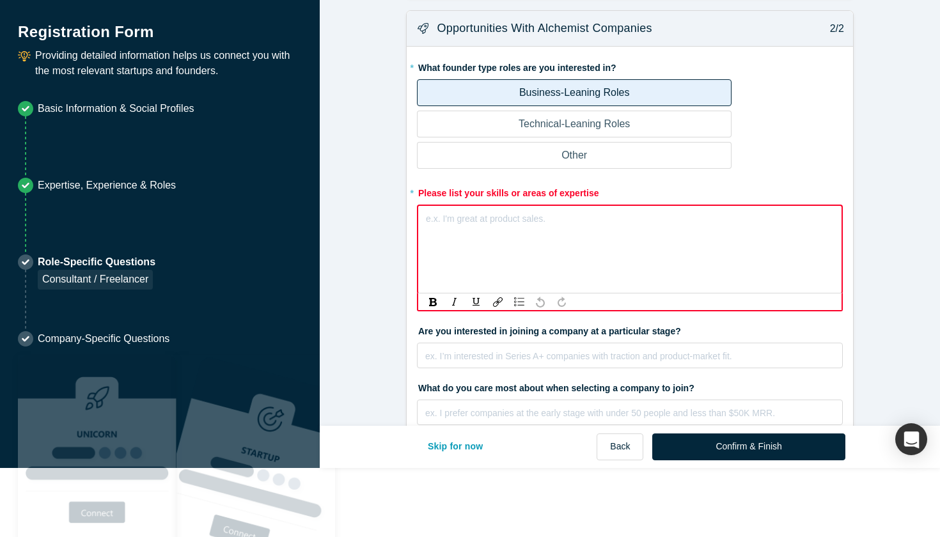
scroll to position [278, 0]
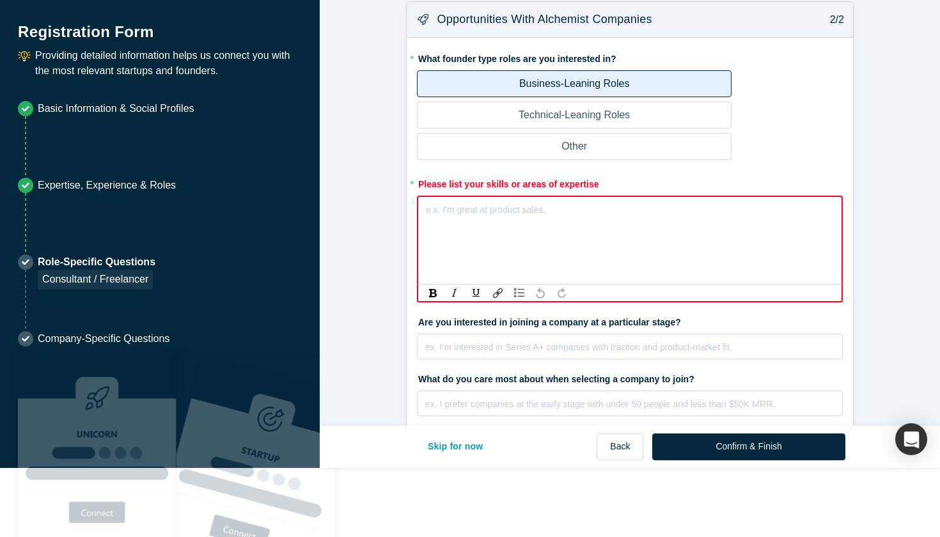
click at [454, 226] on div "e.x. I'm great at product sales." at bounding box center [630, 241] width 426 height 90
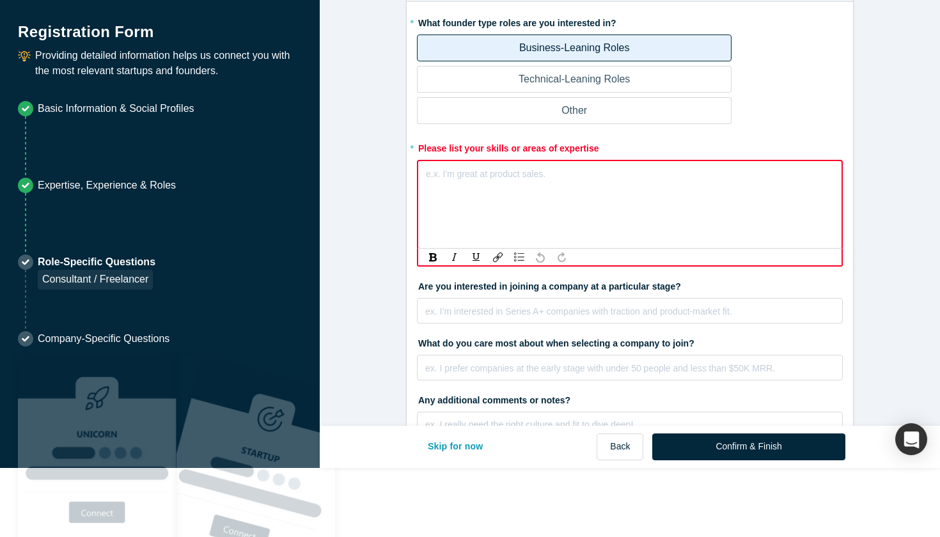
scroll to position [351, 0]
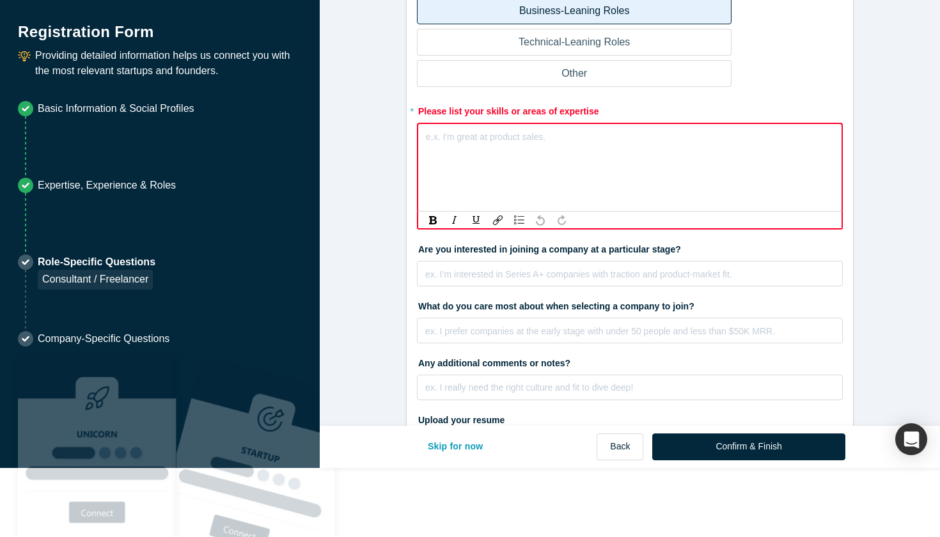
click at [456, 151] on div "e.x. I'm great at product sales." at bounding box center [630, 168] width 426 height 90
click at [560, 135] on div "rdw-editor" at bounding box center [631, 134] width 408 height 13
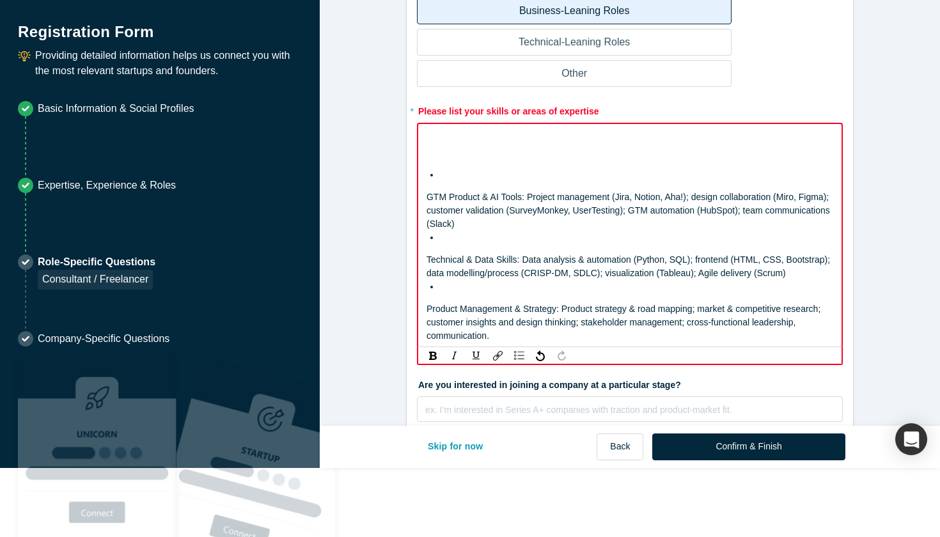
click at [425, 194] on div "GTM Product & AI Tools: Project management (Jira, Notion, Aha!); design collabo…" at bounding box center [630, 235] width 426 height 225
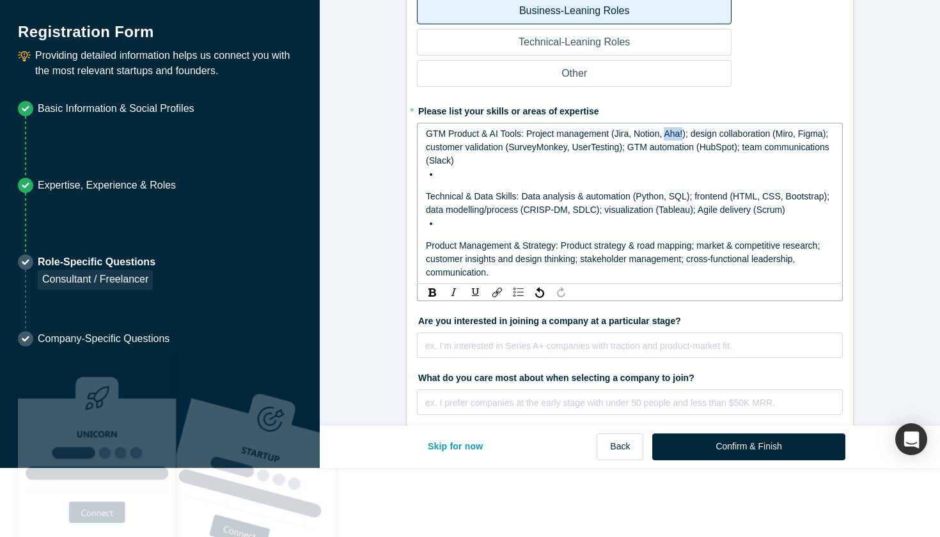
drag, startPoint x: 667, startPoint y: 129, endPoint x: 683, endPoint y: 129, distance: 16.0
click at [683, 129] on span "GTM Product & AI Tools: Project management (Jira, Notion, Aha!); design collabo…" at bounding box center [629, 147] width 406 height 37
drag, startPoint x: 755, startPoint y: 129, endPoint x: 769, endPoint y: 129, distance: 14.1
click at [769, 129] on span "GTM Product & AI Tools: Project management (Jira, Notion); design collaboration…" at bounding box center [629, 147] width 406 height 37
click at [499, 162] on div "GTM Product & AI Tools: Project management (Jira, Notion); design collaboration…" at bounding box center [630, 147] width 409 height 40
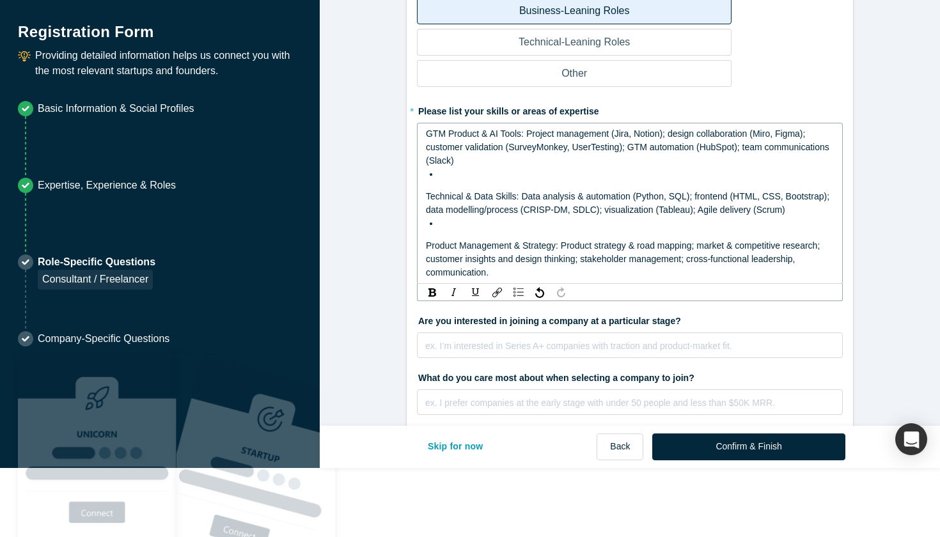
click at [427, 193] on span "Technical & Data Skills: Data analysis & automation (Python, SQL); frontend (HT…" at bounding box center [629, 203] width 406 height 24
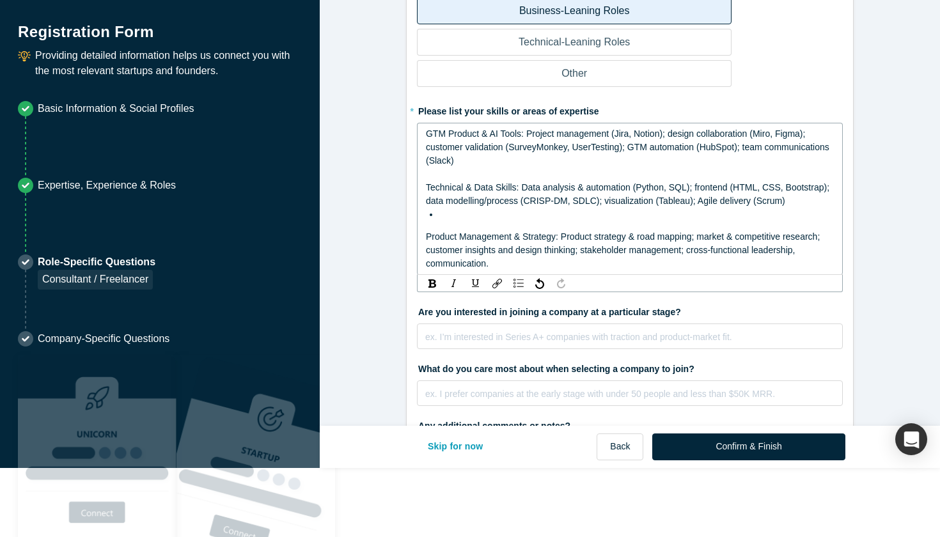
click at [459, 212] on div "rdw-editor" at bounding box center [637, 214] width 395 height 13
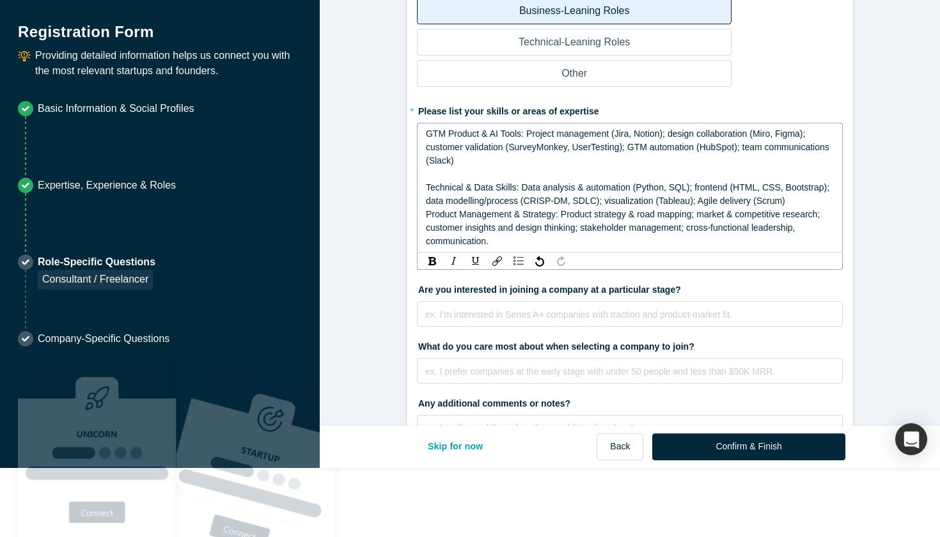
click at [753, 186] on span "GTM Product & AI Tools: Project management (Jira, Notion); design collaboration…" at bounding box center [629, 167] width 406 height 77
drag, startPoint x: 669, startPoint y: 184, endPoint x: 683, endPoint y: 181, distance: 13.8
click at [683, 181] on span "GTM Product & AI Tools: Project management (Jira, Notion); design collaboration…" at bounding box center [629, 167] width 406 height 77
drag, startPoint x: 693, startPoint y: 182, endPoint x: 830, endPoint y: 182, distance: 136.9
click at [830, 182] on div "GTM Product & AI Tools: Project management (Jira, Notion); design collaboration…" at bounding box center [630, 167] width 409 height 81
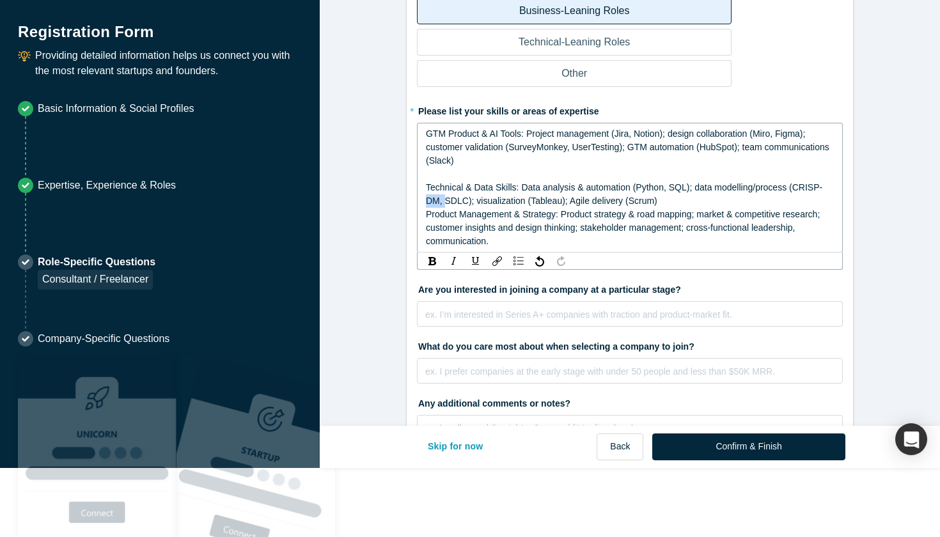
drag, startPoint x: 447, startPoint y: 198, endPoint x: 424, endPoint y: 198, distance: 23.7
click at [424, 198] on div "GTM Product & AI Tools: Project management (Jira, Notion); design collaboration…" at bounding box center [630, 188] width 426 height 130
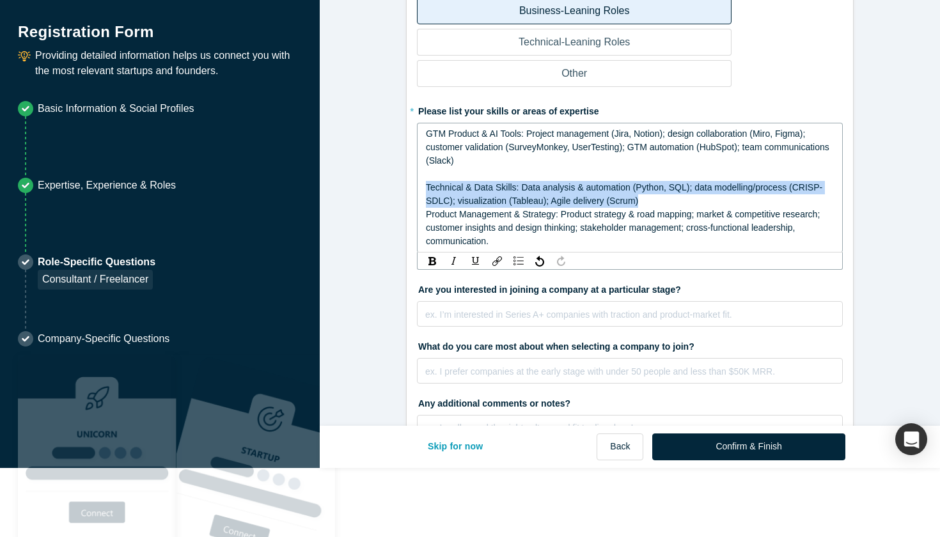
drag, startPoint x: 427, startPoint y: 184, endPoint x: 643, endPoint y: 202, distance: 216.9
click at [643, 202] on div "GTM Product & AI Tools: Project management (Jira, Notion); design collaboration…" at bounding box center [630, 167] width 409 height 81
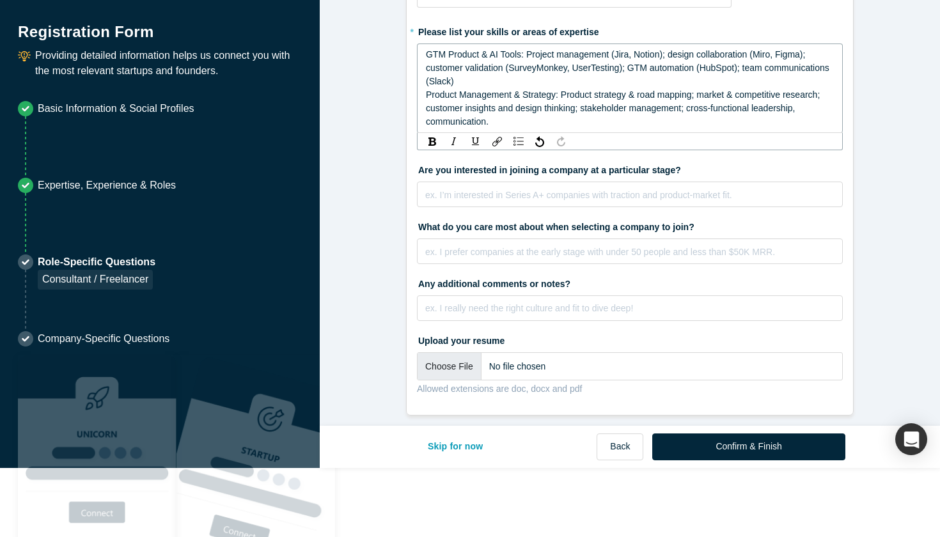
scroll to position [437, 0]
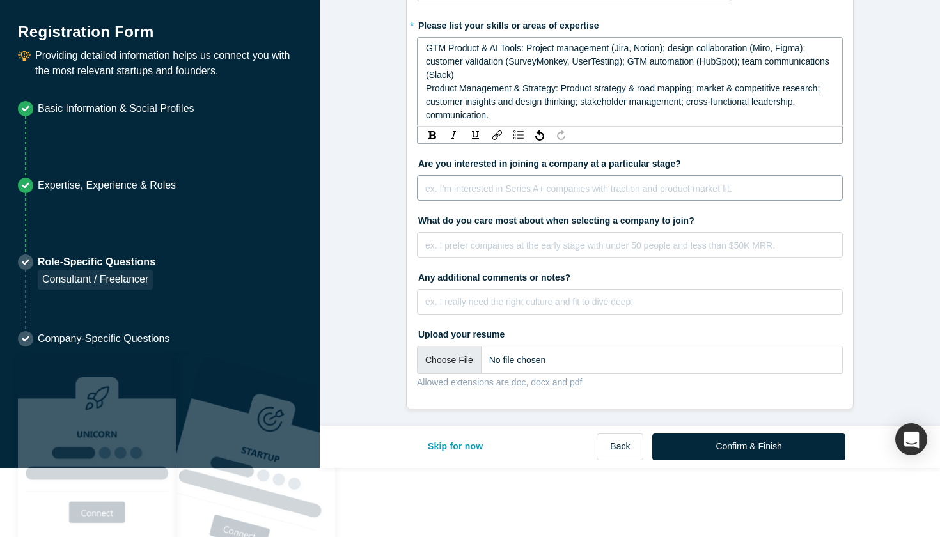
click at [694, 201] on div "ex. I’m interested in Series A+ companies with traction and product-market fit." at bounding box center [630, 188] width 426 height 26
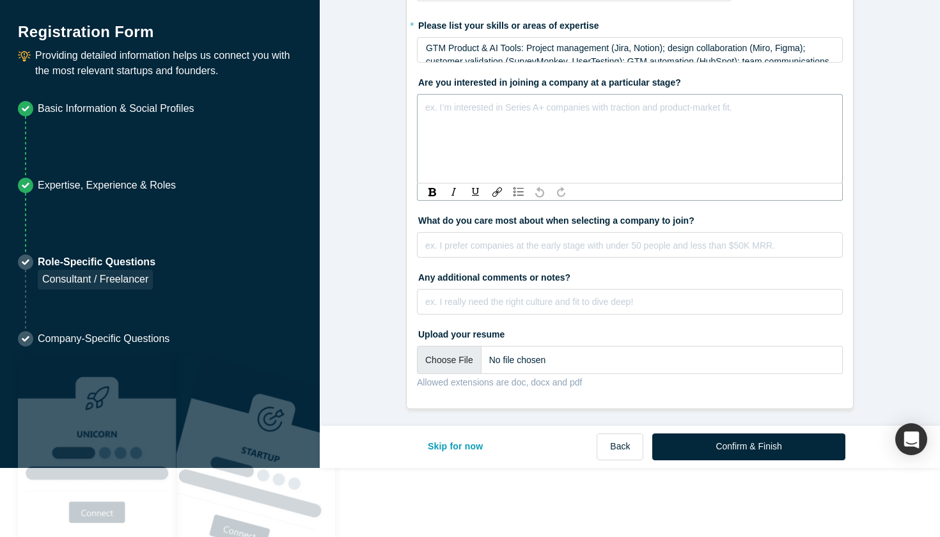
click at [674, 127] on div "ex. I’m interested in Series A+ companies with traction and product-market fit." at bounding box center [630, 139] width 426 height 90
click at [642, 237] on div "rdw-editor" at bounding box center [630, 243] width 409 height 13
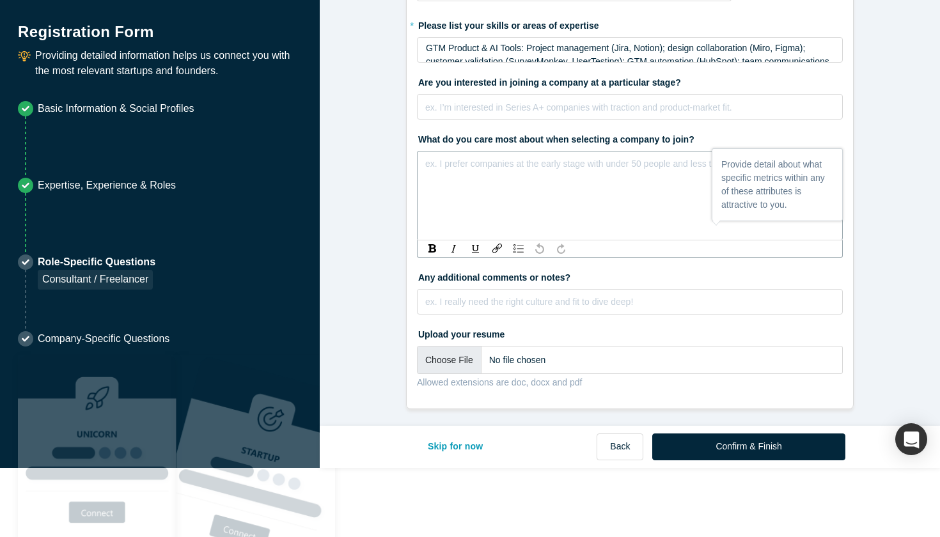
click at [603, 189] on div "ex. I prefer companies at the early stage with under 50 people and less than $5…" at bounding box center [630, 196] width 426 height 90
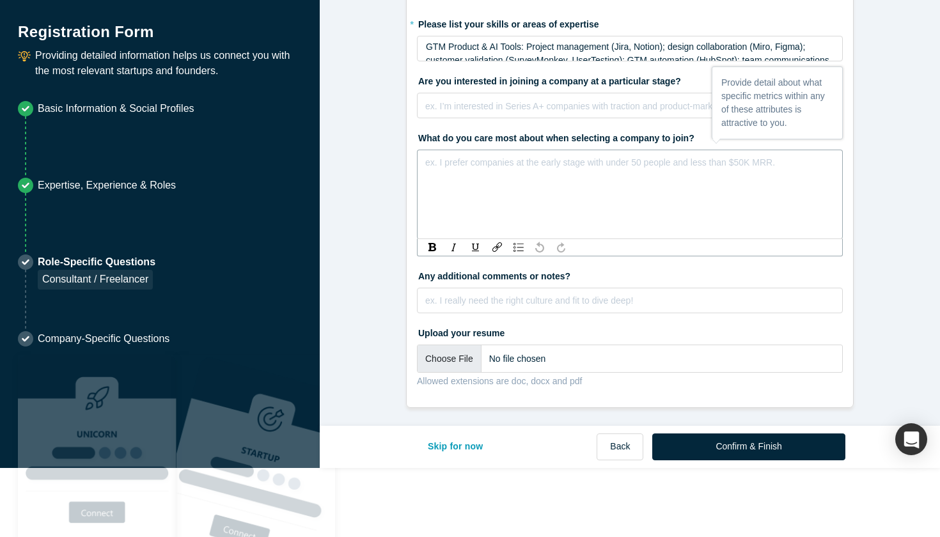
scroll to position [438, 0]
click at [566, 299] on div "rdw-editor" at bounding box center [630, 299] width 409 height 13
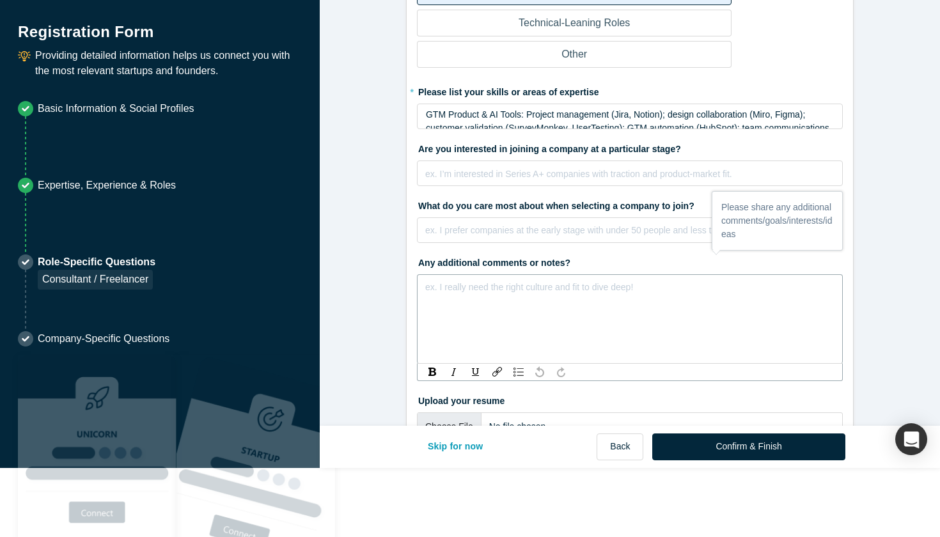
scroll to position [365, 0]
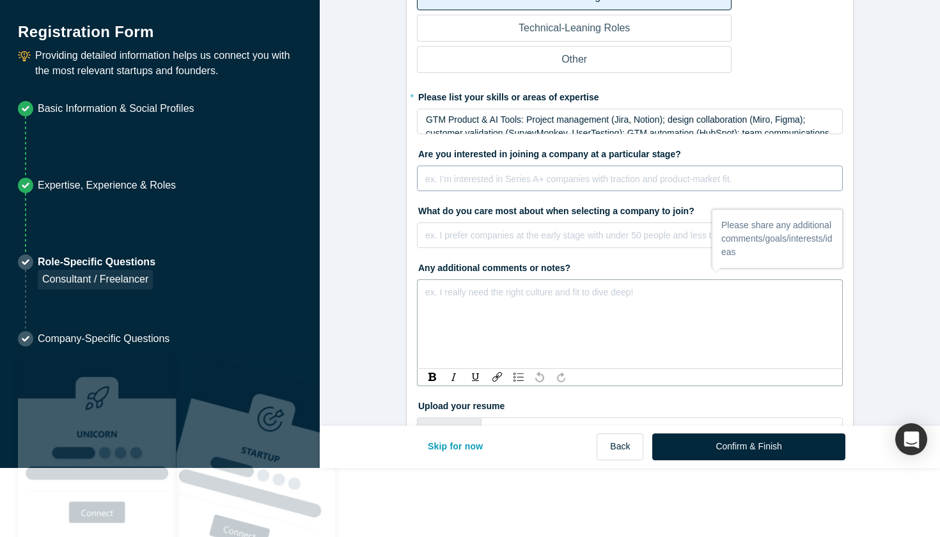
click at [544, 183] on div "ex. I’m interested in Series A+ companies with traction and product-market fit." at bounding box center [629, 183] width 409 height 26
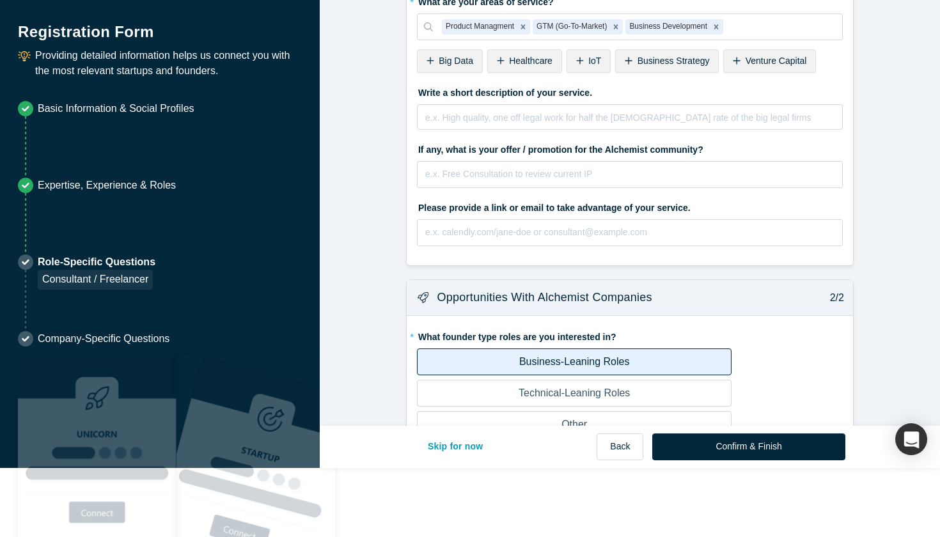
scroll to position [0, 0]
click at [530, 229] on input "text" at bounding box center [630, 232] width 426 height 27
click at [529, 162] on input "text" at bounding box center [630, 174] width 426 height 27
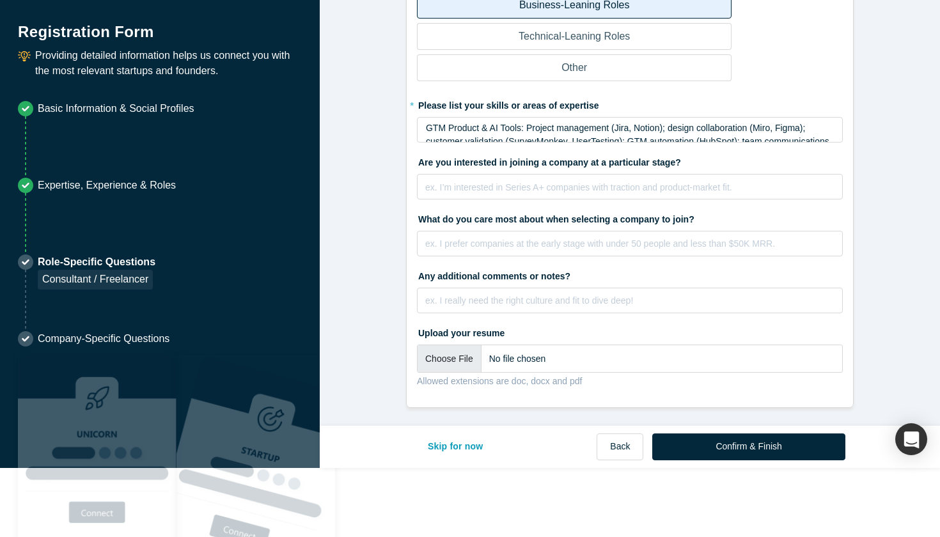
scroll to position [356, 0]
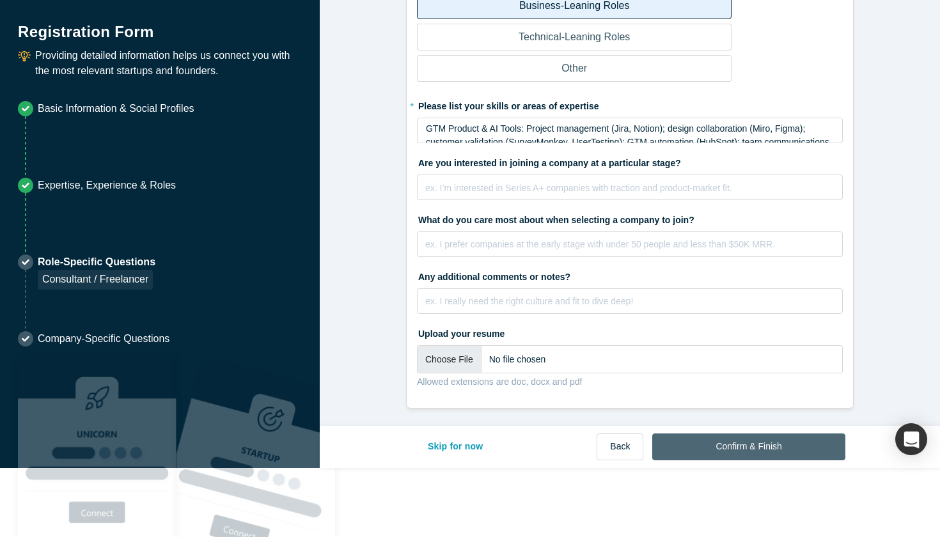
click at [702, 443] on button "Confirm & Finish" at bounding box center [749, 447] width 193 height 27
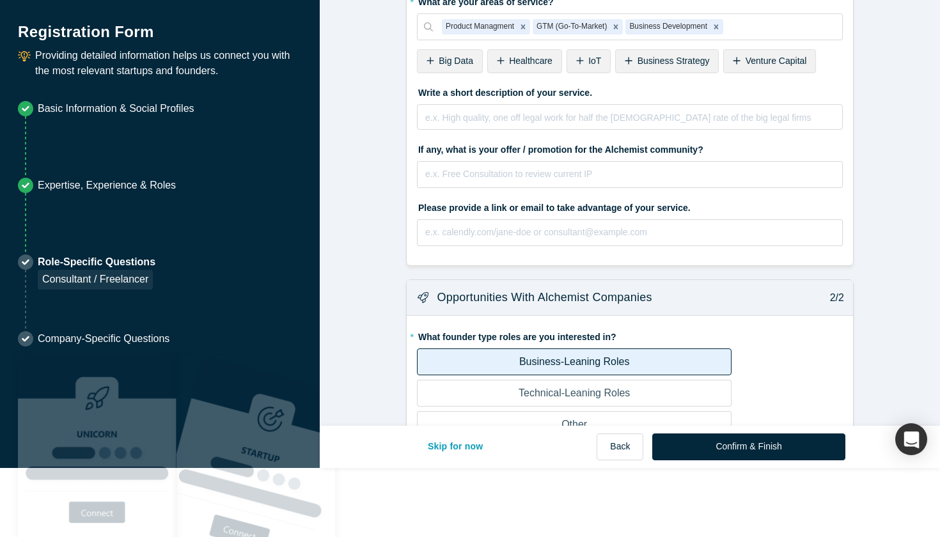
scroll to position [0, 0]
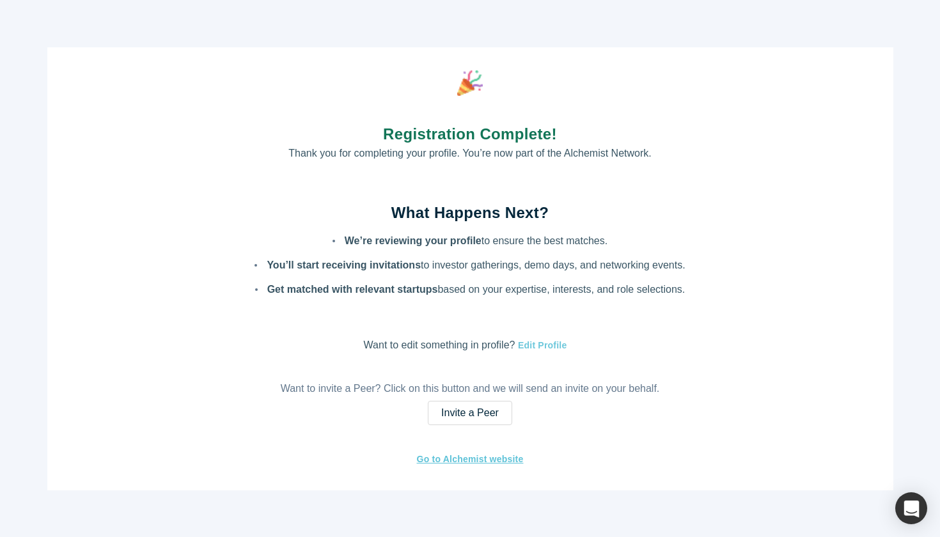
click at [554, 344] on button "Edit Profile" at bounding box center [541, 345] width 52 height 15
select select "US"
